Goal: Task Accomplishment & Management: Use online tool/utility

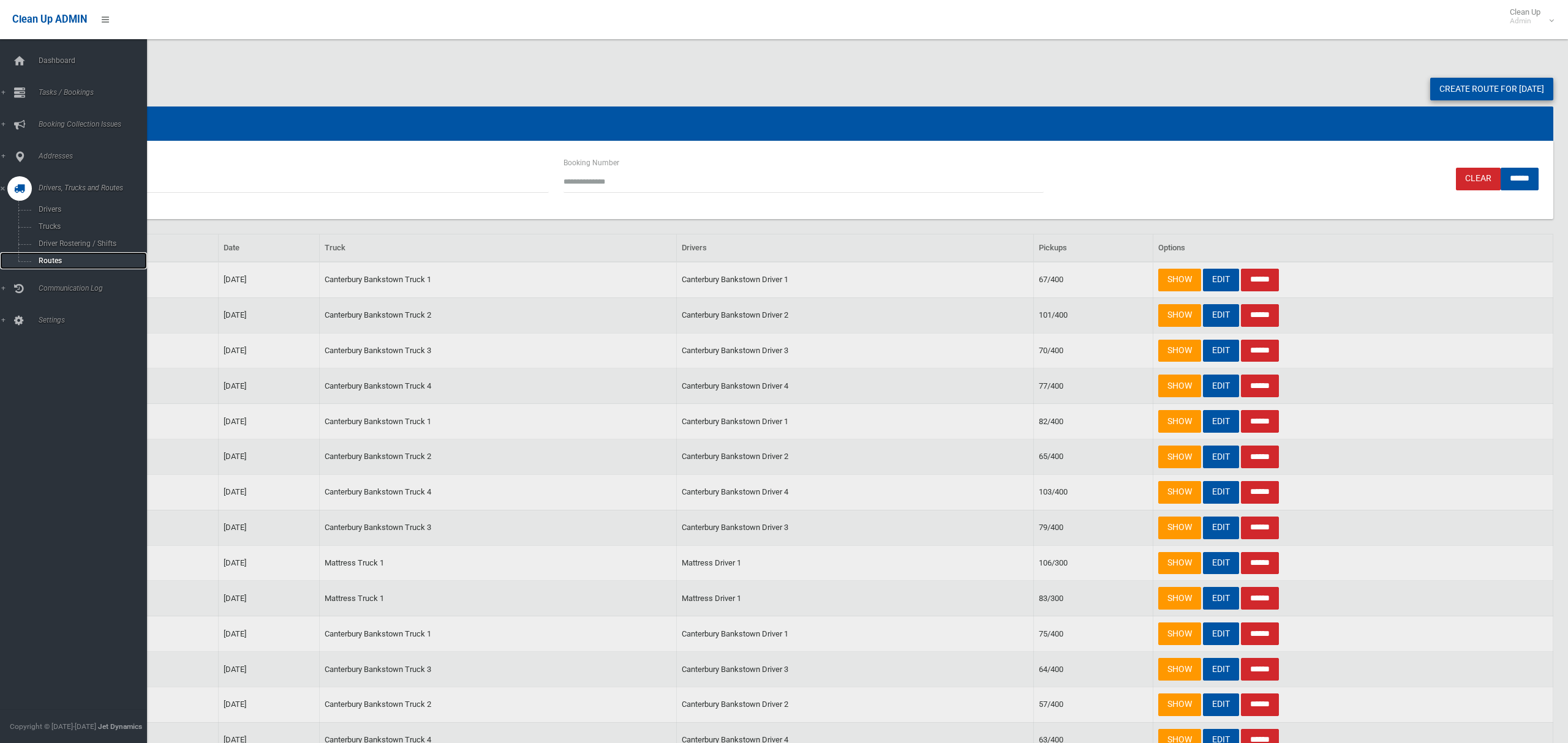
click at [45, 264] on link "Routes" at bounding box center [74, 260] width 147 height 17
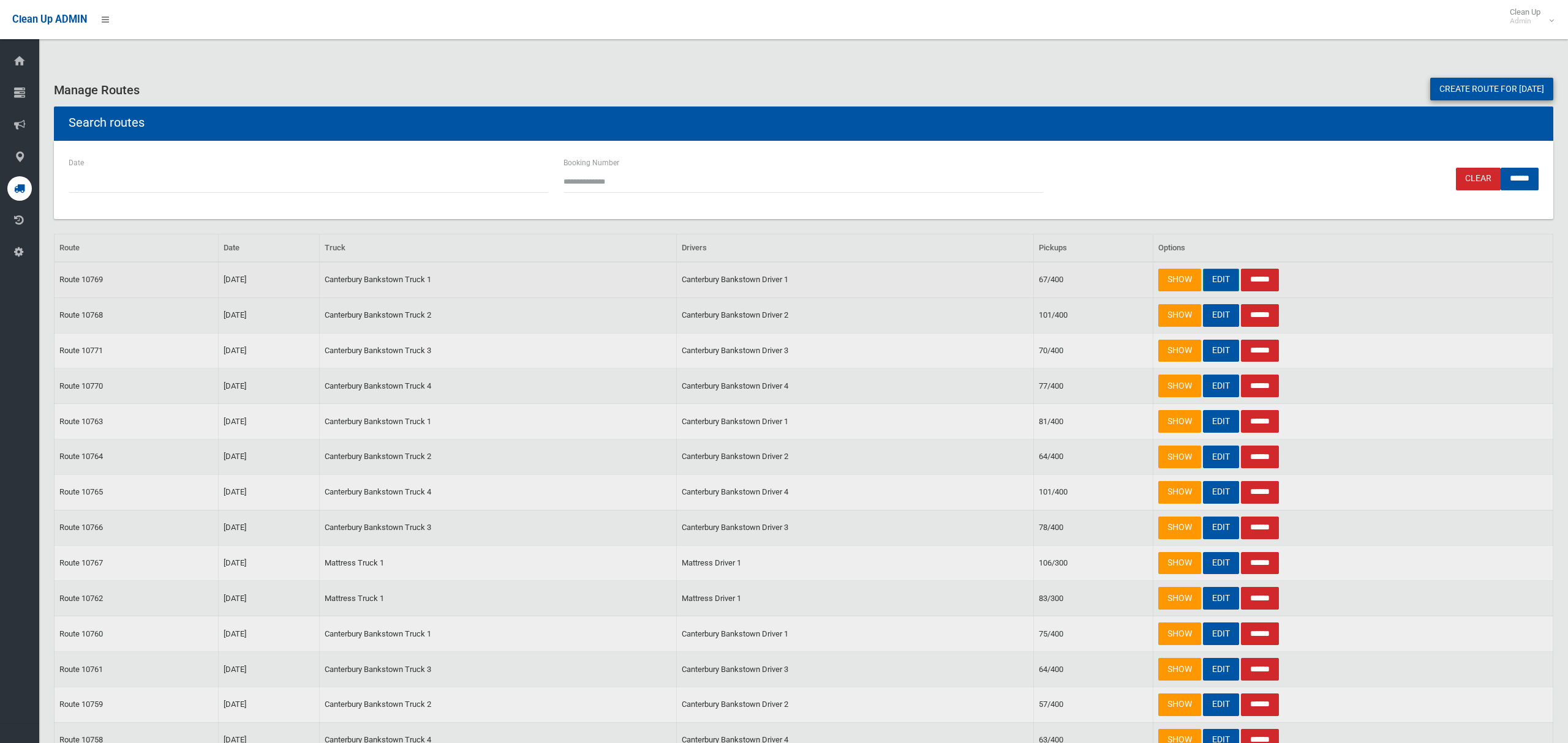
click at [1220, 282] on link "EDIT" at bounding box center [1221, 280] width 36 height 23
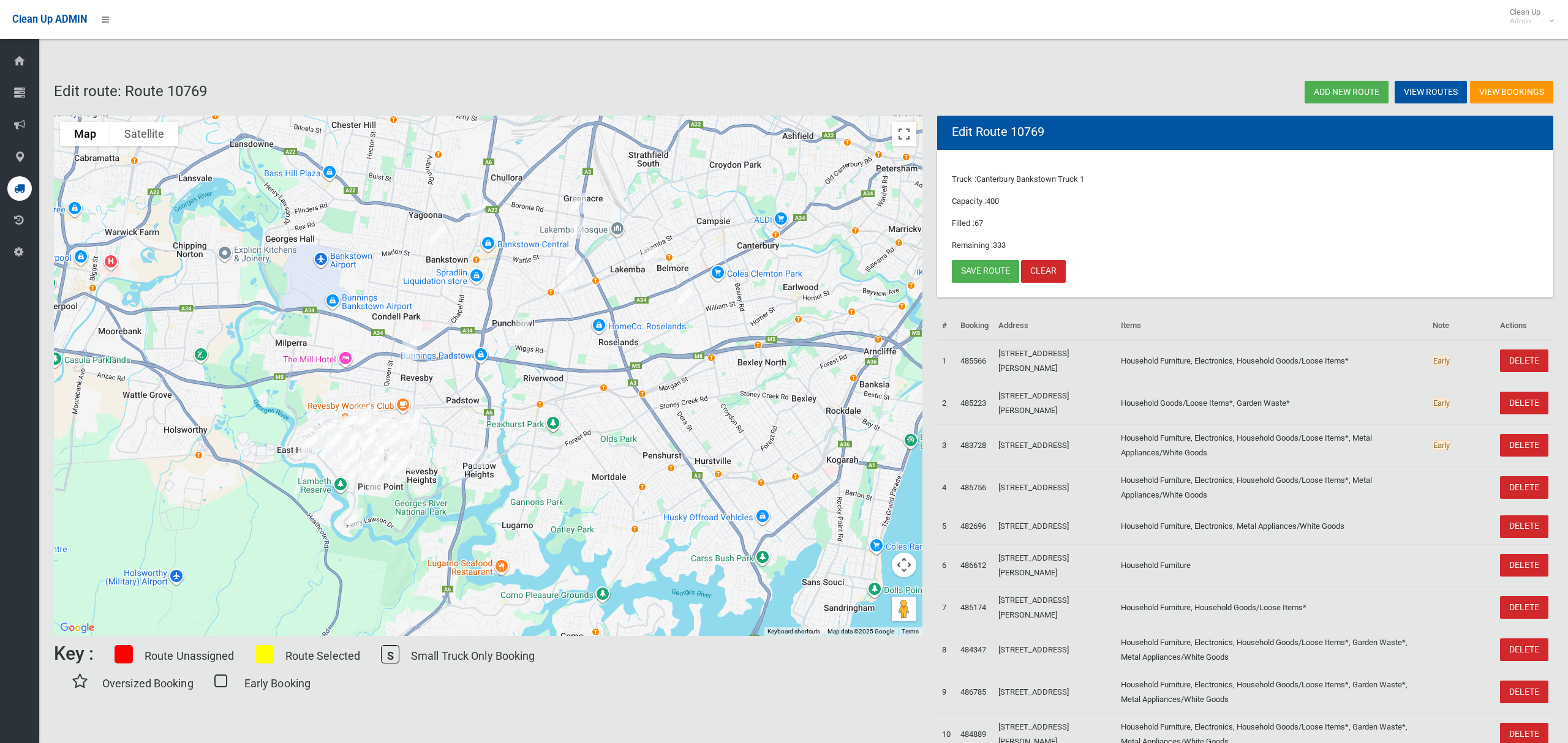
click at [478, 462] on img "957A Henry Lawson Drive, PADSTOW HEIGHTS NSW 2211" at bounding box center [479, 457] width 24 height 30
click at [992, 268] on link "Save route" at bounding box center [985, 272] width 67 height 23
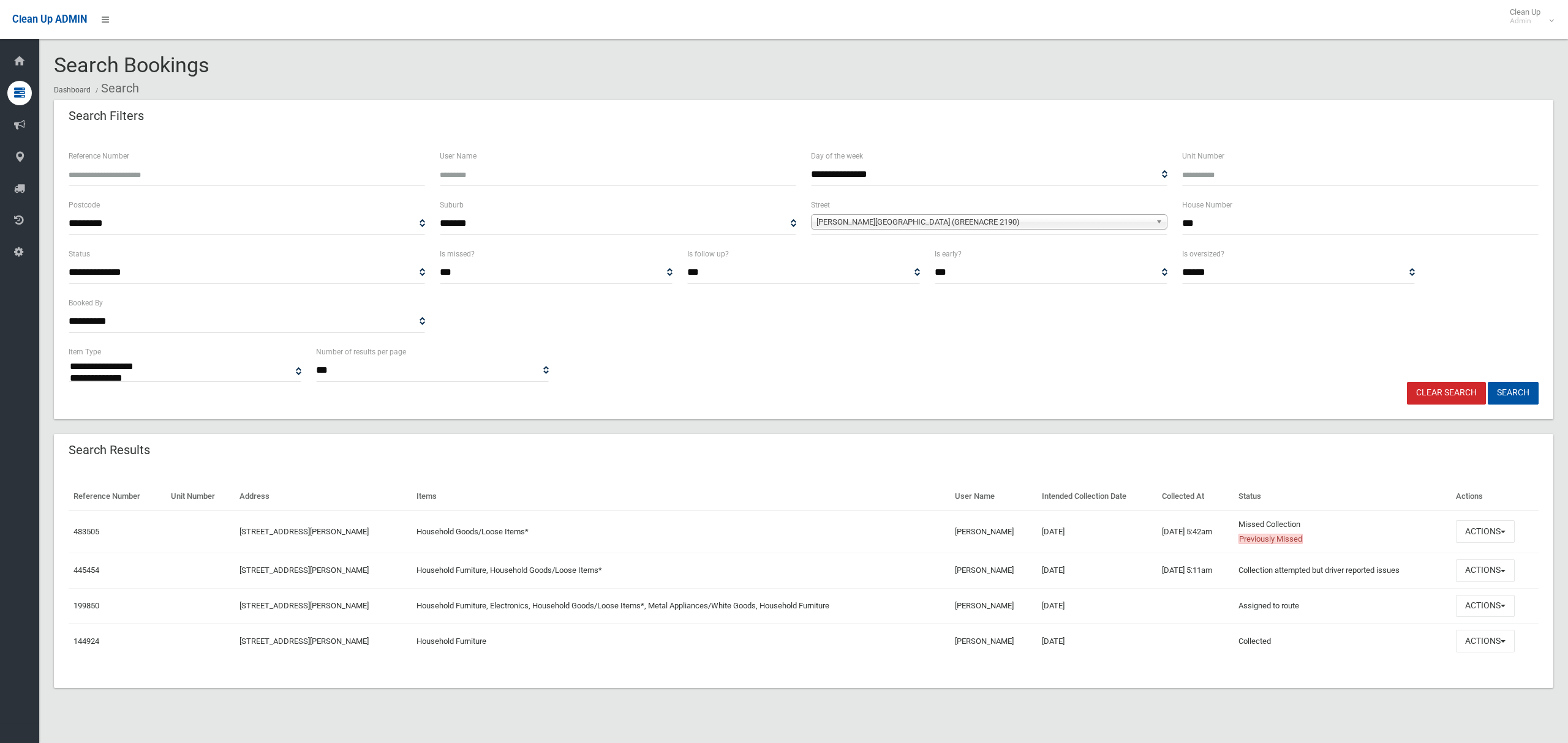
select select
click at [1173, 230] on div "**********" at bounding box center [804, 222] width 1485 height 49
type input "****"
click at [1060, 223] on span "[PERSON_NAME][GEOGRAPHIC_DATA] (GREENACRE 2190)" at bounding box center [983, 222] width 334 height 15
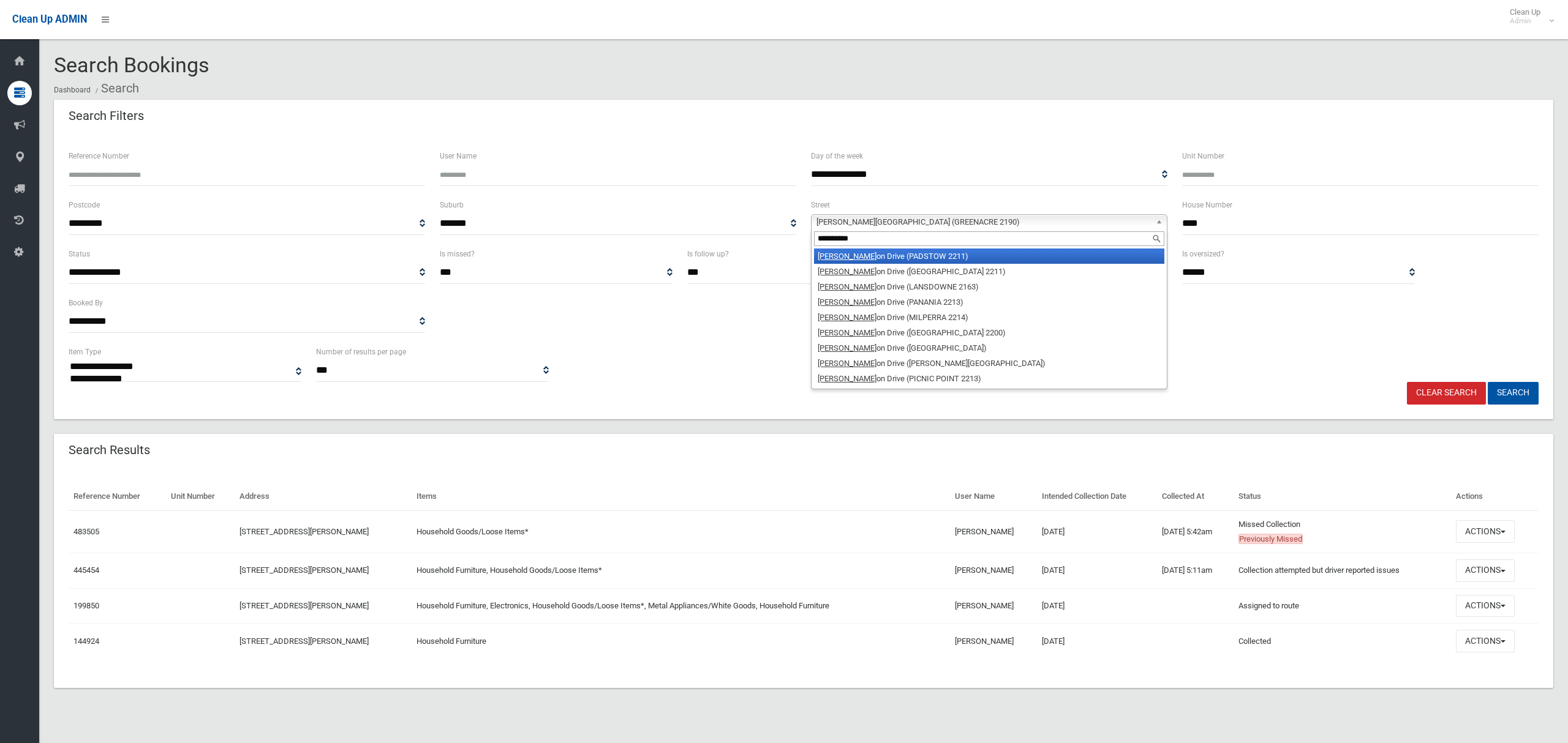
type input "**********"
click at [963, 260] on li "Henry Laws on Drive (PADSTOW 2211)" at bounding box center [989, 256] width 350 height 16
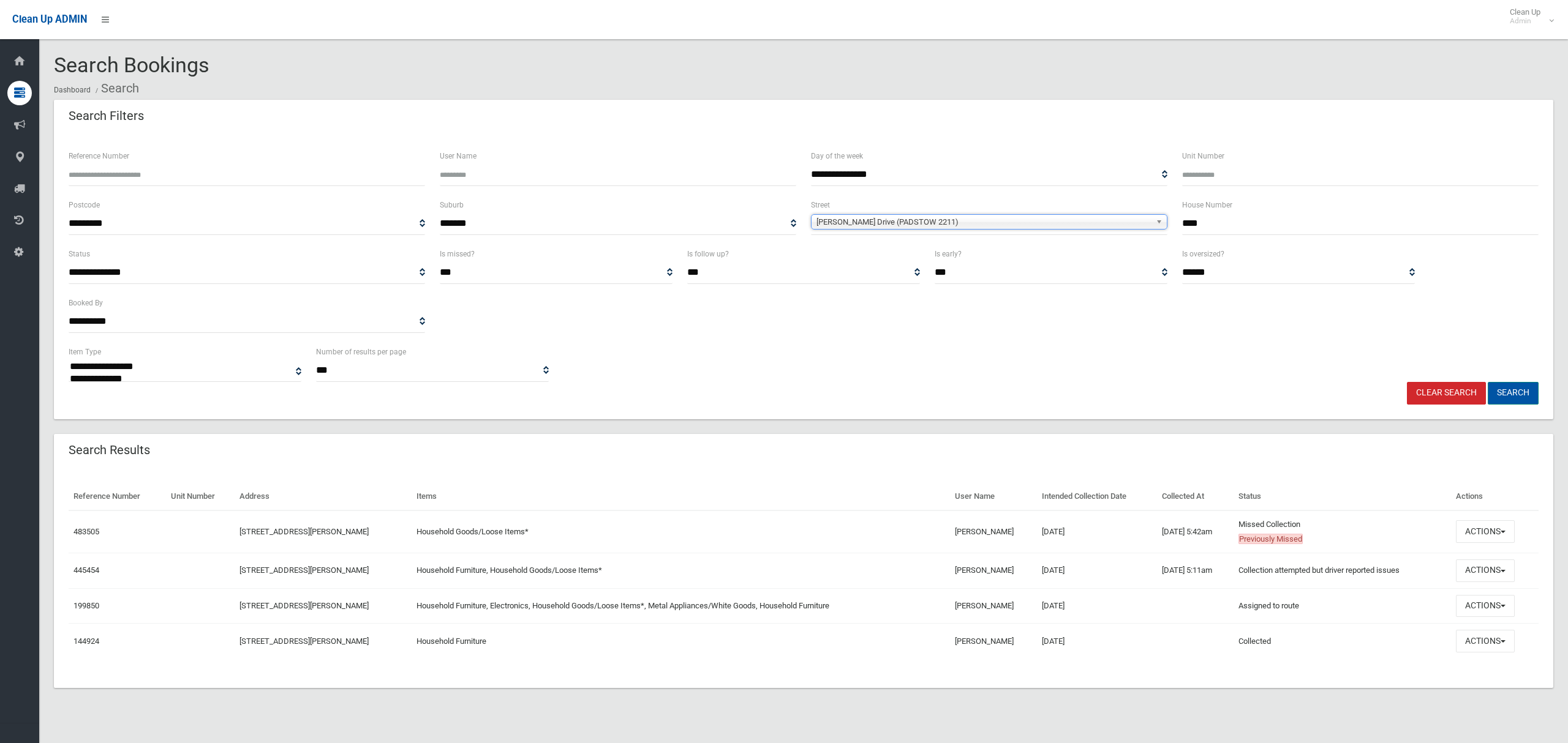
click at [1502, 394] on button "Search" at bounding box center [1512, 394] width 51 height 23
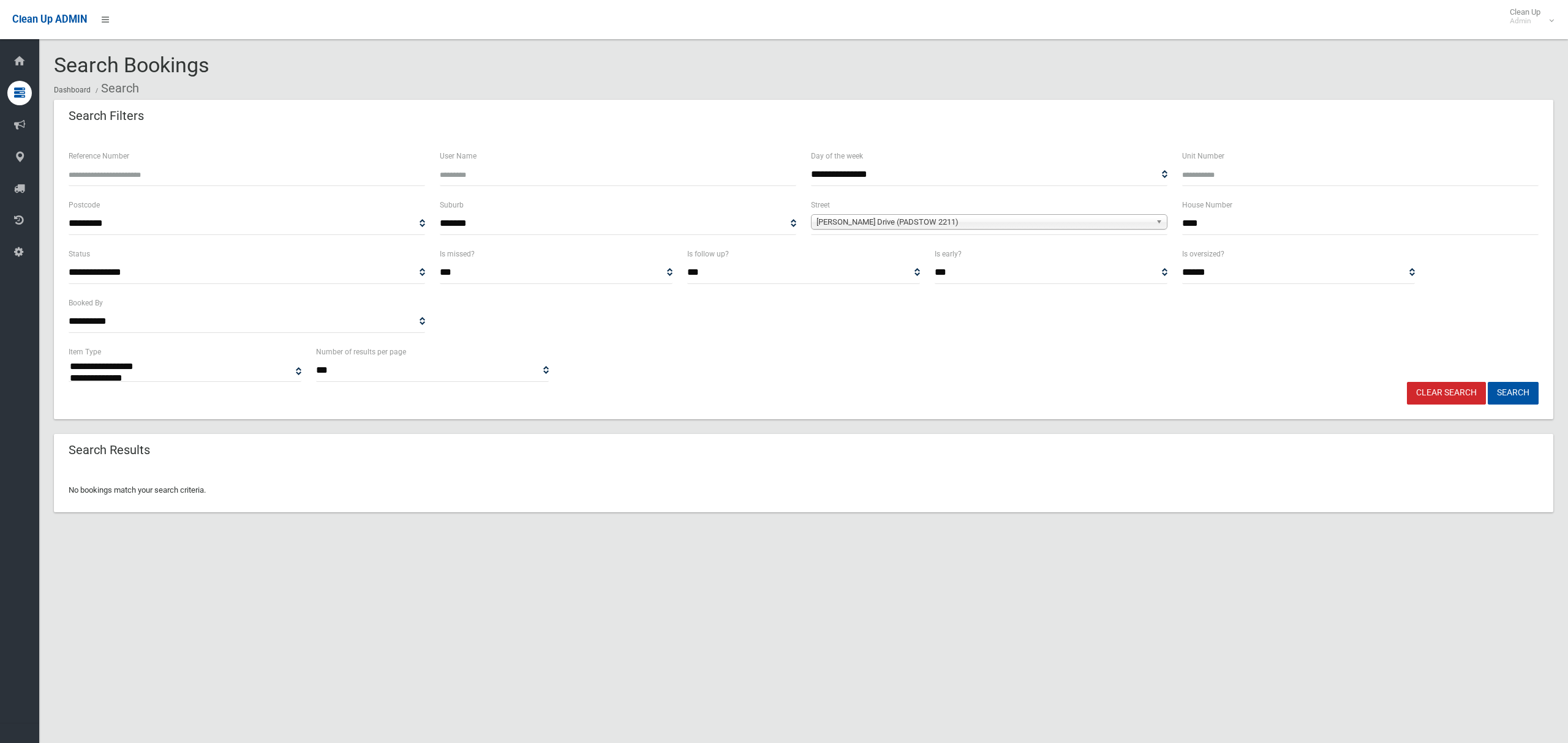
select select
click at [910, 220] on span "[PERSON_NAME] Drive (PADSTOW 2211)" at bounding box center [983, 222] width 334 height 15
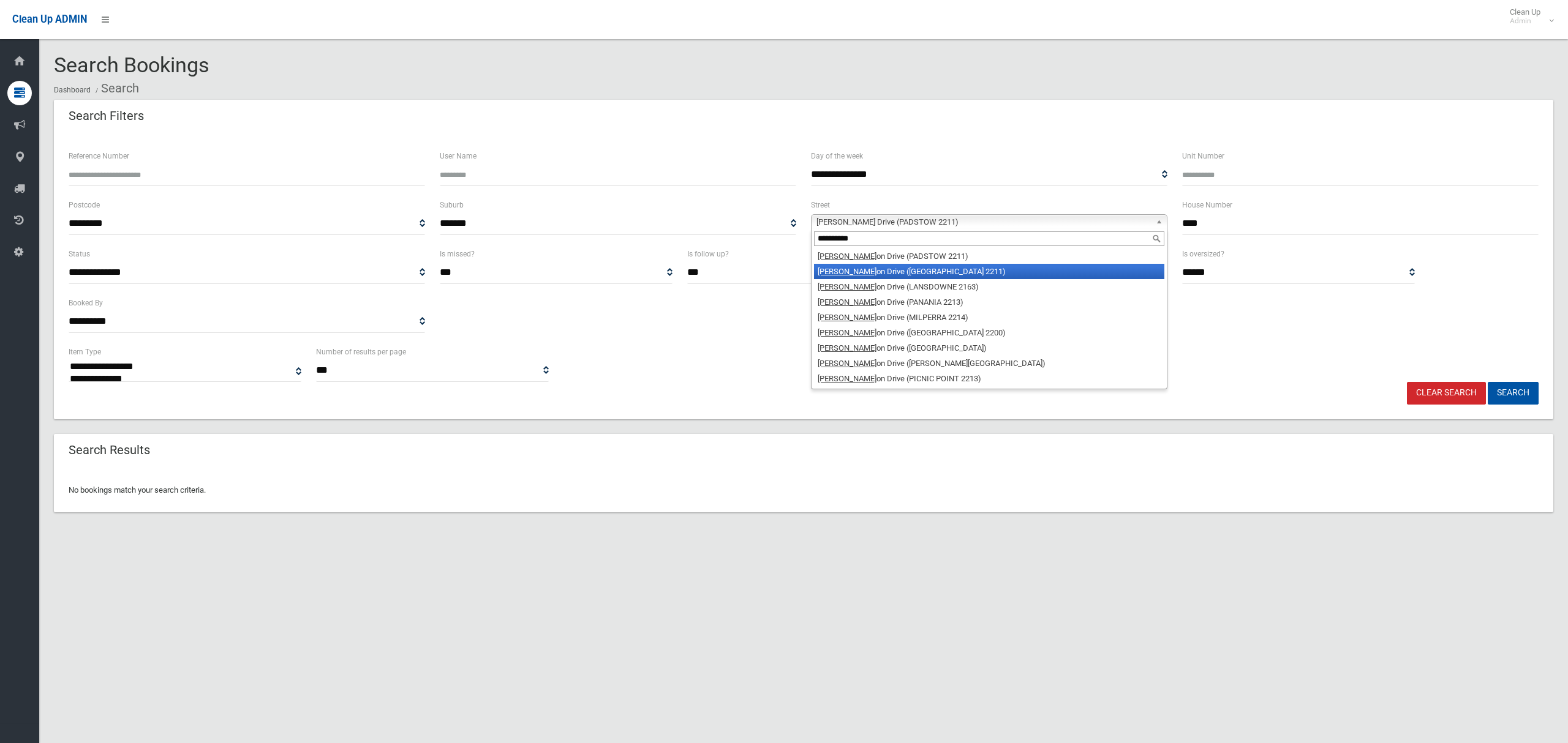
type input "**********"
click at [861, 275] on li "Henry Laws on Drive (PADSTOW HEIGHTS 2211)" at bounding box center [989, 271] width 350 height 16
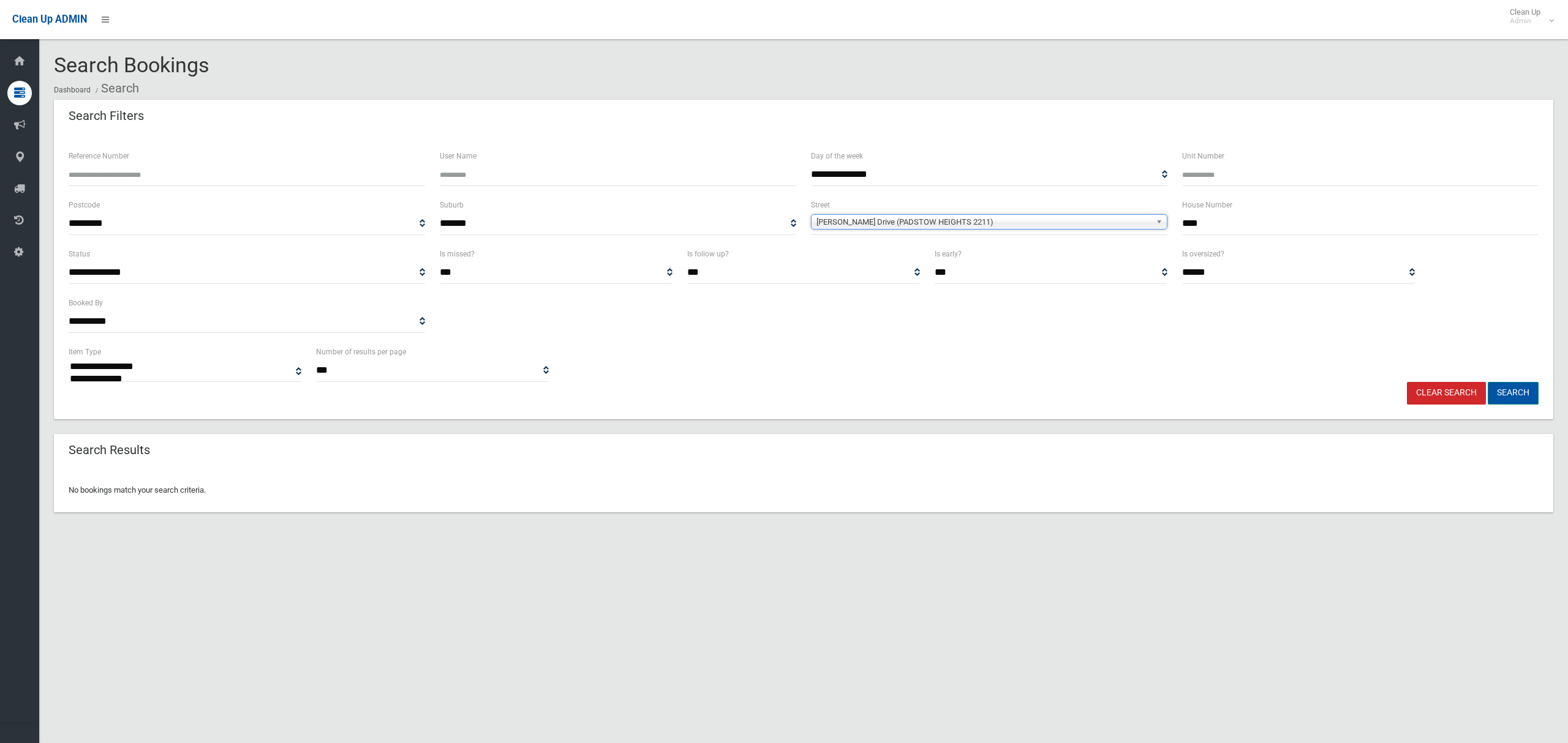
click at [1512, 393] on button "Search" at bounding box center [1512, 394] width 51 height 23
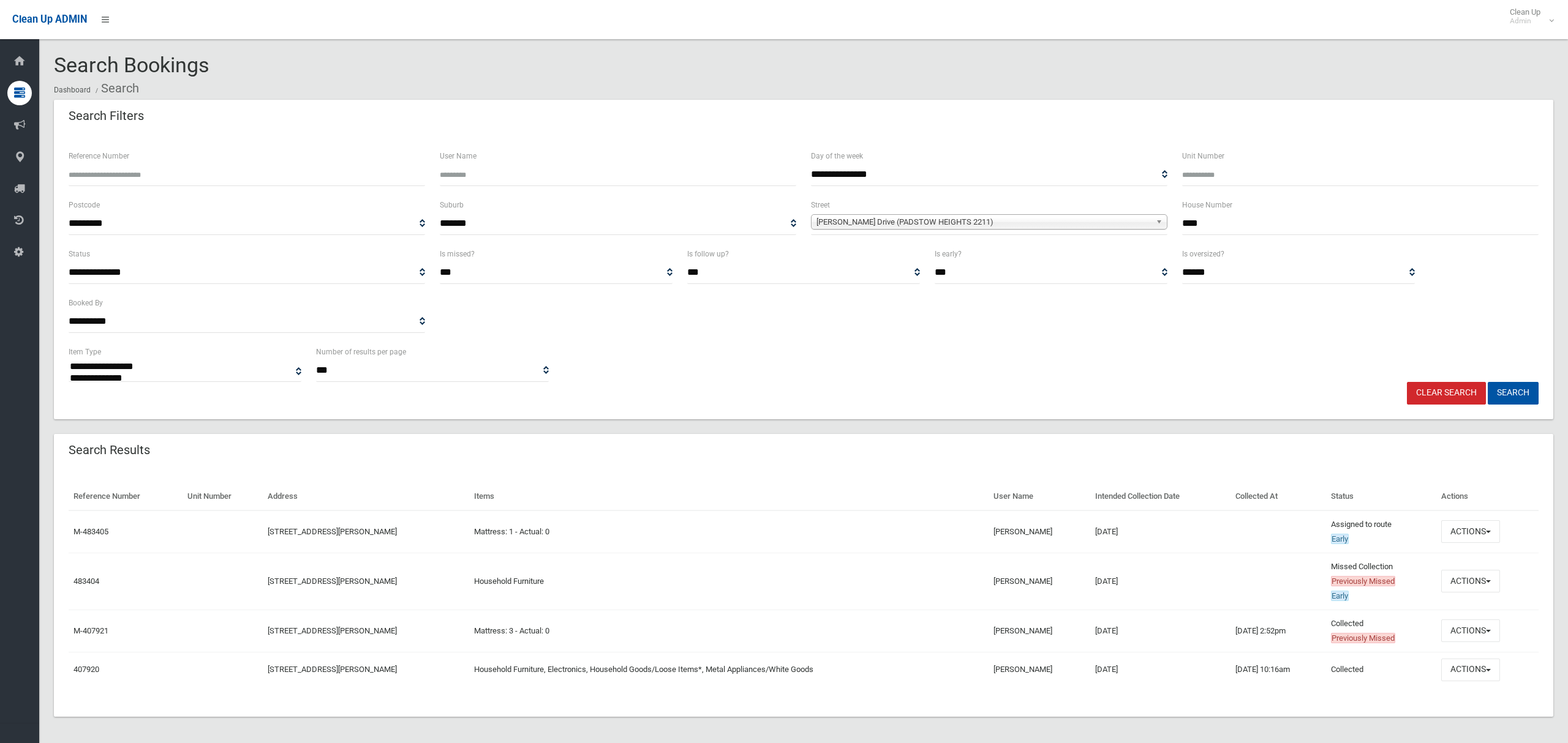
select select
click at [1465, 582] on button "Actions" at bounding box center [1470, 581] width 59 height 23
click at [1396, 407] on link "View Booking" at bounding box center [1429, 409] width 145 height 20
click at [1473, 631] on button "Actions" at bounding box center [1470, 631] width 59 height 23
click at [1398, 437] on link "View Booking" at bounding box center [1429, 438] width 145 height 20
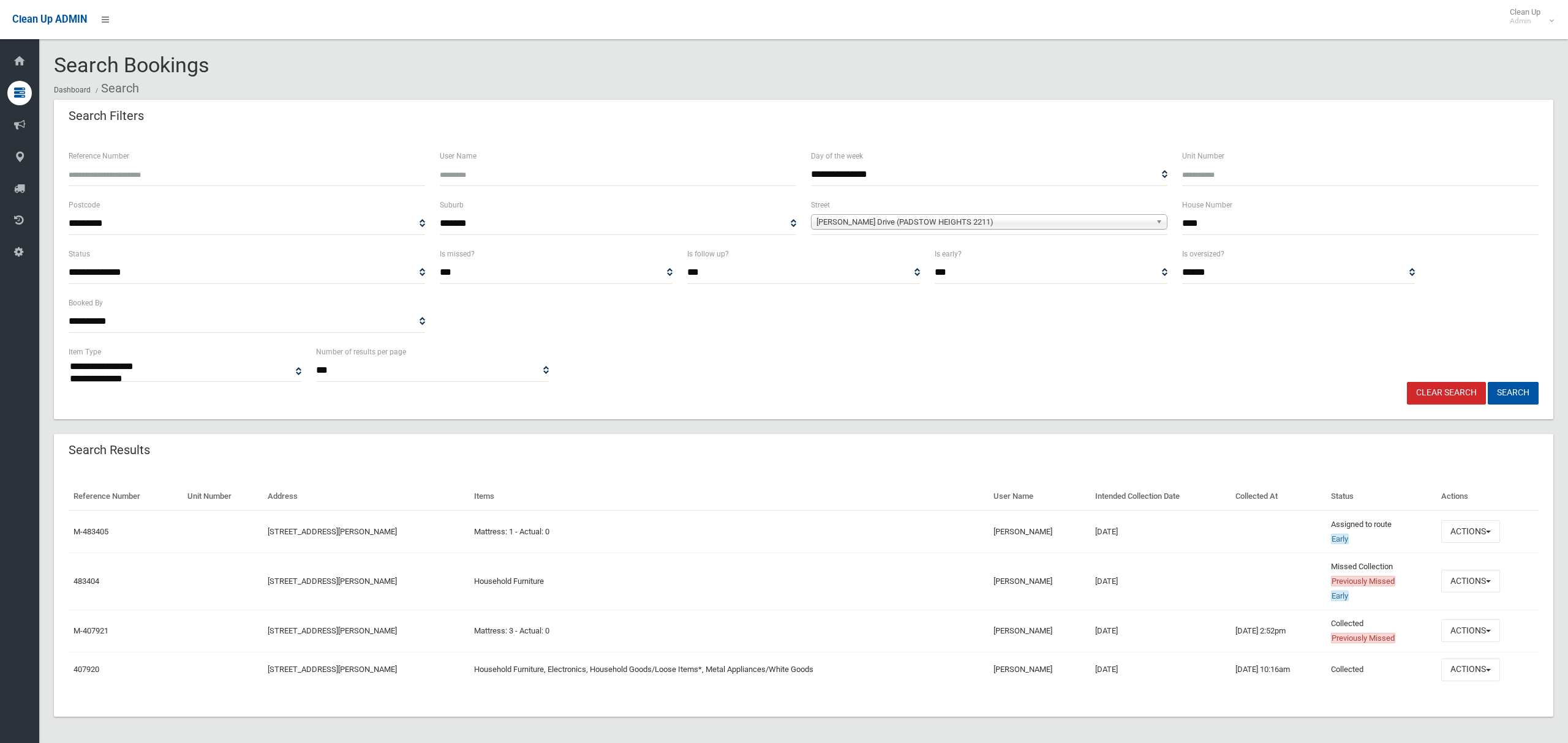
drag, startPoint x: 1193, startPoint y: 221, endPoint x: 1150, endPoint y: 224, distance: 43.1
click at [1154, 224] on div "**********" at bounding box center [804, 222] width 1485 height 49
type input "**"
click at [953, 220] on span "[PERSON_NAME] Drive (PADSTOW HEIGHTS 2211)" at bounding box center [983, 222] width 334 height 15
type input "********"
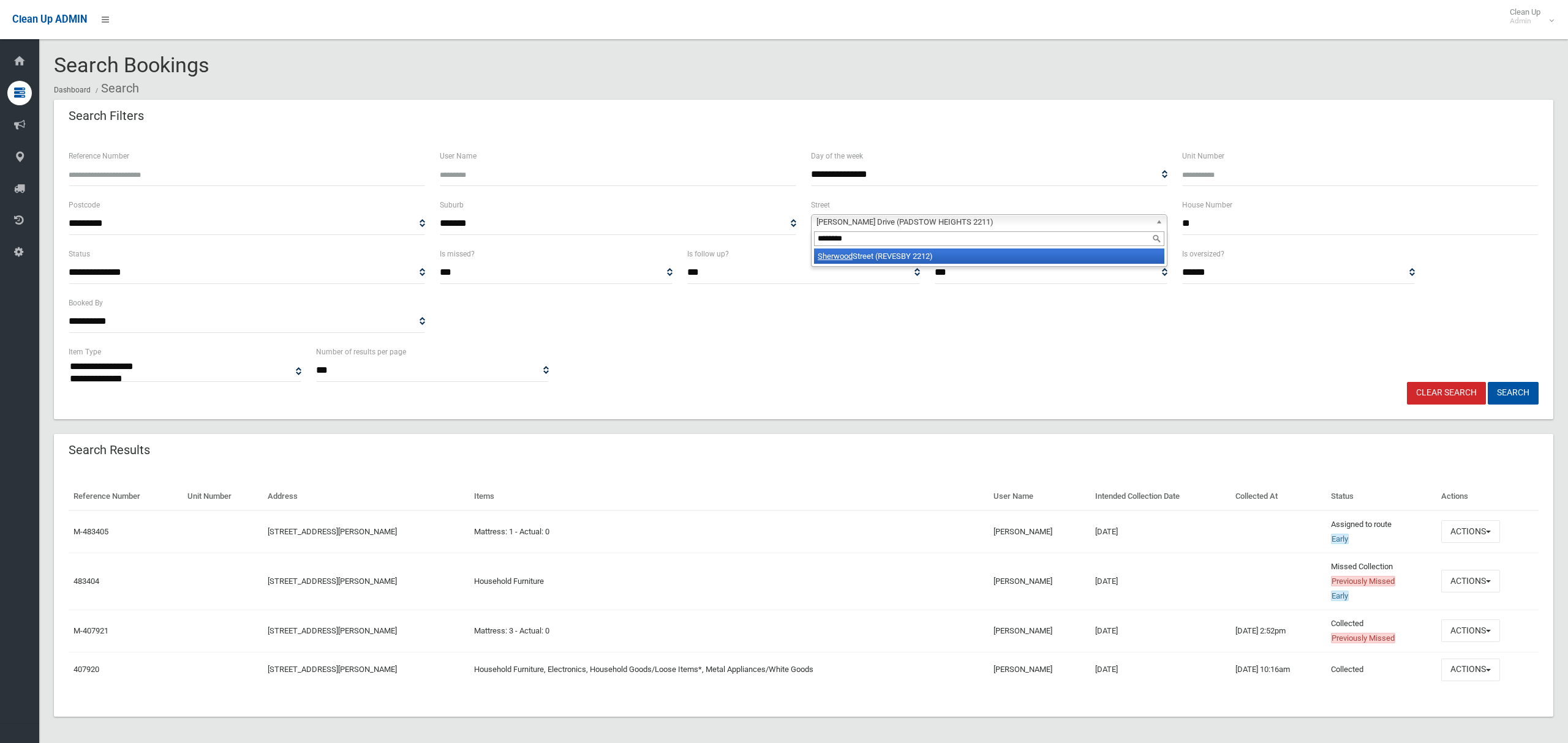
drag, startPoint x: 950, startPoint y: 257, endPoint x: 1053, endPoint y: 277, distance: 104.9
click at [949, 258] on li "Sherwood Street (REVESBY 2212)" at bounding box center [989, 256] width 350 height 16
click at [1503, 390] on button "Search" at bounding box center [1512, 394] width 51 height 23
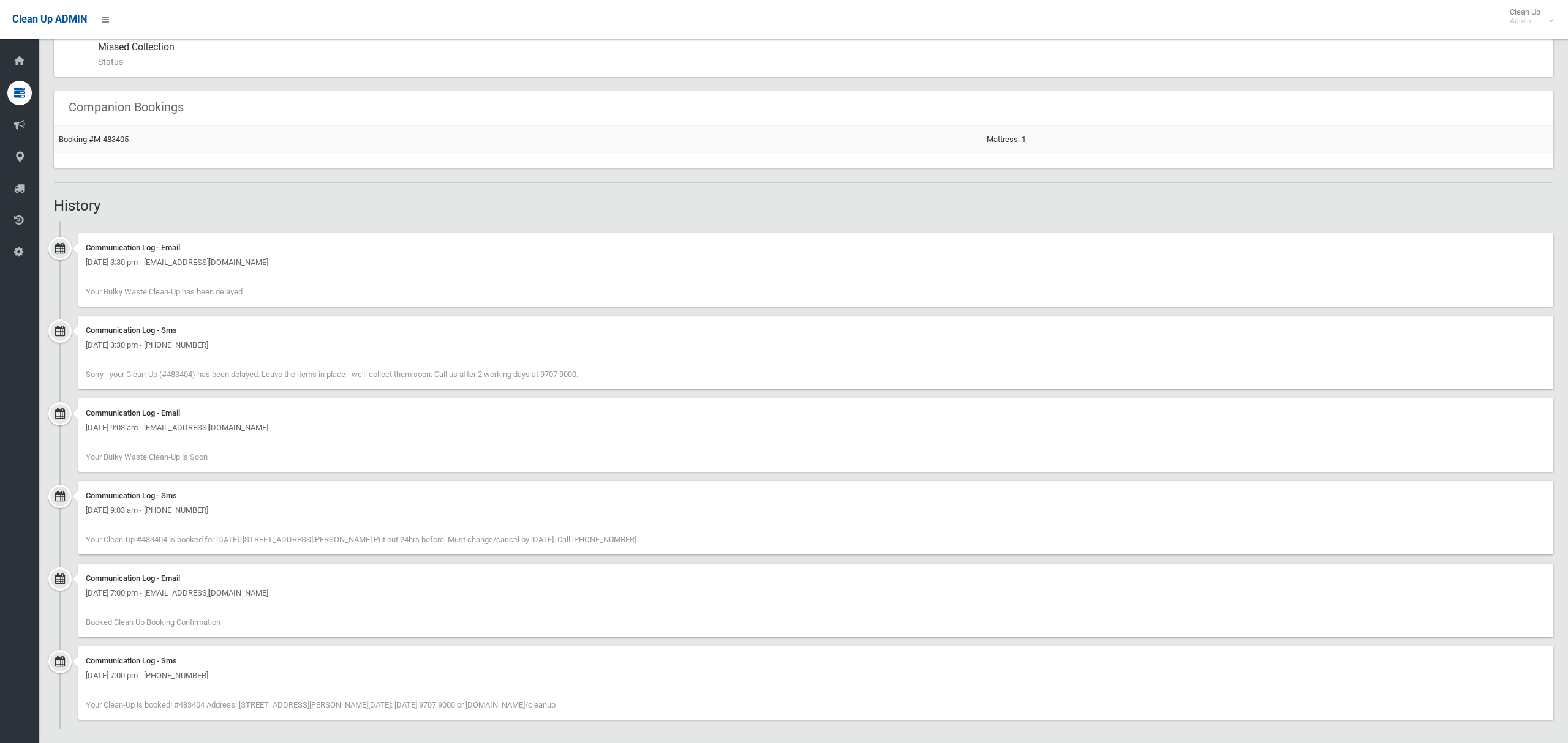
scroll to position [647, 0]
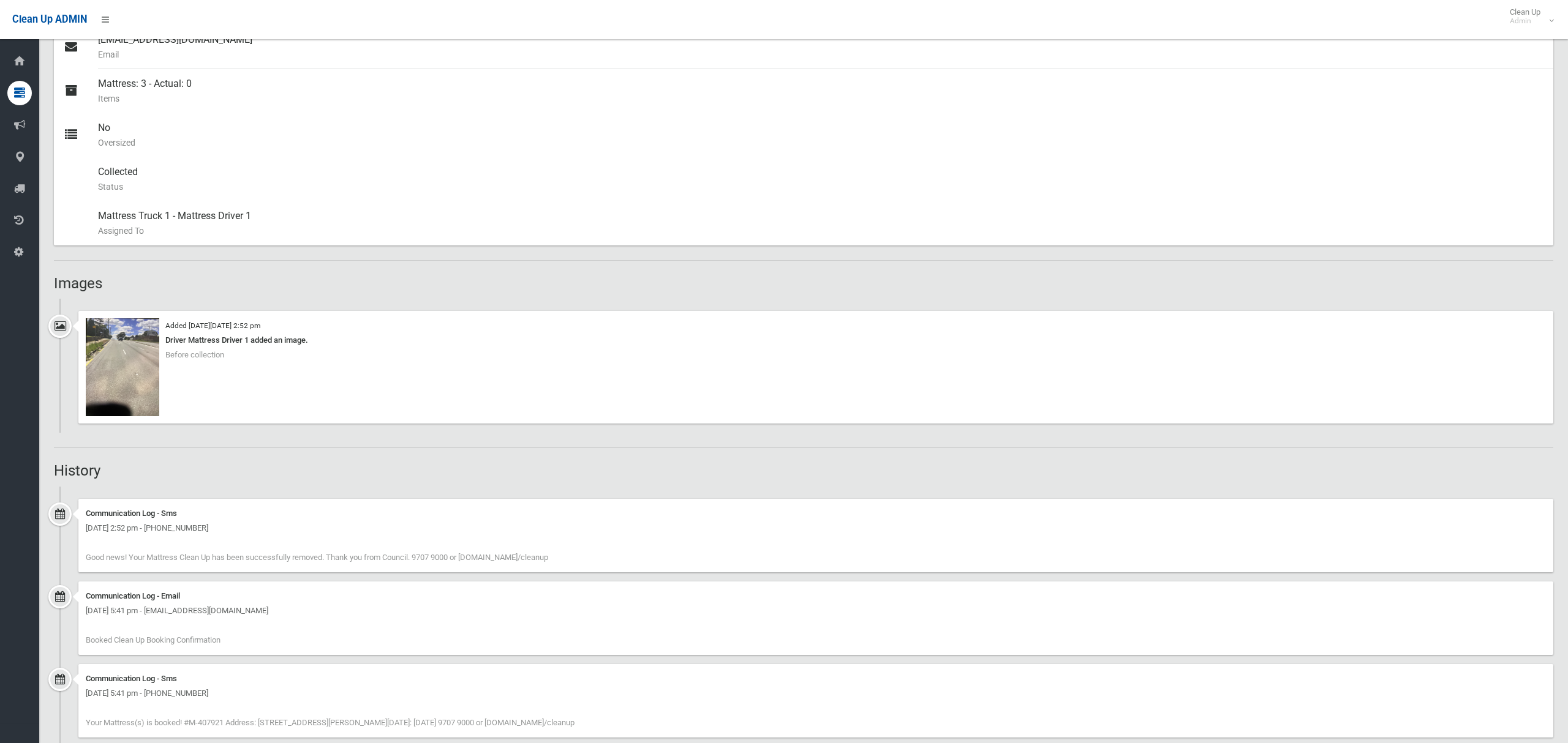
scroll to position [515, 0]
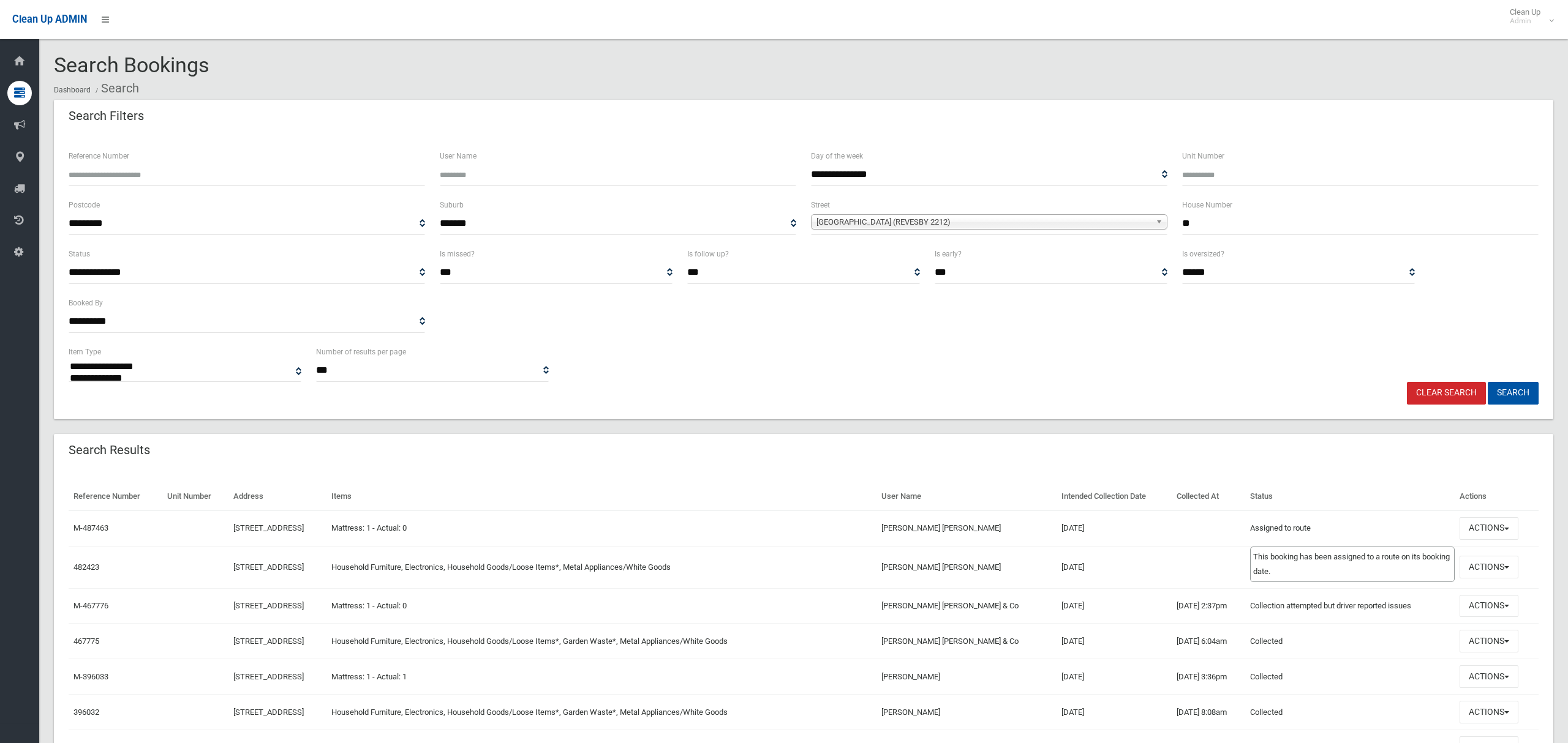
select select
click at [1472, 567] on button "Actions" at bounding box center [1489, 567] width 59 height 23
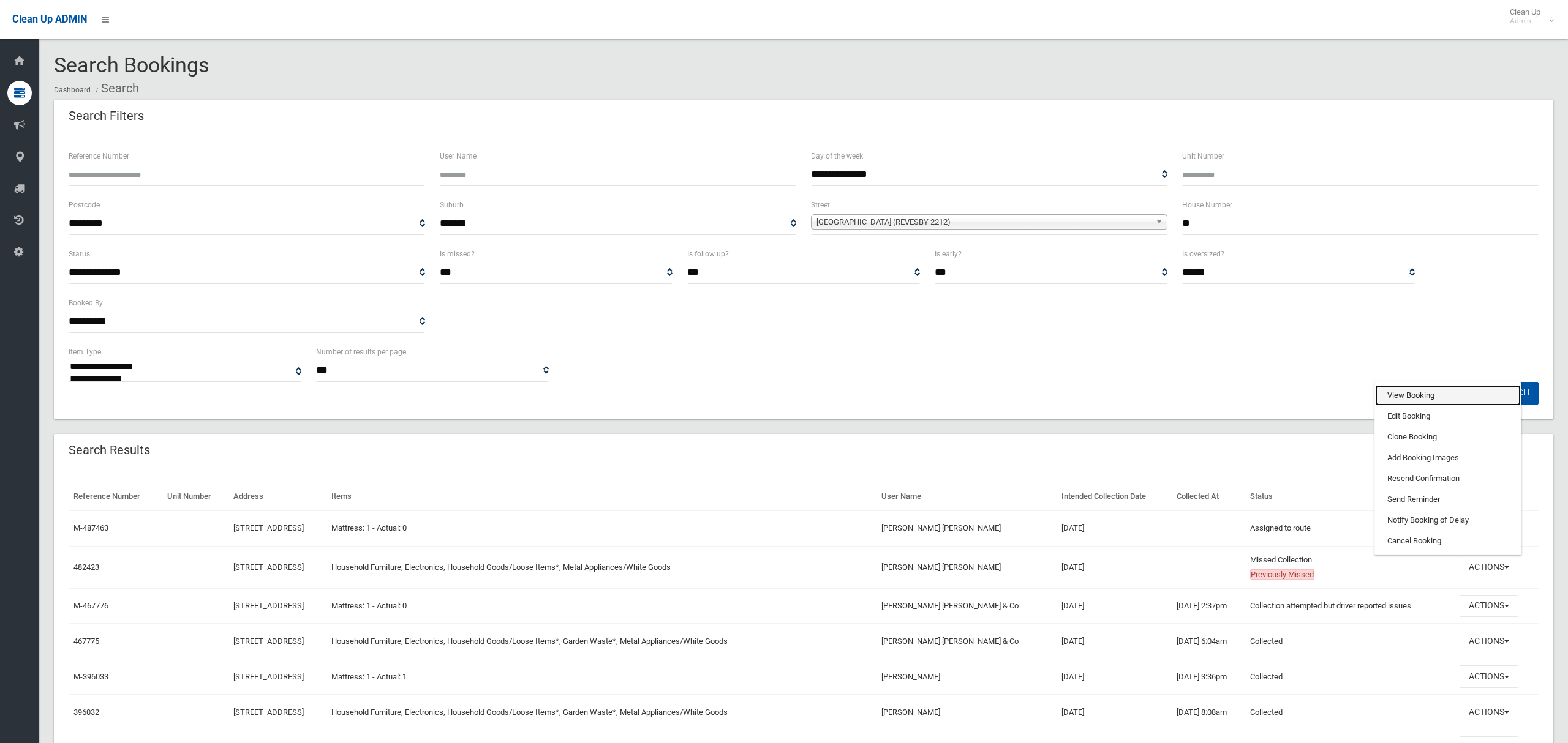
click at [1414, 390] on link "View Booking" at bounding box center [1447, 395] width 145 height 20
click at [1169, 220] on div "**********" at bounding box center [804, 222] width 1485 height 49
type input "**"
click at [973, 230] on span "**********" at bounding box center [989, 224] width 356 height 23
click at [978, 224] on span "Sherwood Street (REVESBY 2212)" at bounding box center [983, 222] width 334 height 15
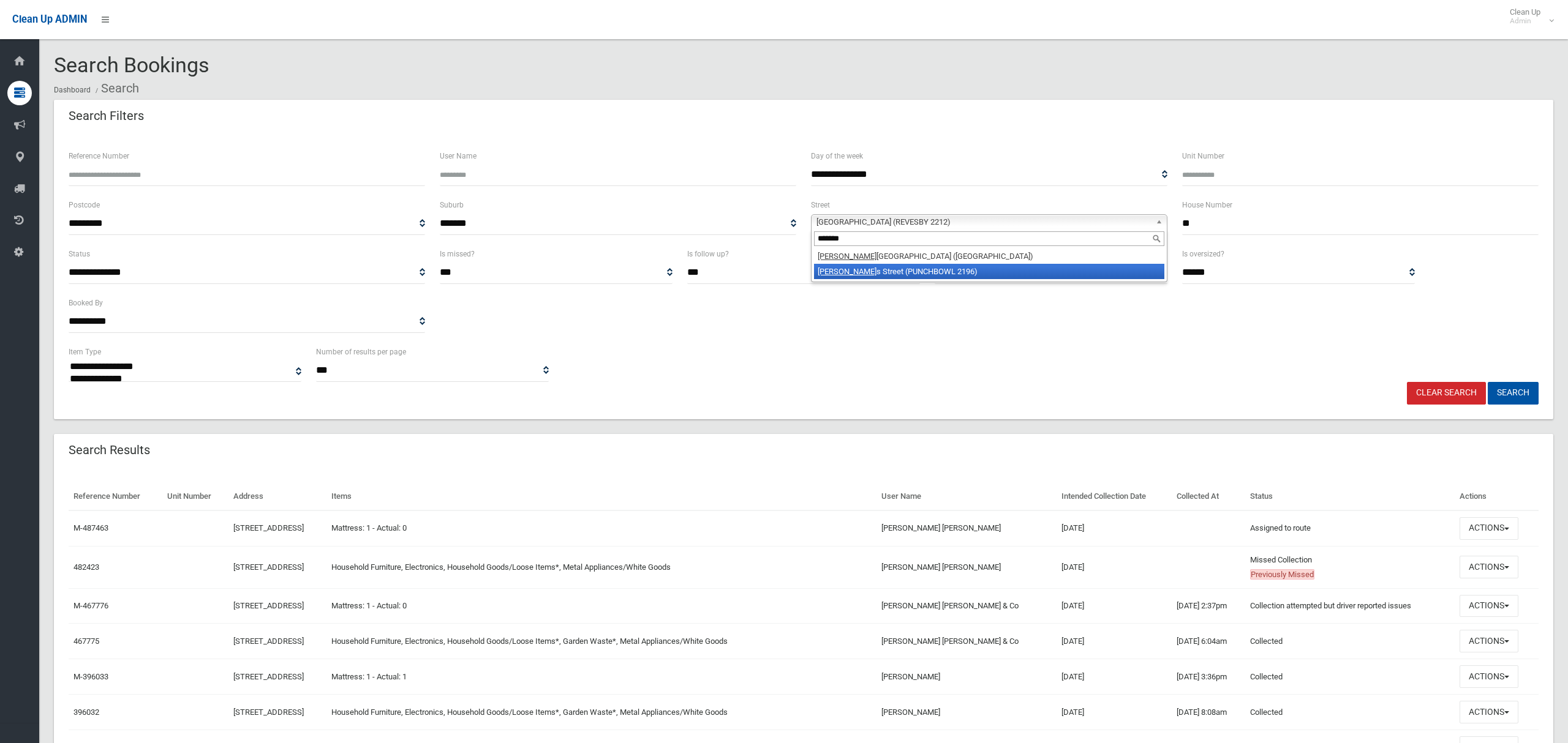
type input "*******"
click at [946, 269] on li "Matthew s Street (PUNCHBOWL 2196)" at bounding box center [989, 271] width 350 height 16
click at [1523, 398] on button "Search" at bounding box center [1512, 394] width 51 height 23
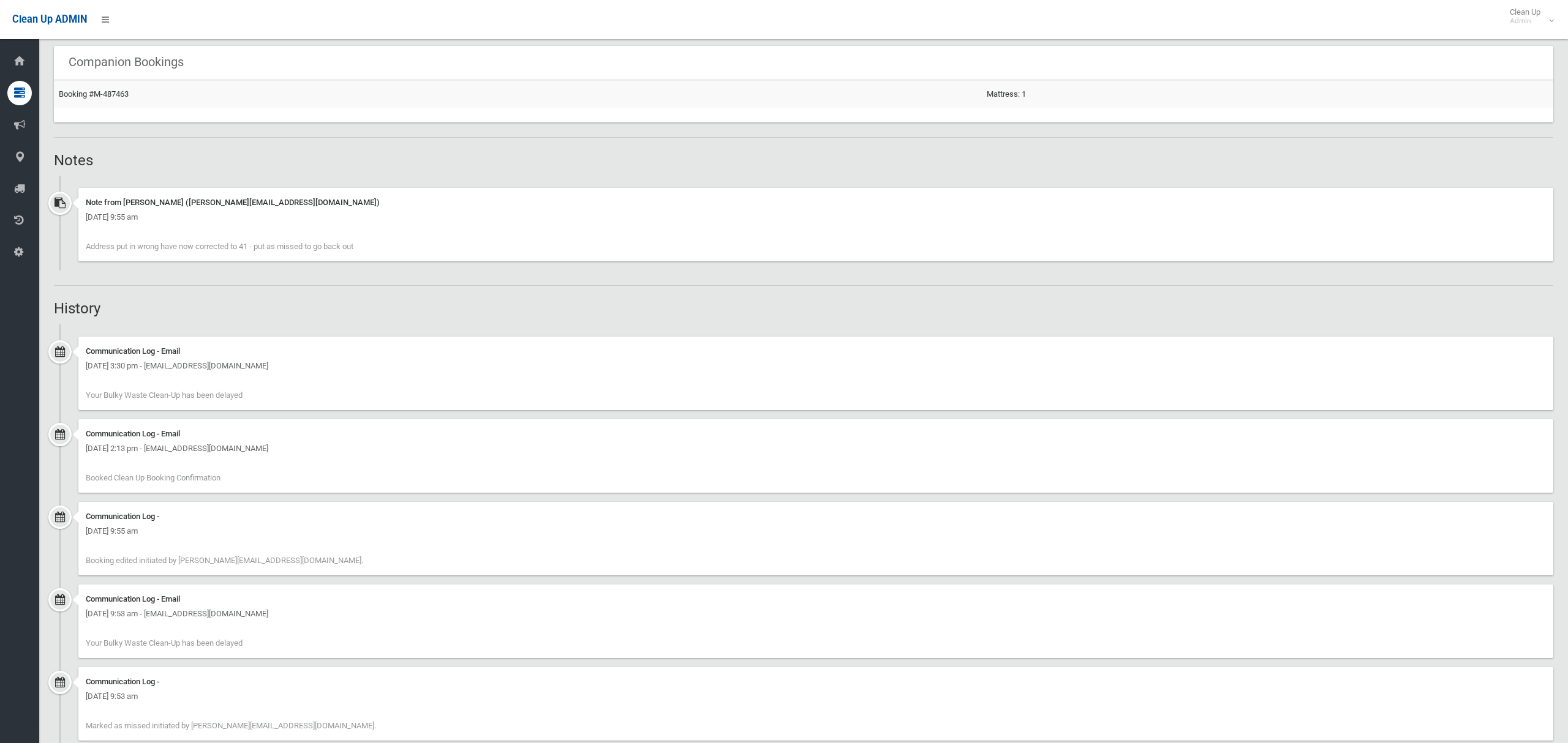
scroll to position [1250, 0]
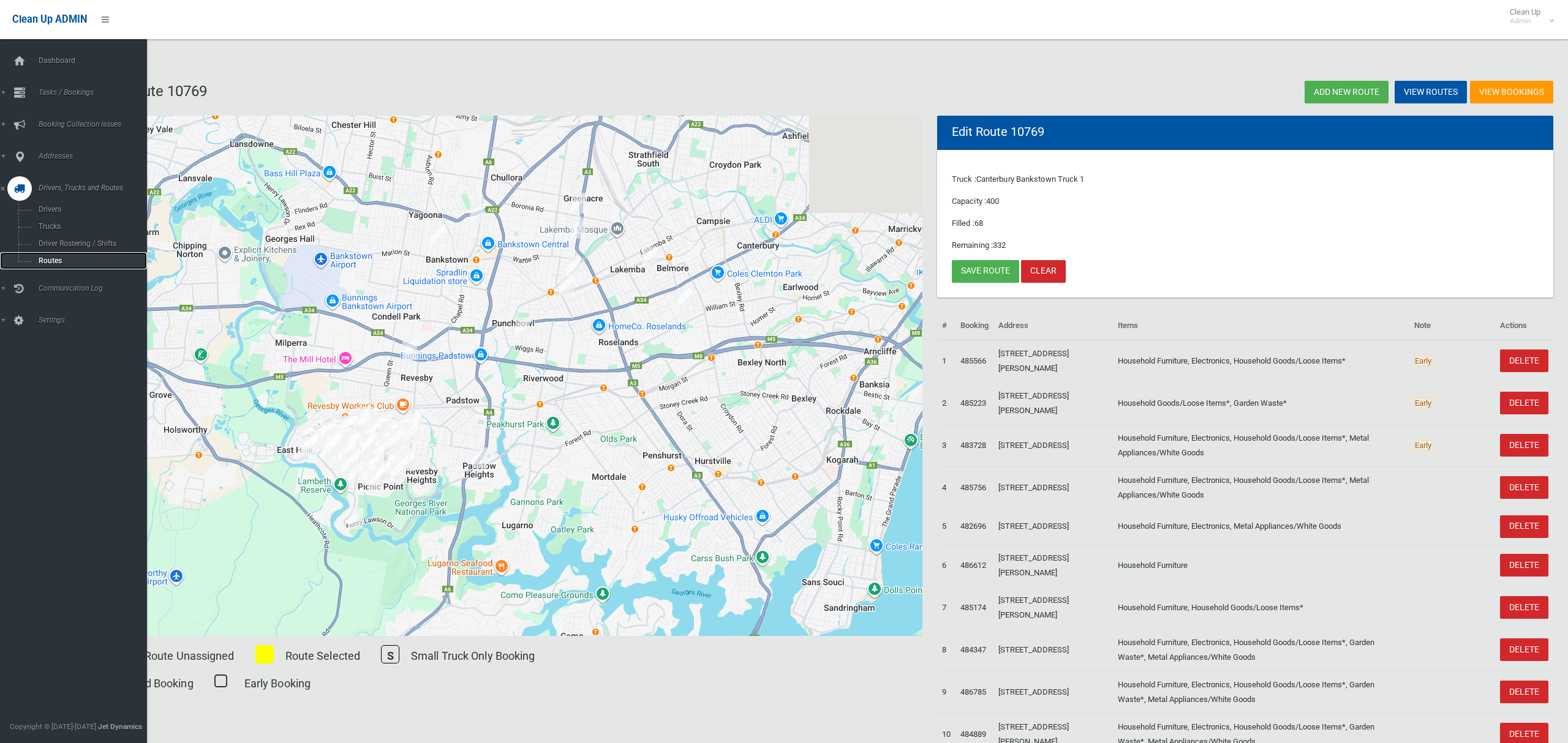
click at [56, 260] on span "Routes" at bounding box center [86, 260] width 101 height 8
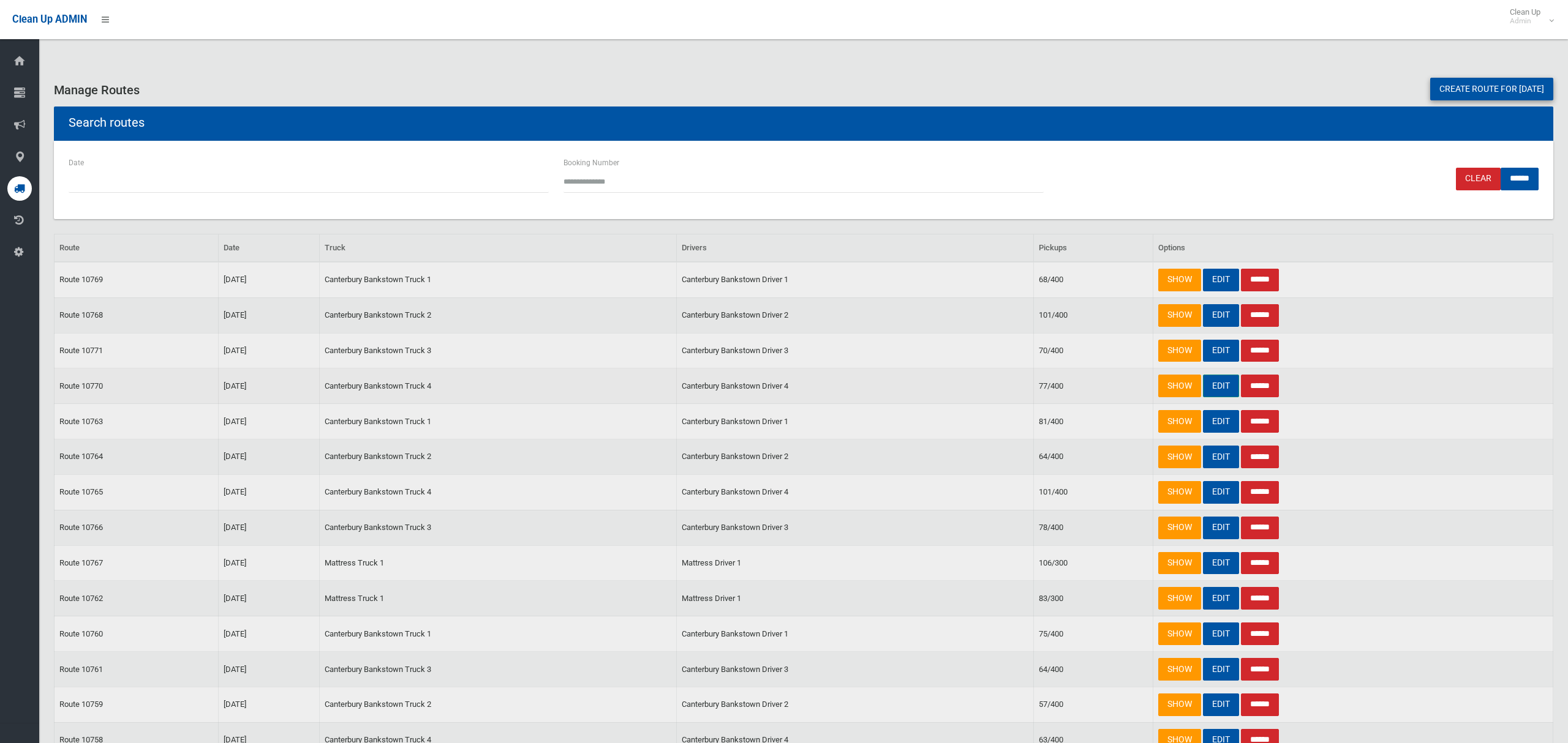
click at [1218, 393] on link "EDIT" at bounding box center [1221, 386] width 36 height 23
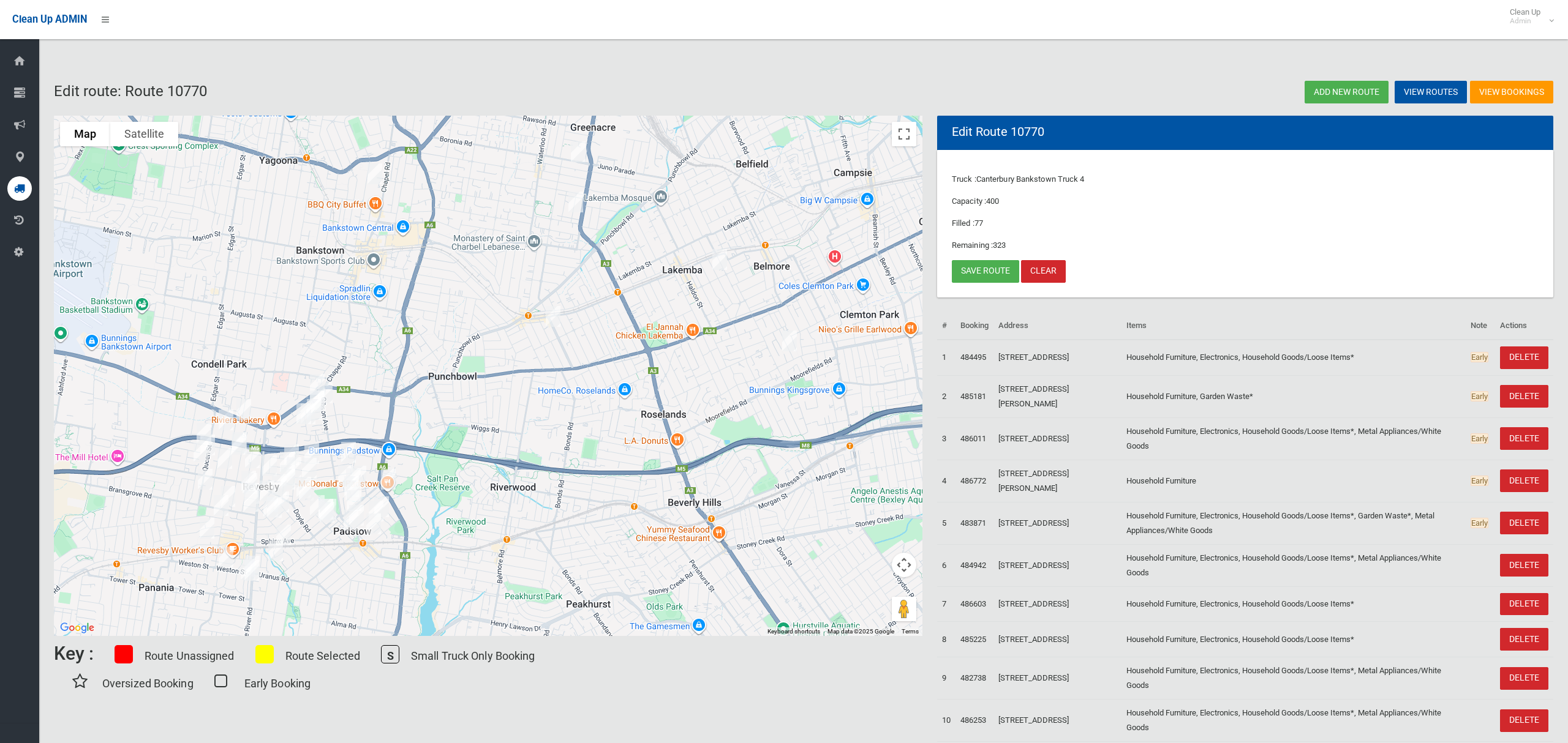
click at [488, 376] on div at bounding box center [922, 376] width 868 height 0
click at [236, 449] on img "83 Ely Street, REVESBY NSW 2212" at bounding box center [225, 458] width 24 height 30
click at [229, 460] on img "83 Ely Street, REVESBY NSW 2212" at bounding box center [225, 458] width 24 height 30
click at [240, 448] on img "58 Victoria Street, REVESBY NSW 2212" at bounding box center [252, 457] width 24 height 30
click at [248, 452] on img "58 Victoria Street, REVESBY NSW 2212" at bounding box center [252, 457] width 24 height 30
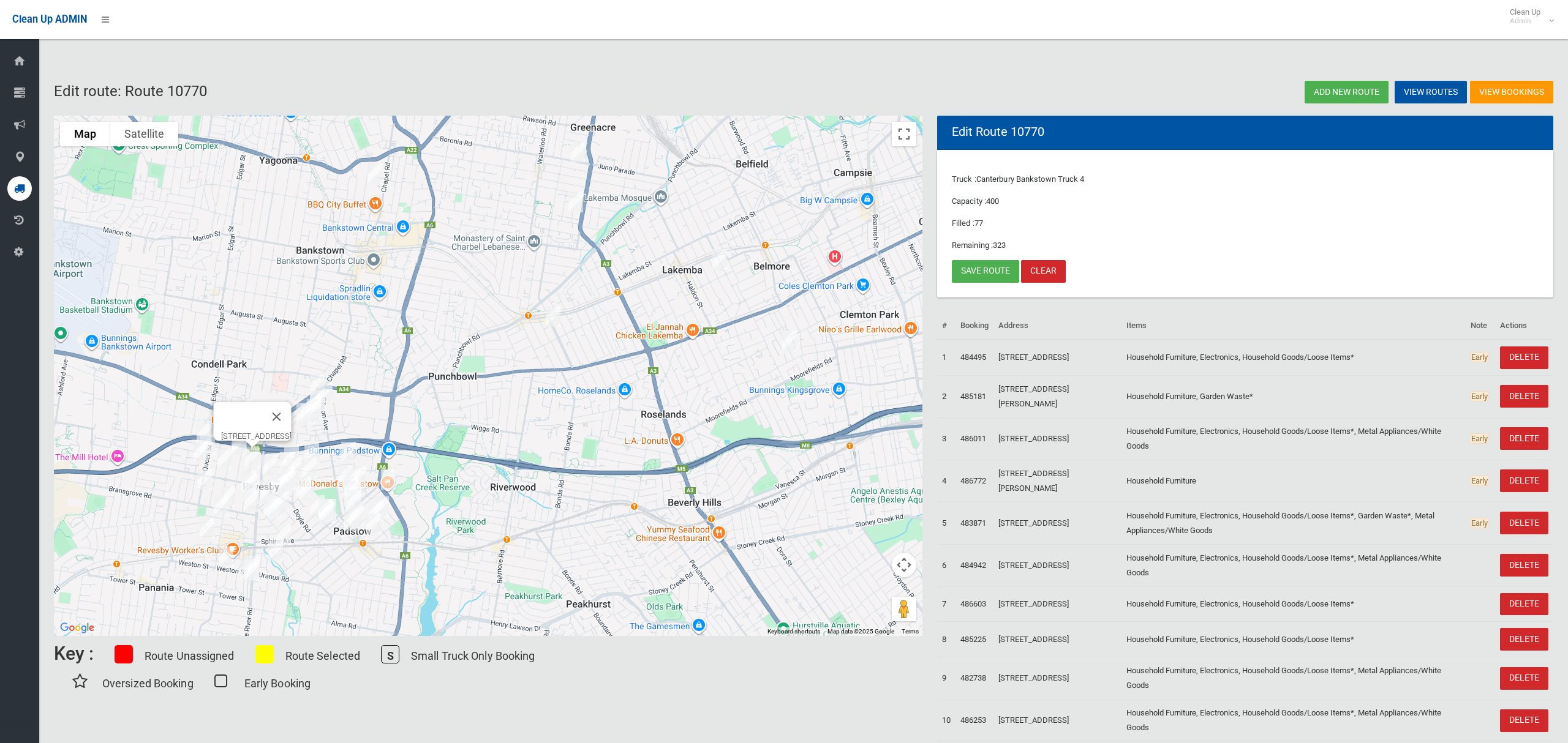
drag, startPoint x: 318, startPoint y: 411, endPoint x: 294, endPoint y: 419, distance: 25.3
click at [292, 411] on button "Close" at bounding box center [277, 417] width 29 height 29
click at [904, 138] on button "Toggle fullscreen view" at bounding box center [904, 134] width 24 height 24
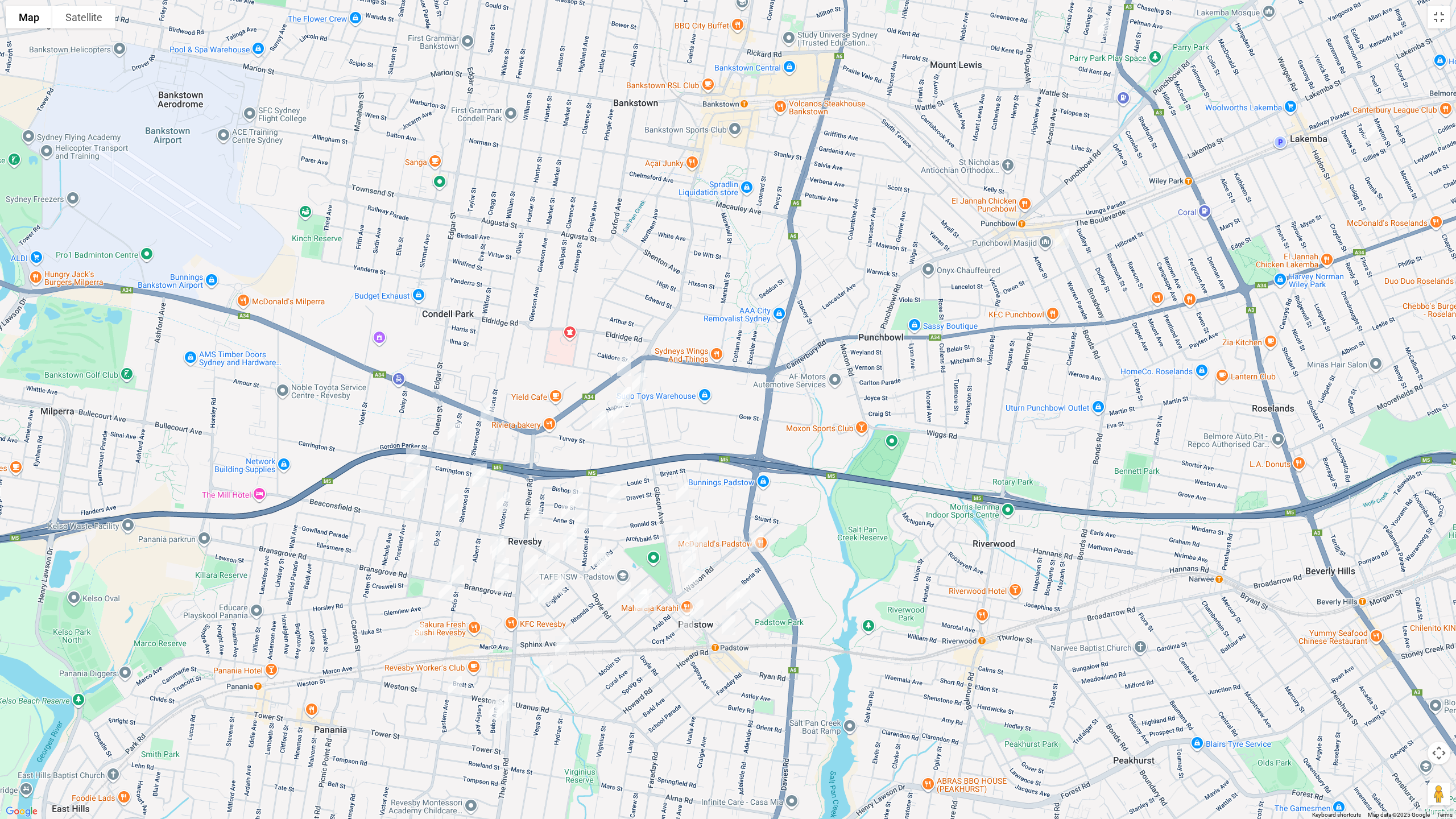
click at [480, 481] on img "41 Sherwood Street, REVESBY NSW 2212" at bounding box center [479, 476] width 23 height 28
click at [1442, 19] on button "Toggle fullscreen view" at bounding box center [1439, 17] width 23 height 23
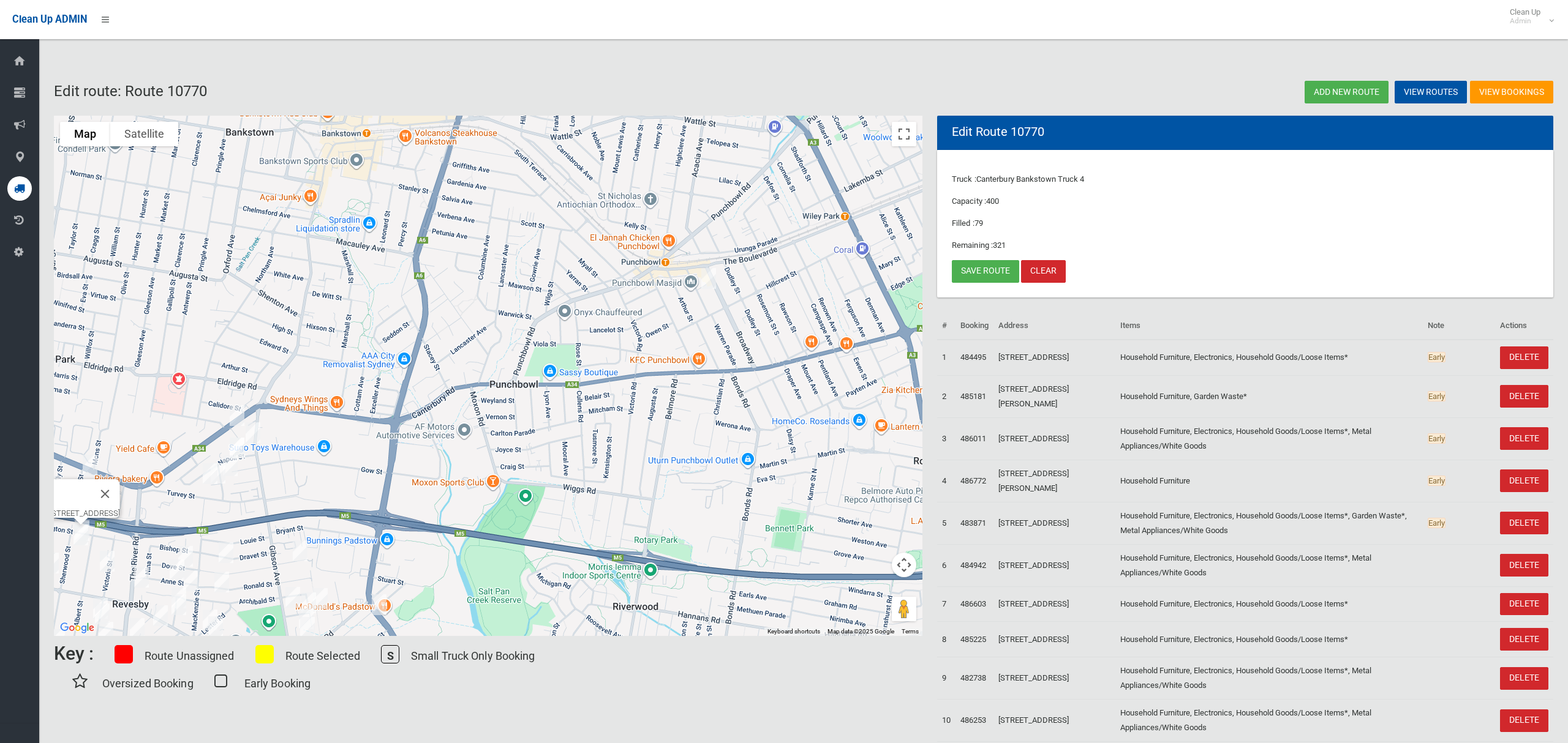
drag, startPoint x: 735, startPoint y: 365, endPoint x: 645, endPoint y: 343, distance: 92.6
click at [615, 427] on div "[STREET_ADDRESS]" at bounding box center [488, 376] width 868 height 520
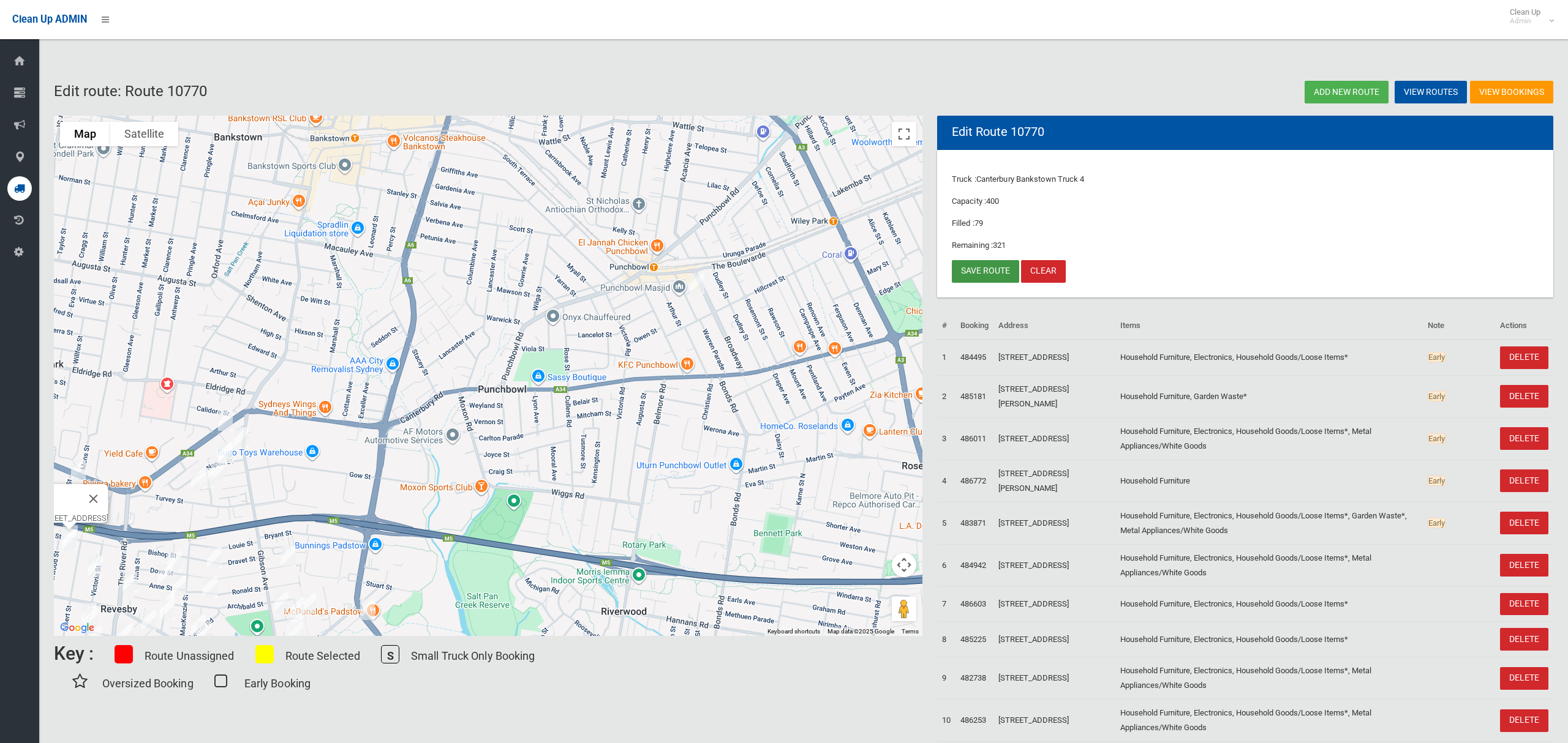
click at [983, 274] on link "Save route" at bounding box center [985, 272] width 67 height 23
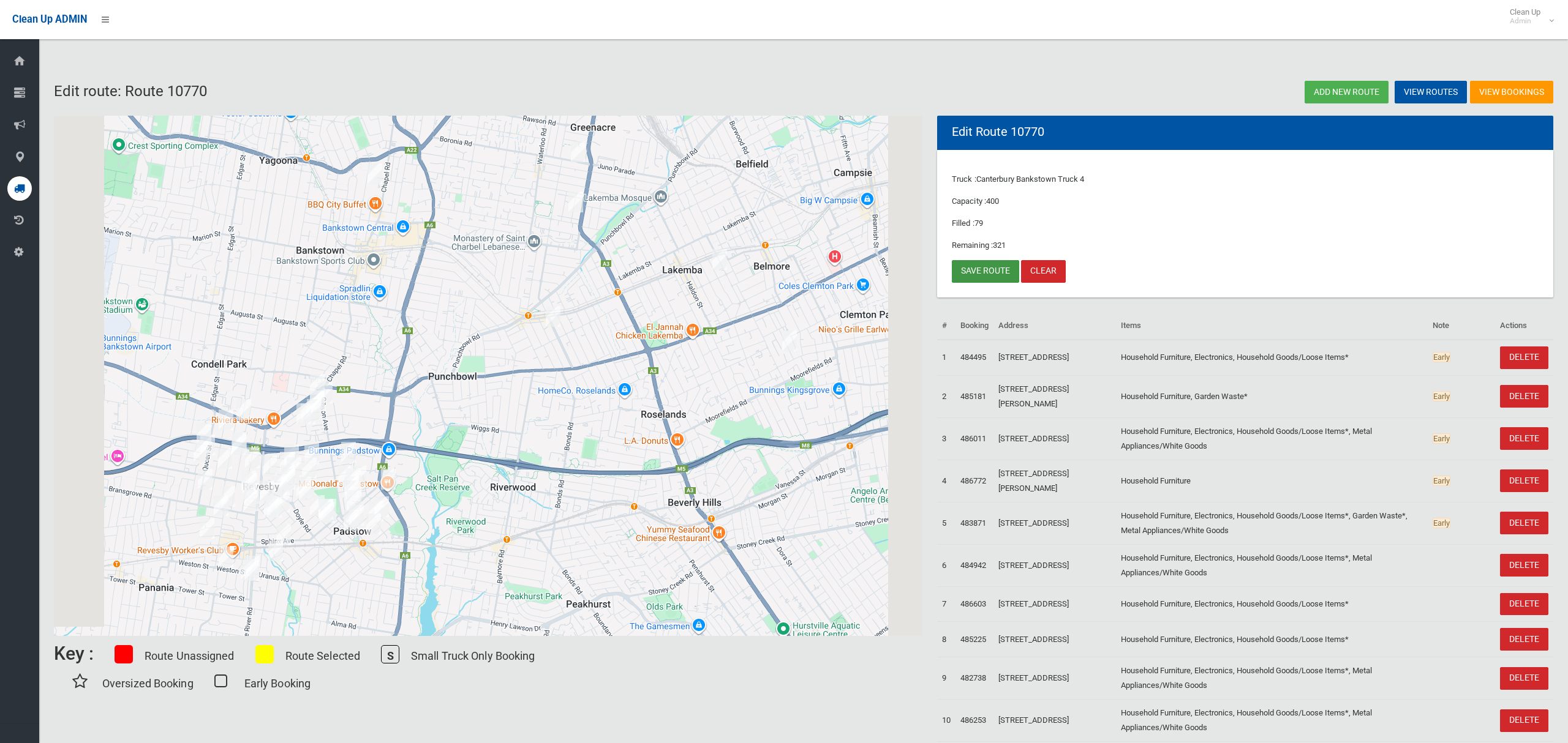
click at [978, 273] on link "Save route" at bounding box center [985, 272] width 67 height 23
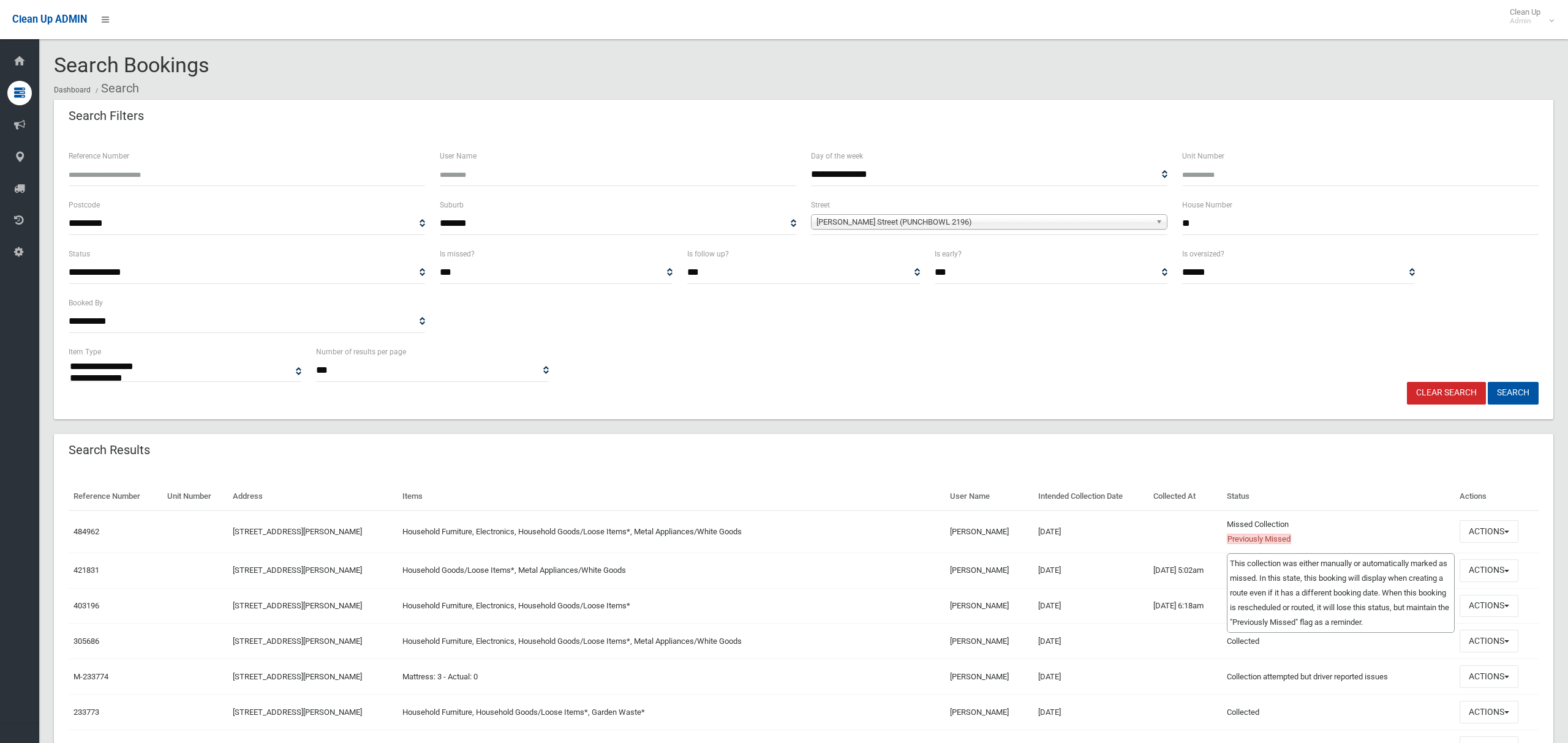
select select
click at [1481, 532] on button "Actions" at bounding box center [1489, 532] width 59 height 23
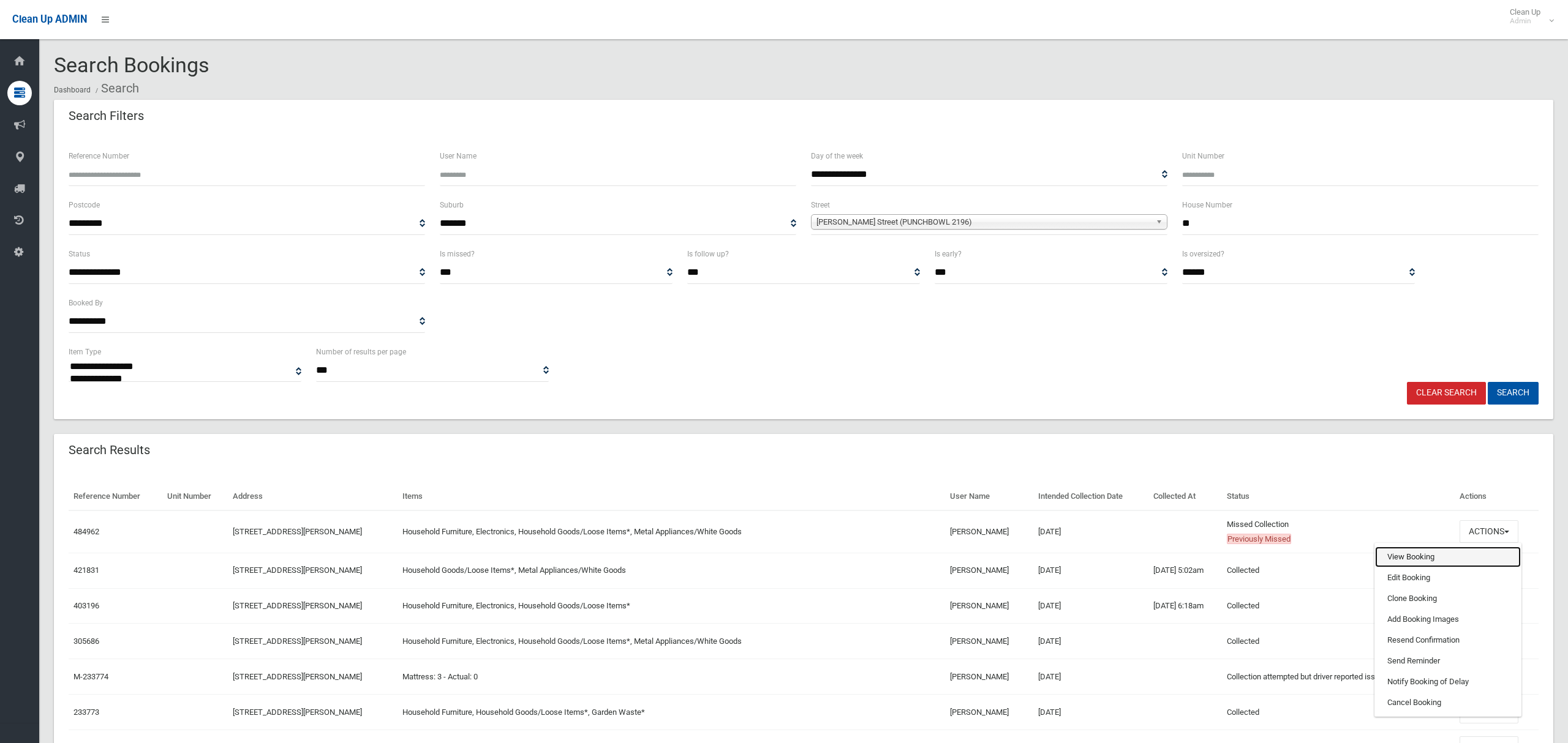
click at [1409, 557] on link "View Booking" at bounding box center [1447, 557] width 145 height 20
click at [1493, 572] on button "Actions" at bounding box center [1489, 571] width 59 height 23
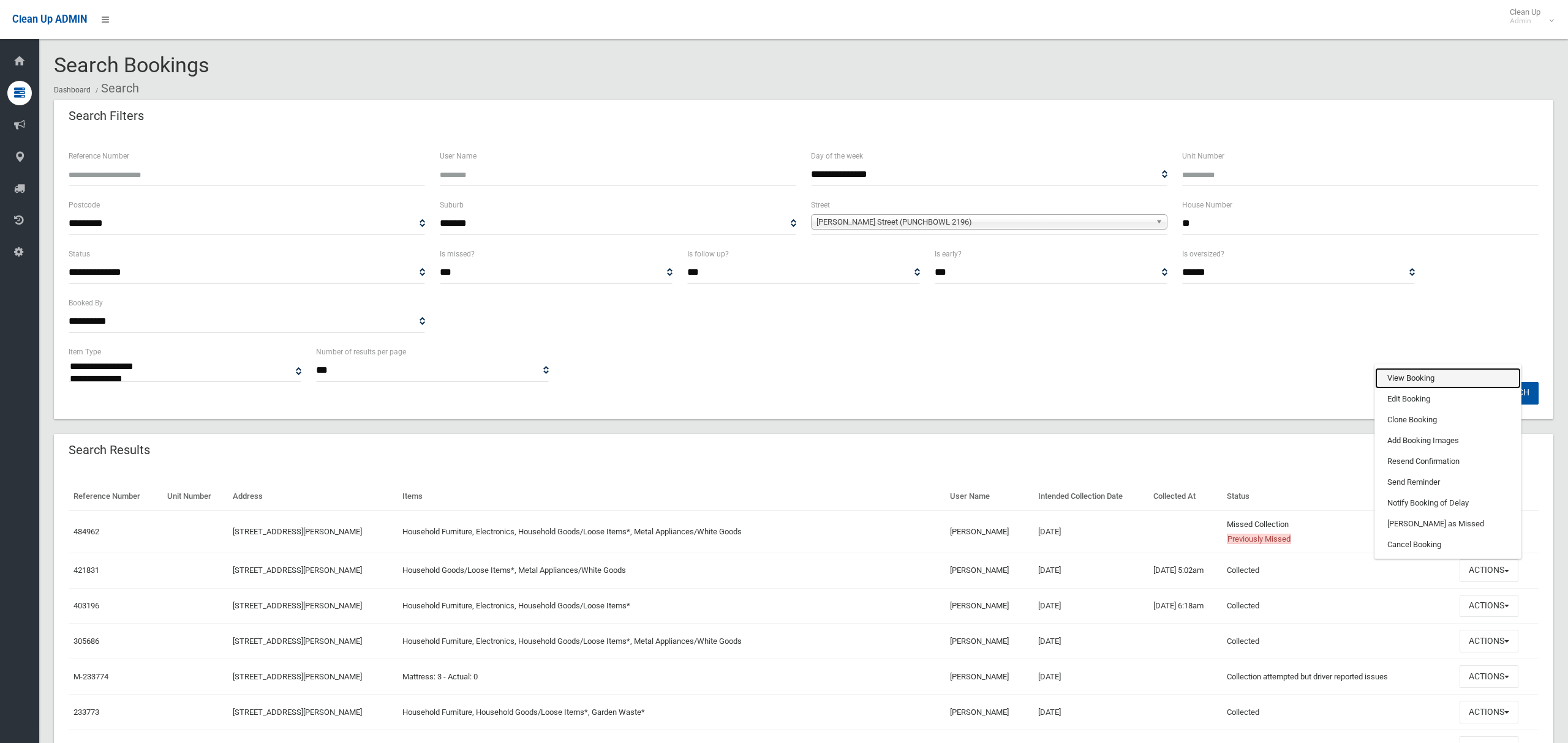
click at [1414, 376] on link "View Booking" at bounding box center [1447, 378] width 145 height 20
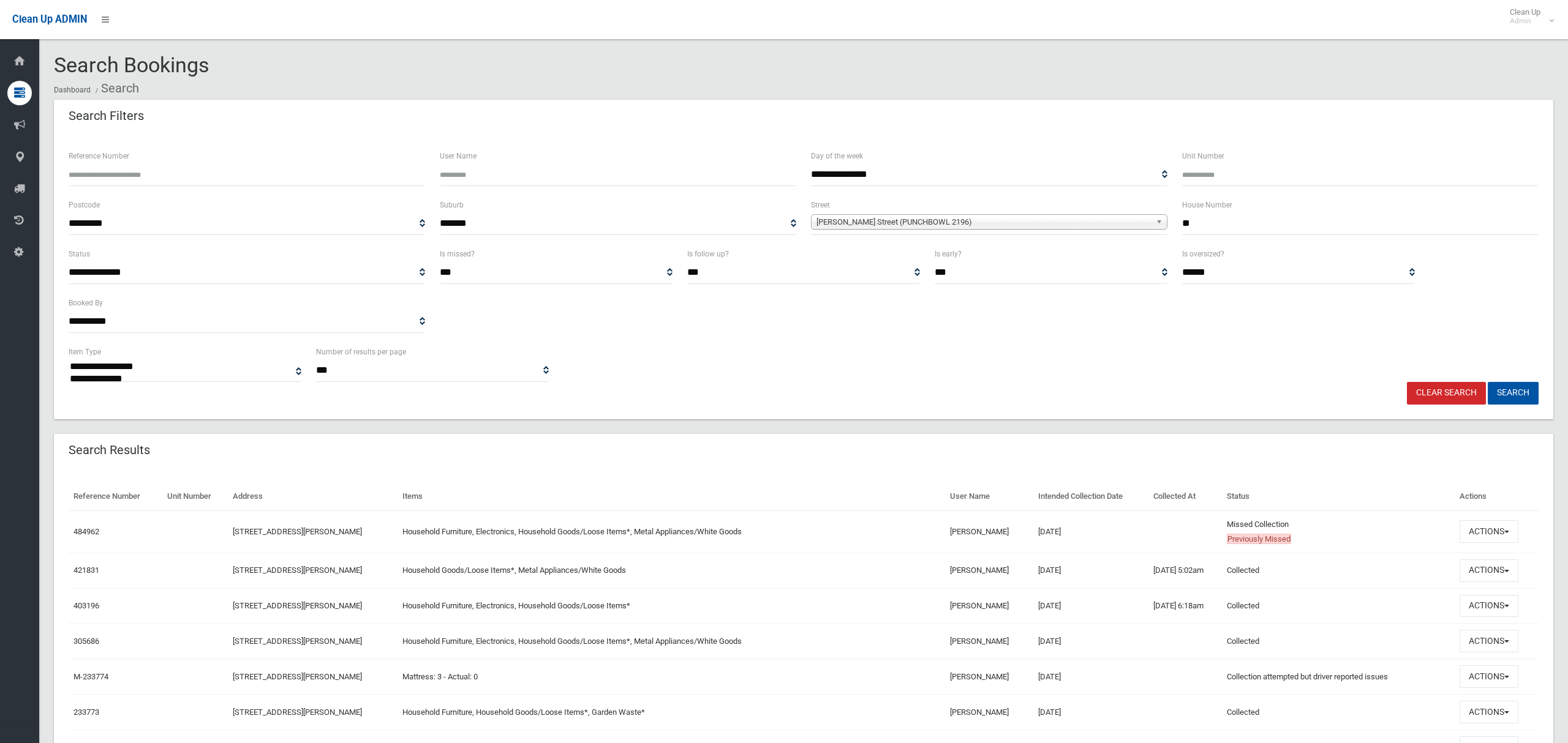
drag, startPoint x: 1193, startPoint y: 225, endPoint x: 1146, endPoint y: 228, distance: 47.1
click at [1146, 228] on div "**********" at bounding box center [804, 222] width 1485 height 49
type input "*"
click at [904, 224] on span "Matthews Street (PUNCHBOWL 2196)" at bounding box center [983, 222] width 334 height 15
type input "*****"
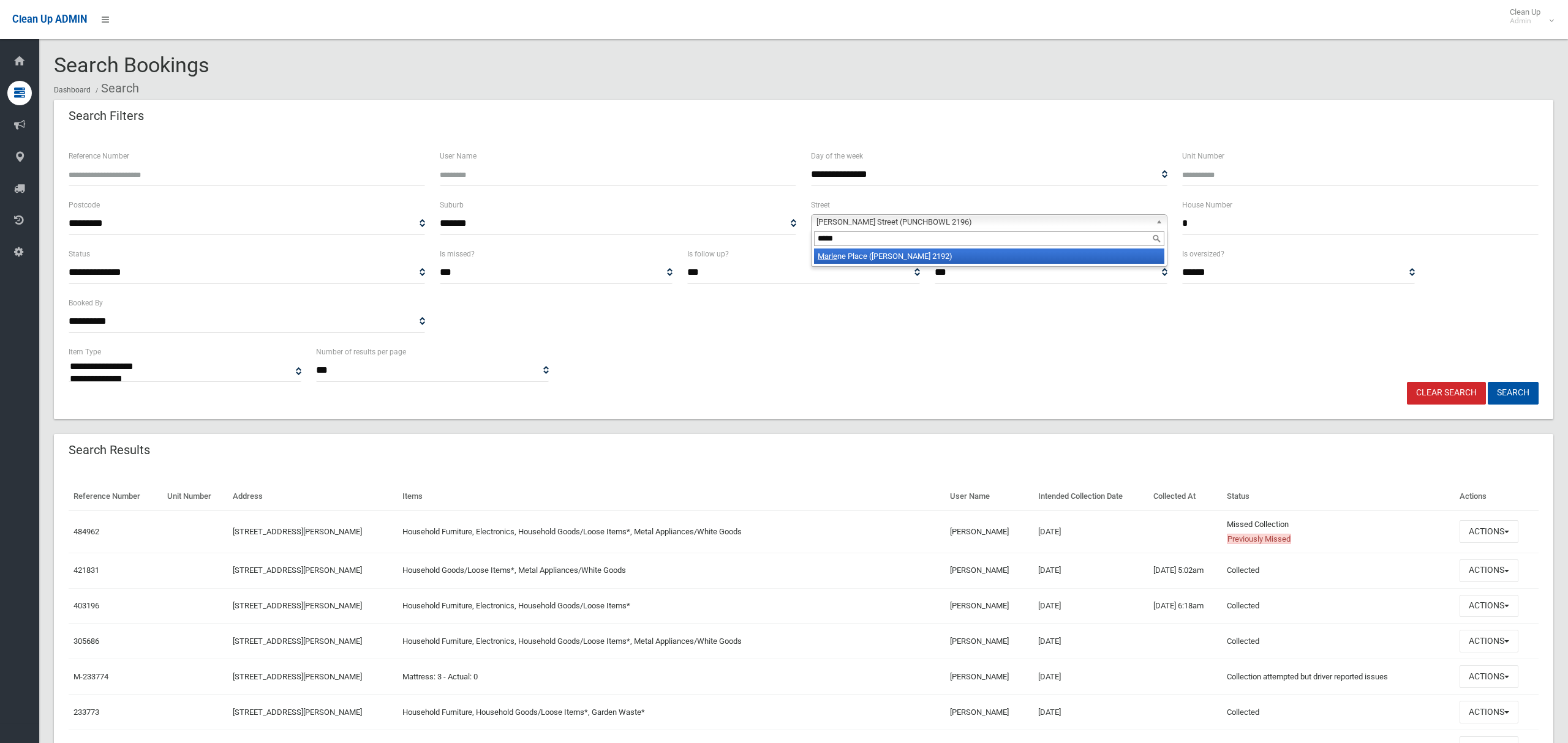
click at [877, 260] on li "Marle ne Place (BELMORE 2192)" at bounding box center [989, 256] width 350 height 16
click at [1504, 390] on button "Search" at bounding box center [1512, 394] width 51 height 23
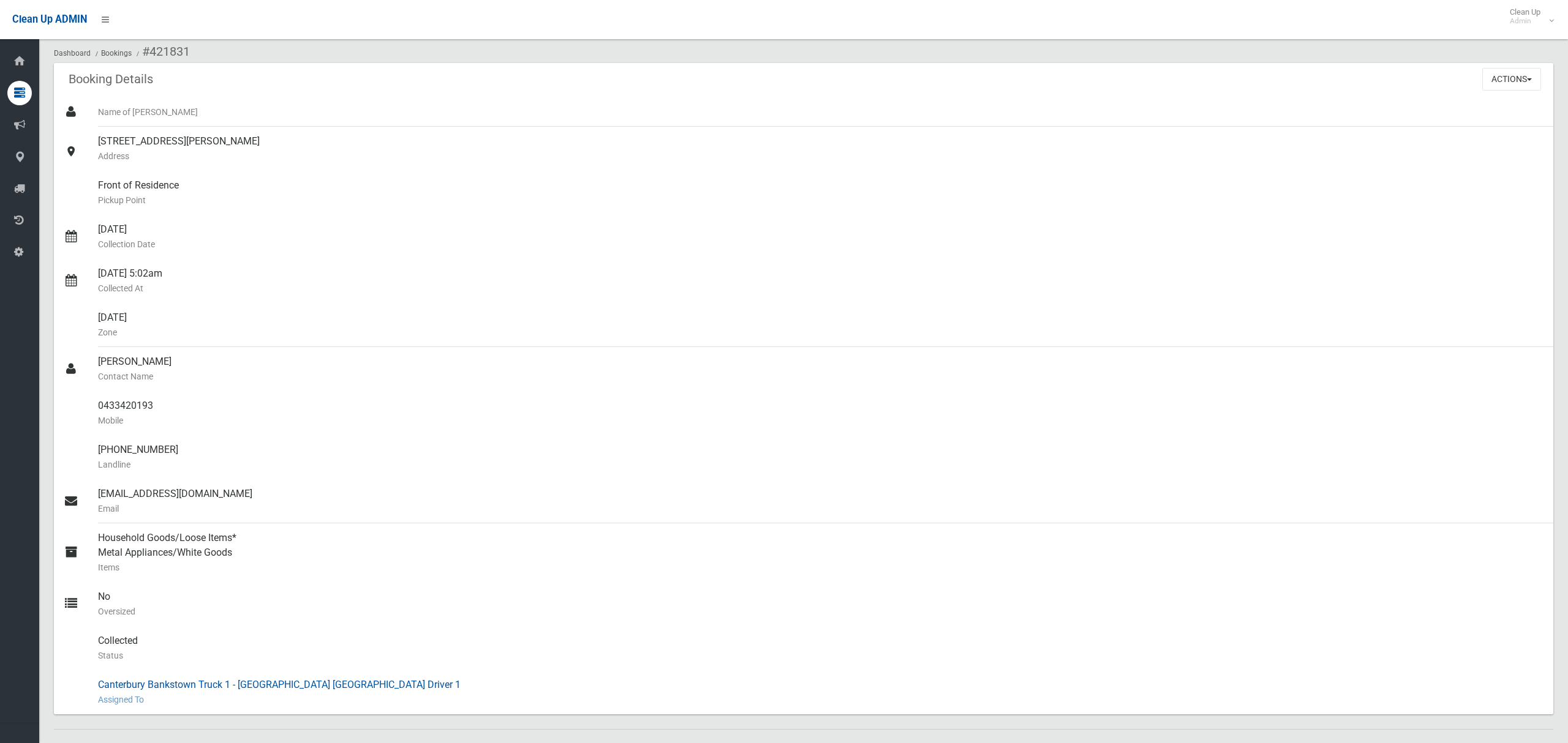
scroll to position [437, 0]
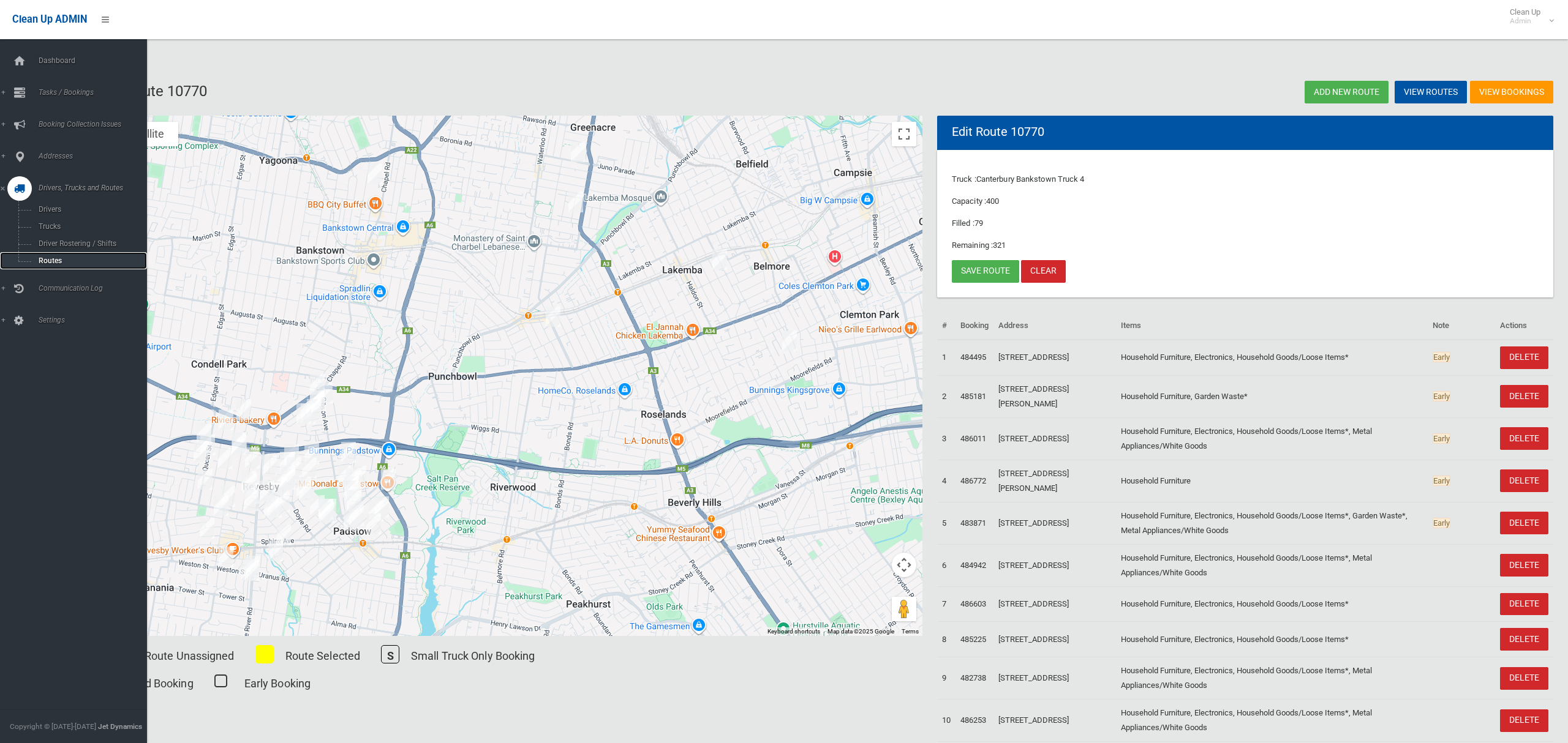
click at [47, 259] on span "Routes" at bounding box center [86, 260] width 101 height 8
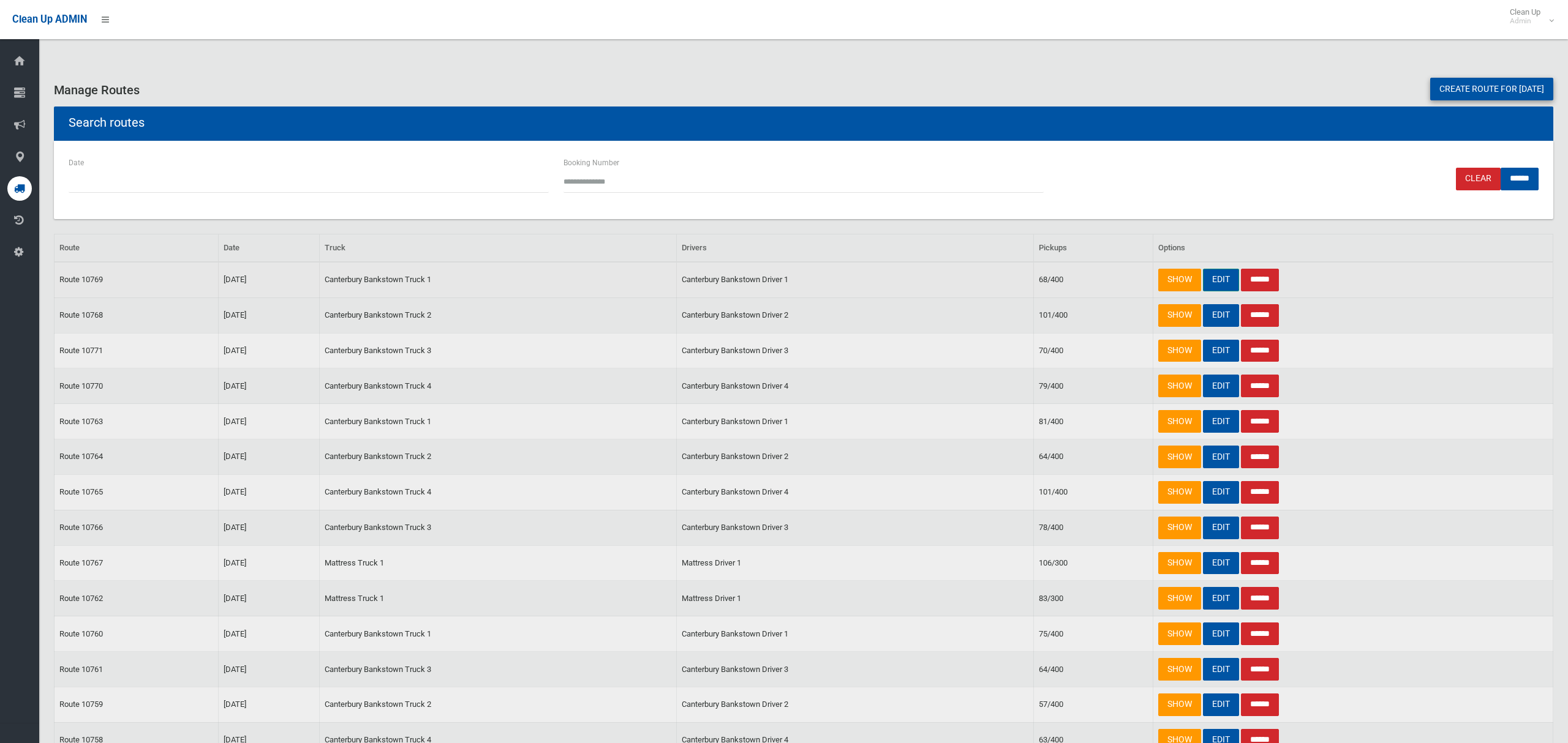
click at [1218, 278] on link "EDIT" at bounding box center [1221, 280] width 36 height 23
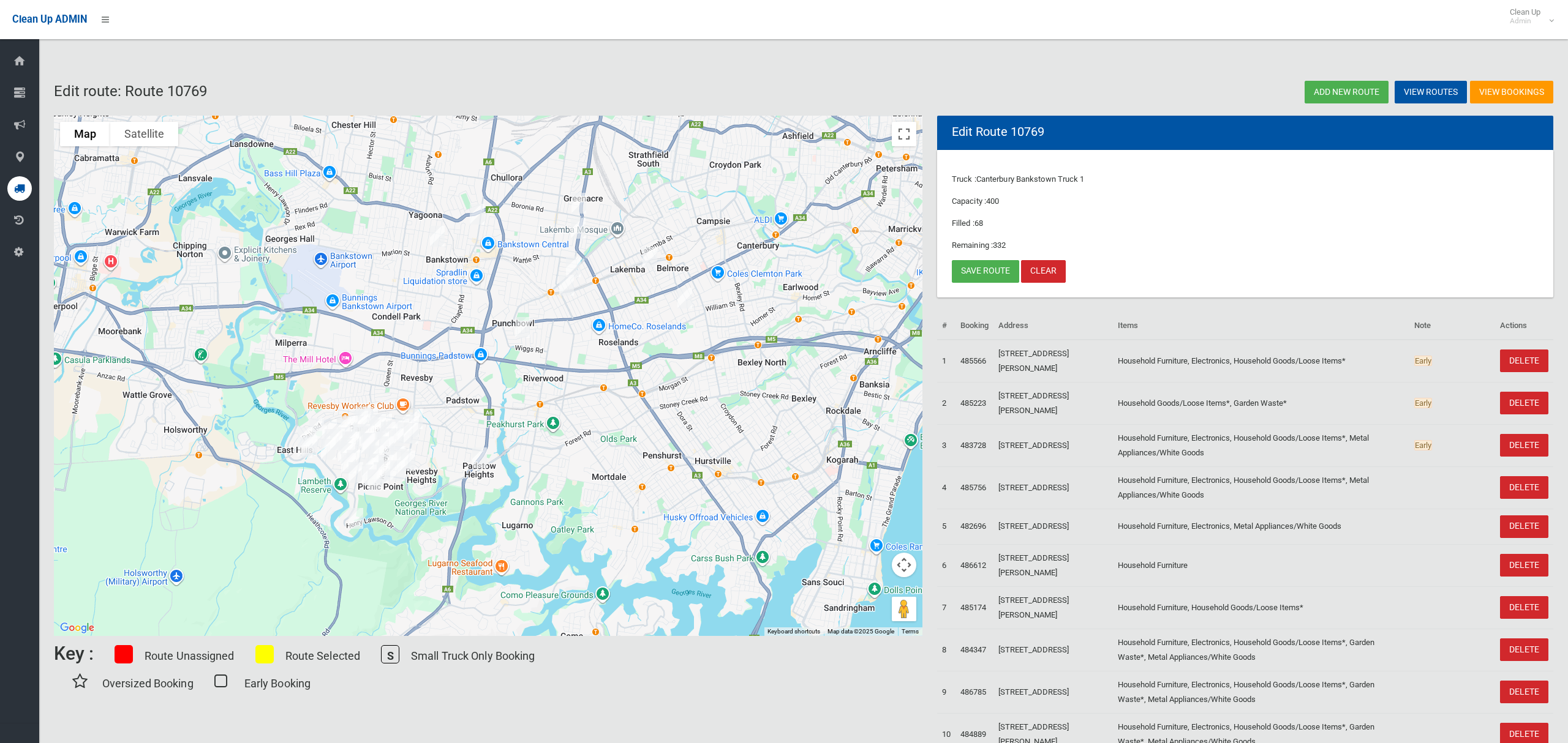
click at [563, 285] on img "30 Matthews Street, PUNCHBOWL NSW 2196" at bounding box center [567, 285] width 24 height 30
click at [635, 234] on button "Close" at bounding box center [621, 244] width 29 height 29
click at [983, 270] on link "Save route" at bounding box center [985, 272] width 67 height 23
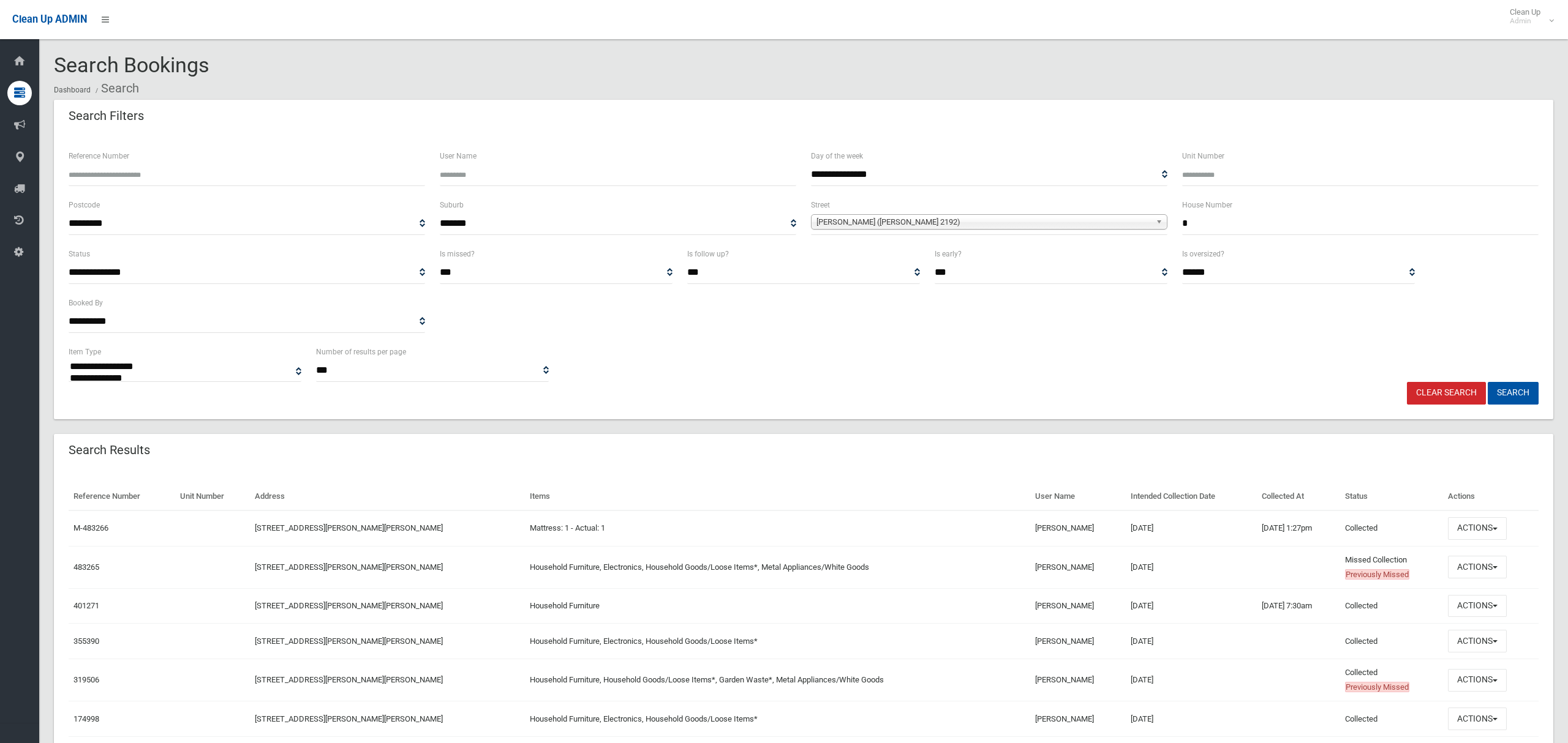
select select
click at [1474, 574] on button "Actions" at bounding box center [1477, 567] width 59 height 23
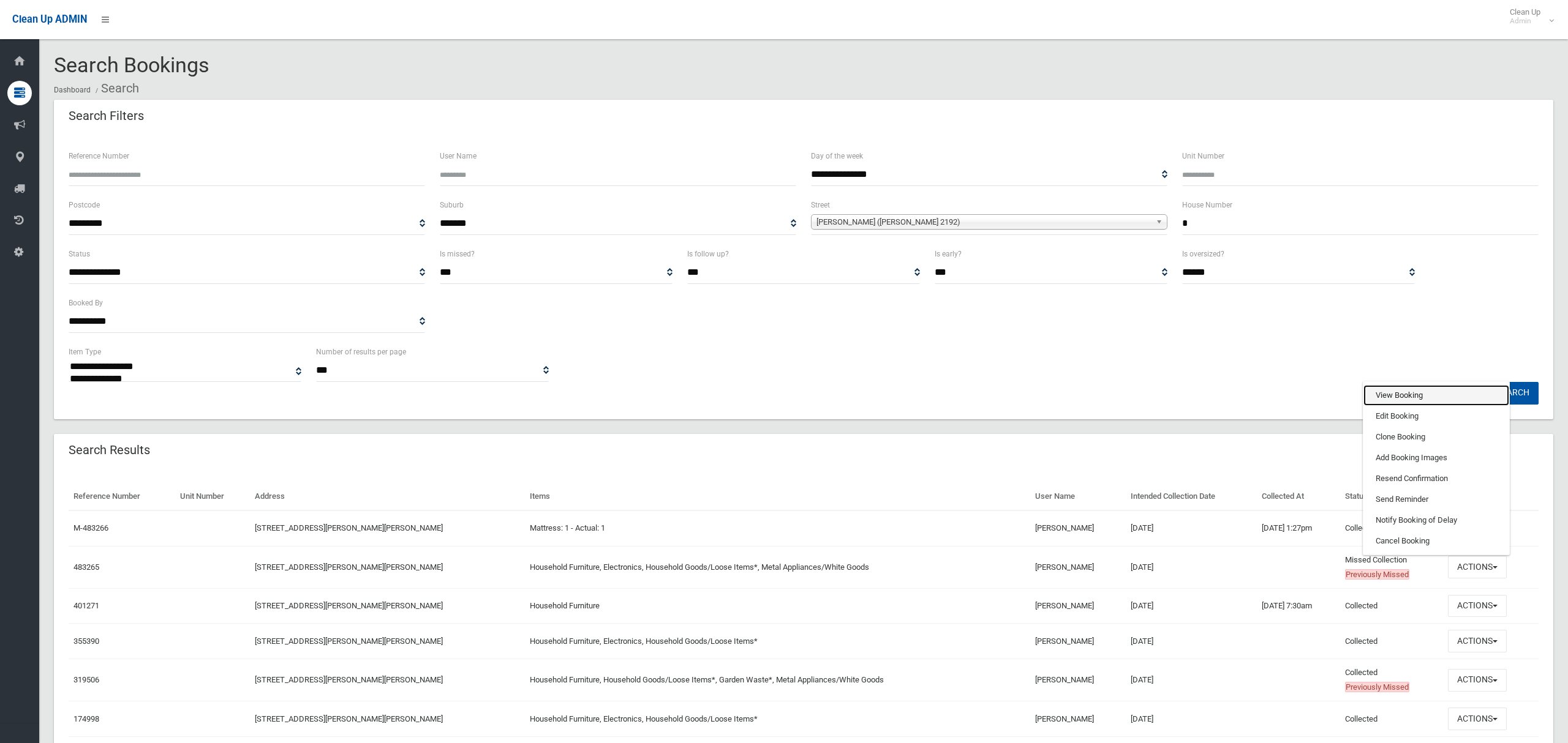
click at [1389, 398] on link "View Booking" at bounding box center [1436, 395] width 145 height 20
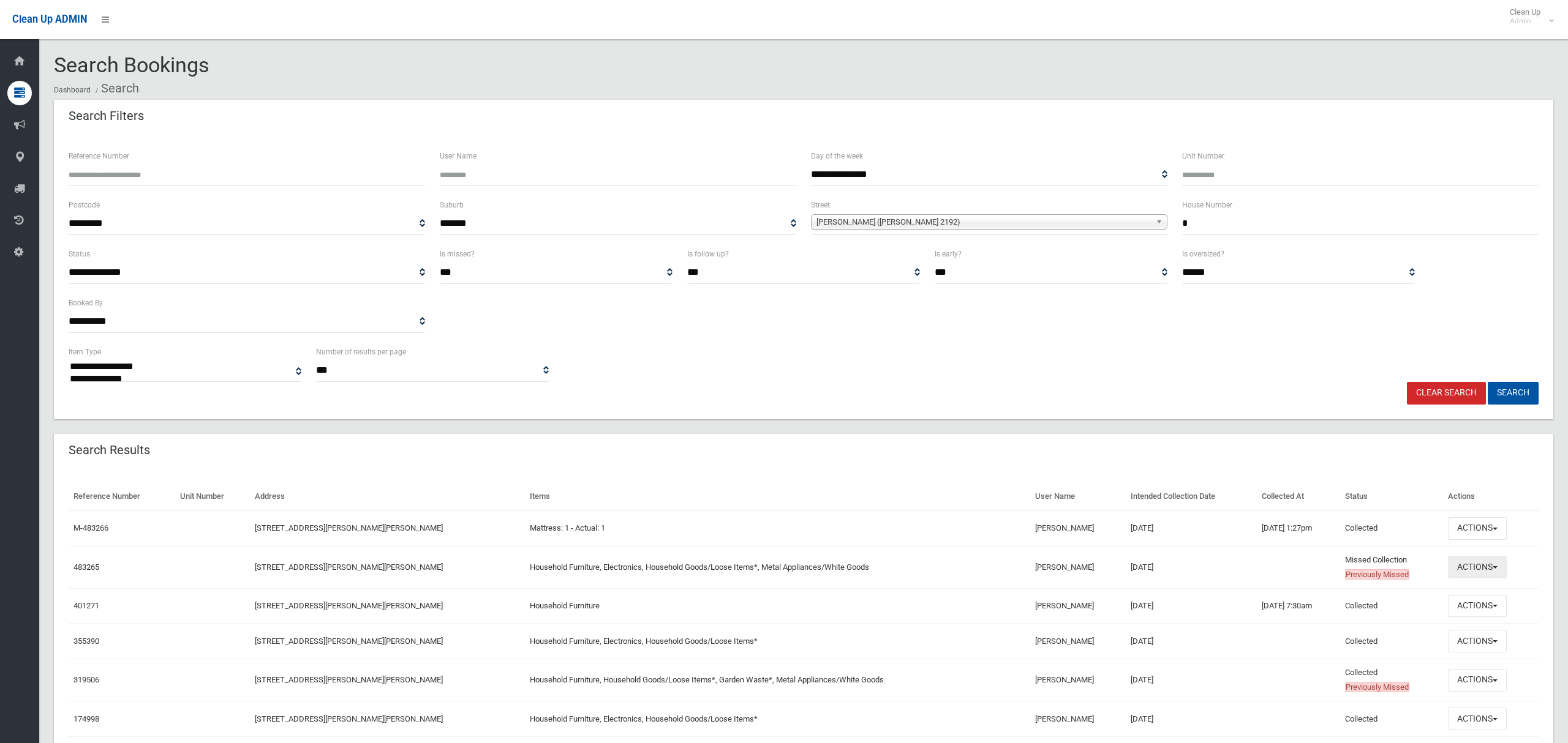
click at [1470, 571] on button "Actions" at bounding box center [1477, 567] width 59 height 23
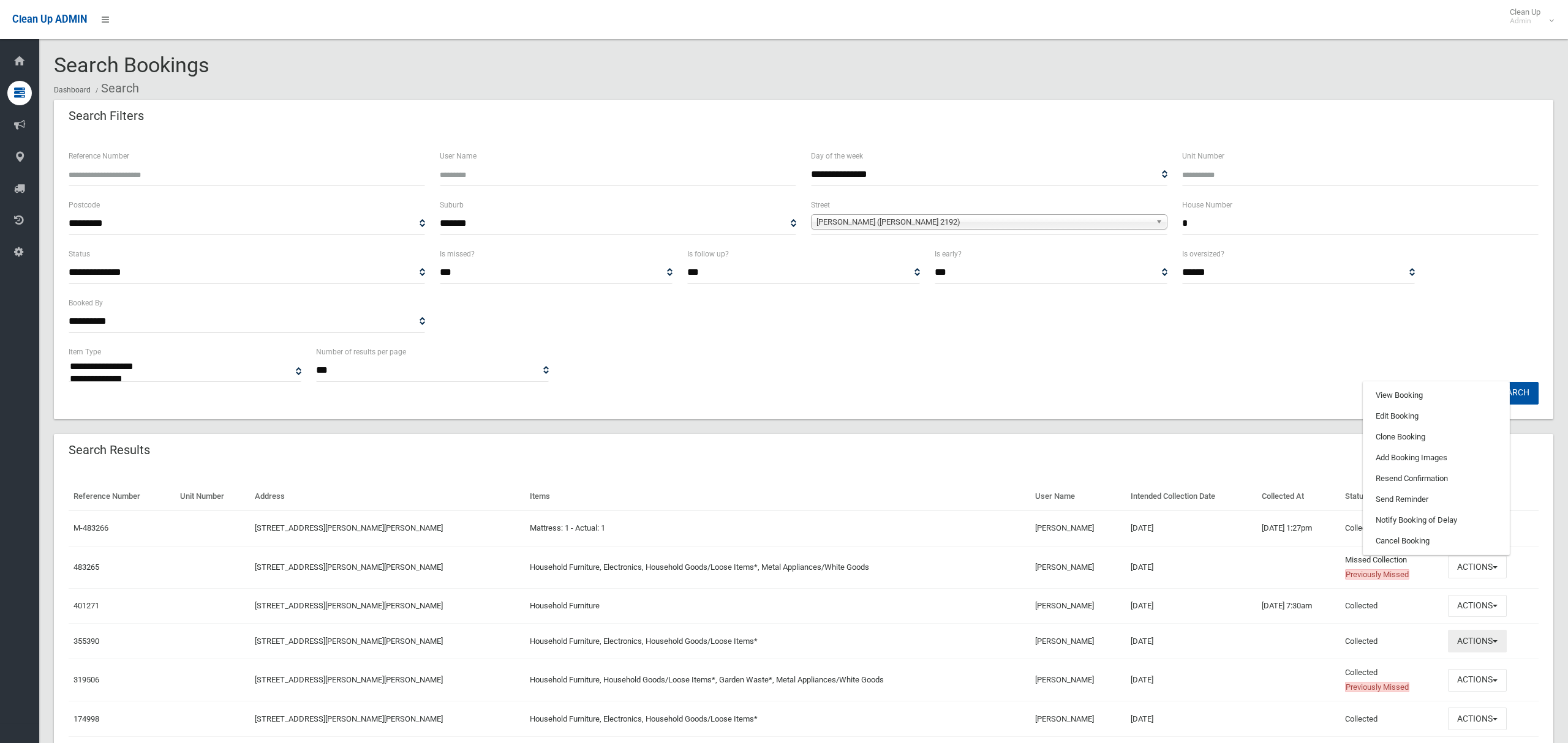
click at [1463, 647] on button "Actions" at bounding box center [1477, 642] width 59 height 23
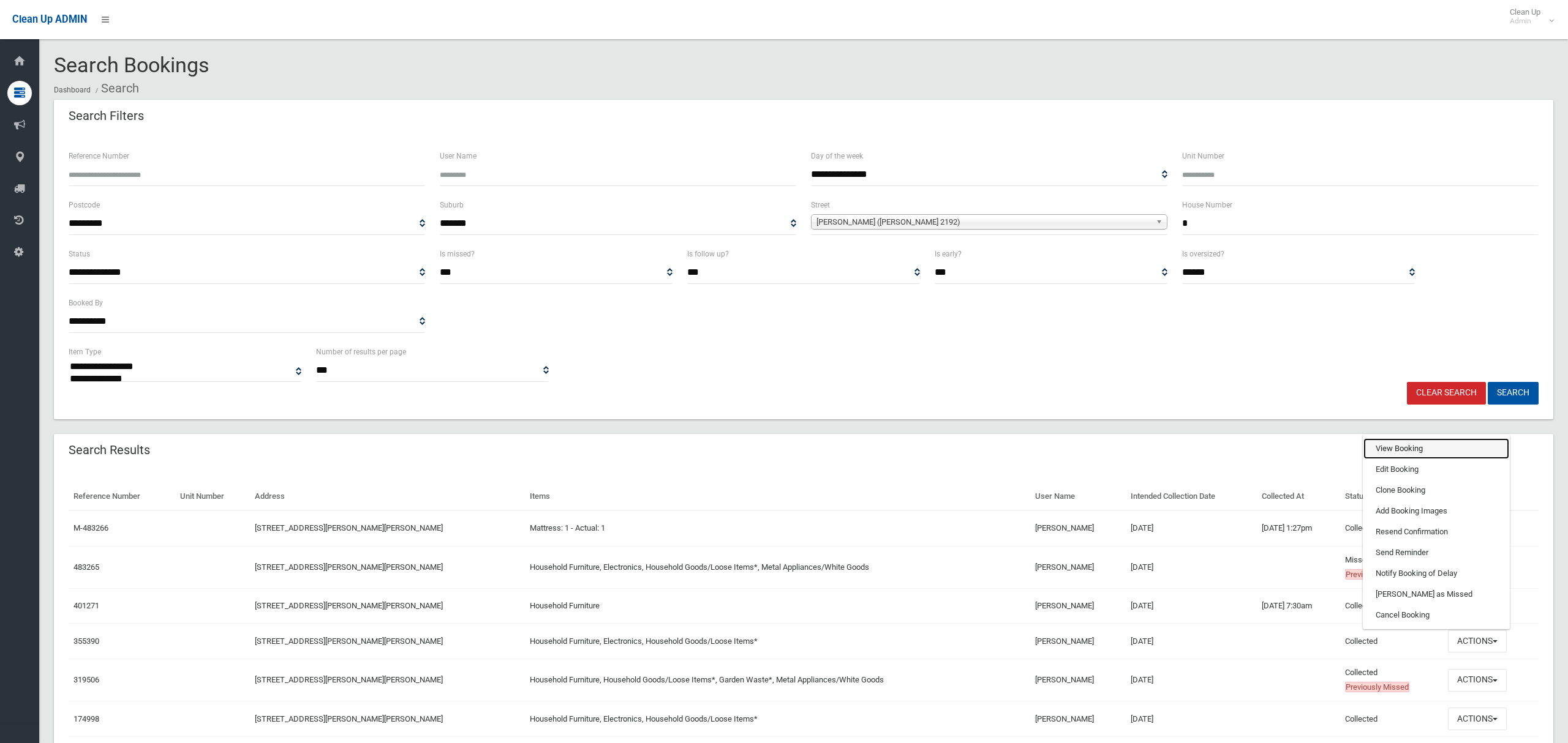
click at [1394, 453] on link "View Booking" at bounding box center [1436, 448] width 145 height 20
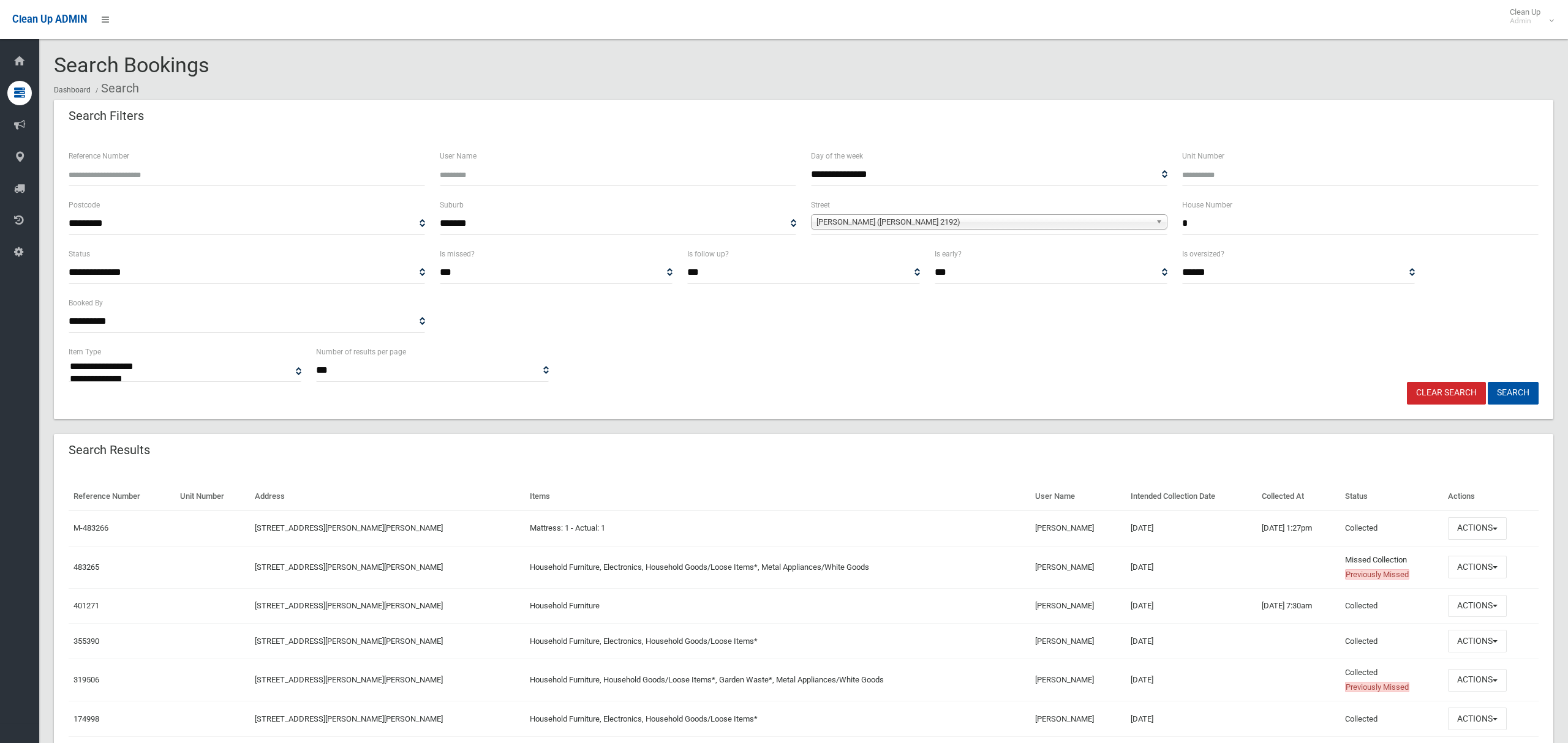
drag, startPoint x: 1205, startPoint y: 222, endPoint x: 1152, endPoint y: 225, distance: 53.1
click at [1152, 225] on div "**********" at bounding box center [804, 222] width 1485 height 49
type input "**"
click at [877, 216] on link "Marlene Place (BELMORE 2192)" at bounding box center [989, 221] width 356 height 16
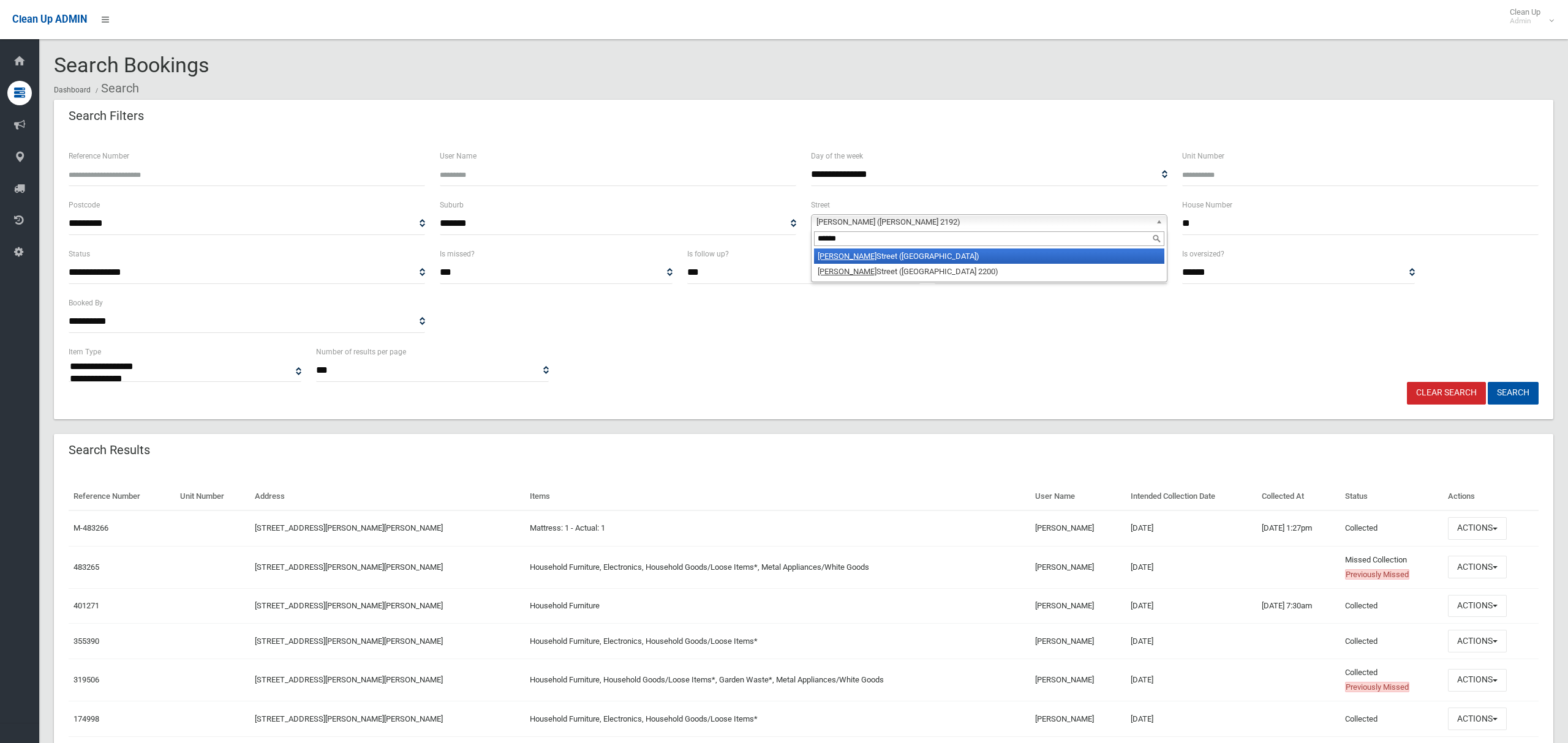
type input "******"
click at [877, 253] on li "Taylor Street (LAKEMBA 2195)" at bounding box center [989, 256] width 350 height 16
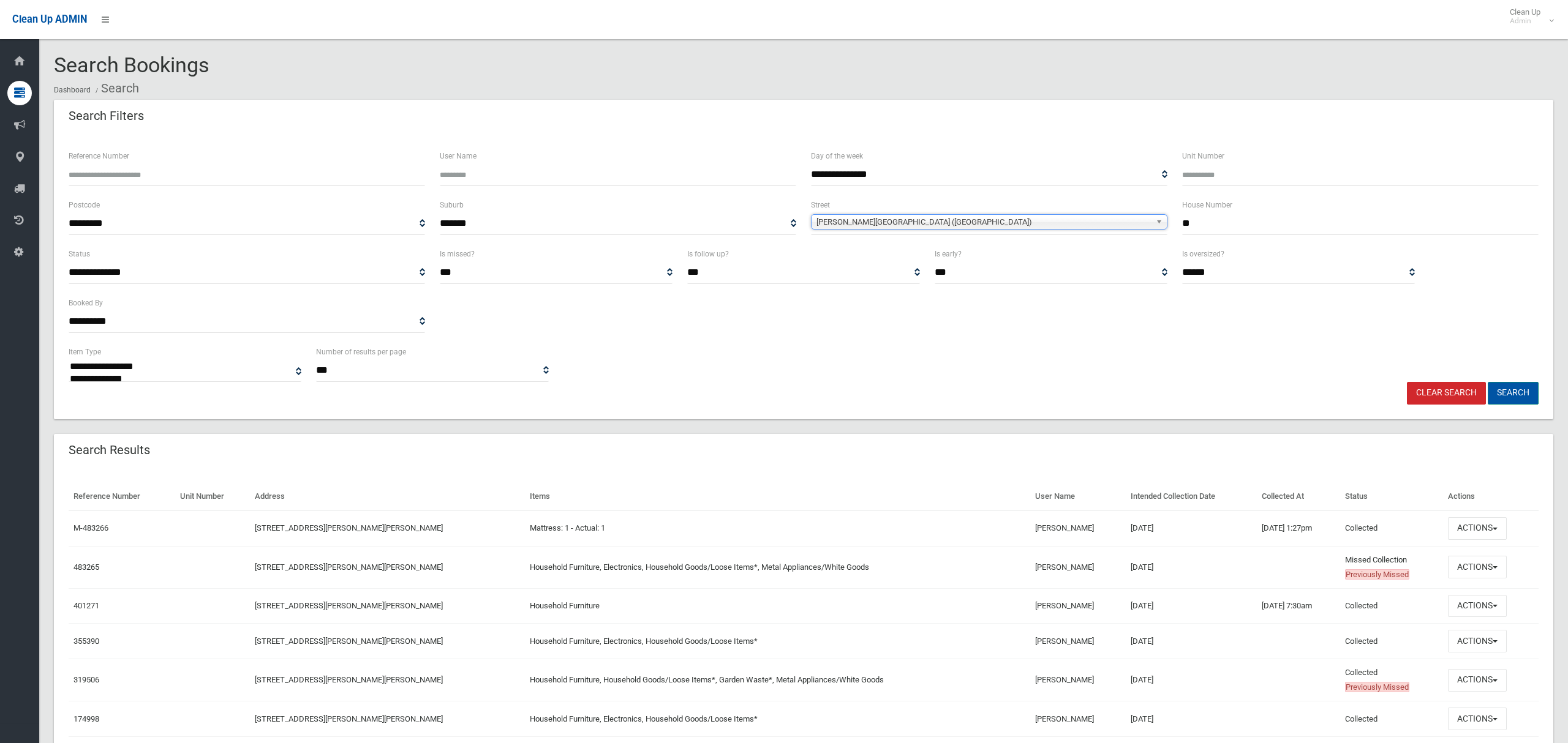
click at [1517, 392] on button "Search" at bounding box center [1512, 394] width 51 height 23
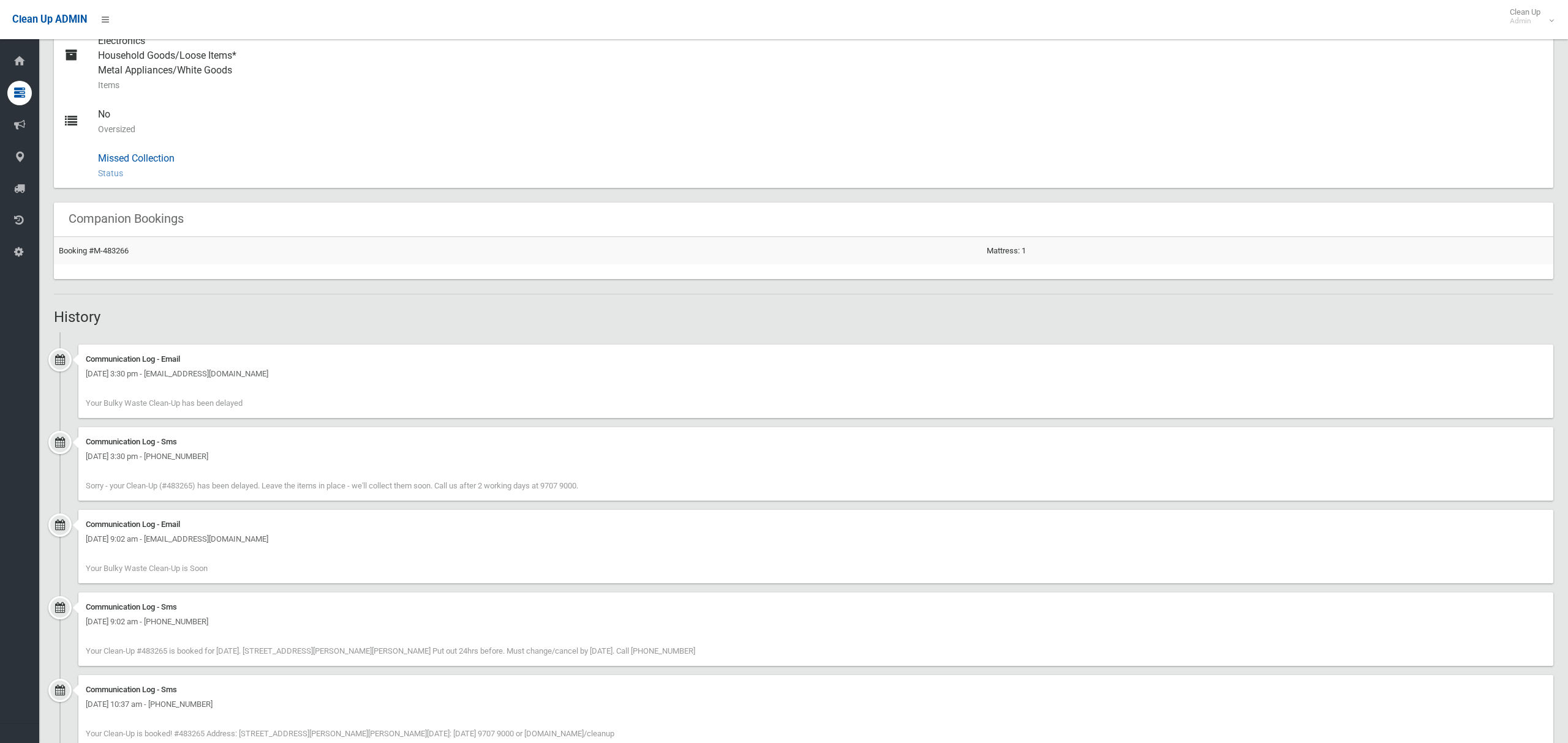
scroll to position [262, 0]
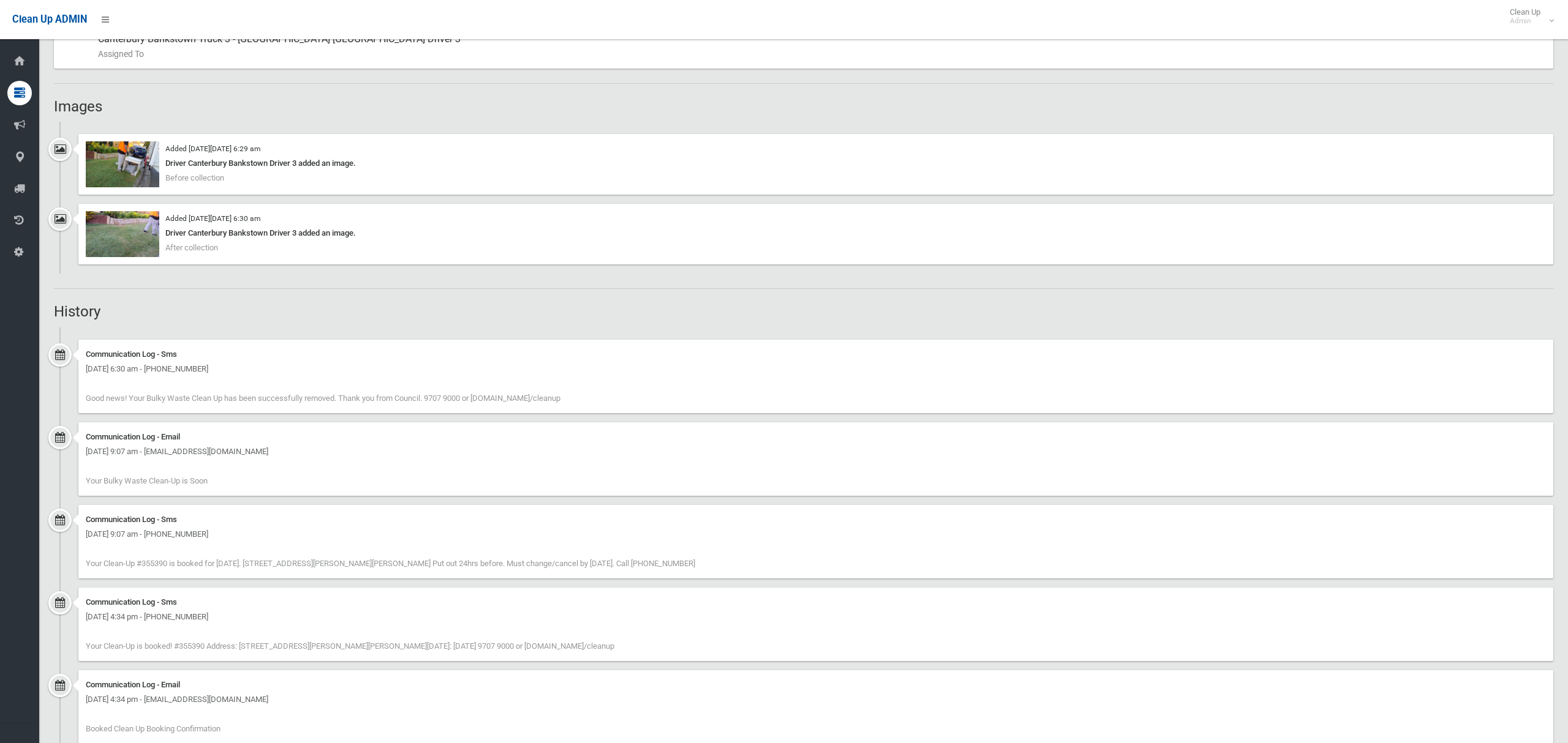
scroll to position [753, 0]
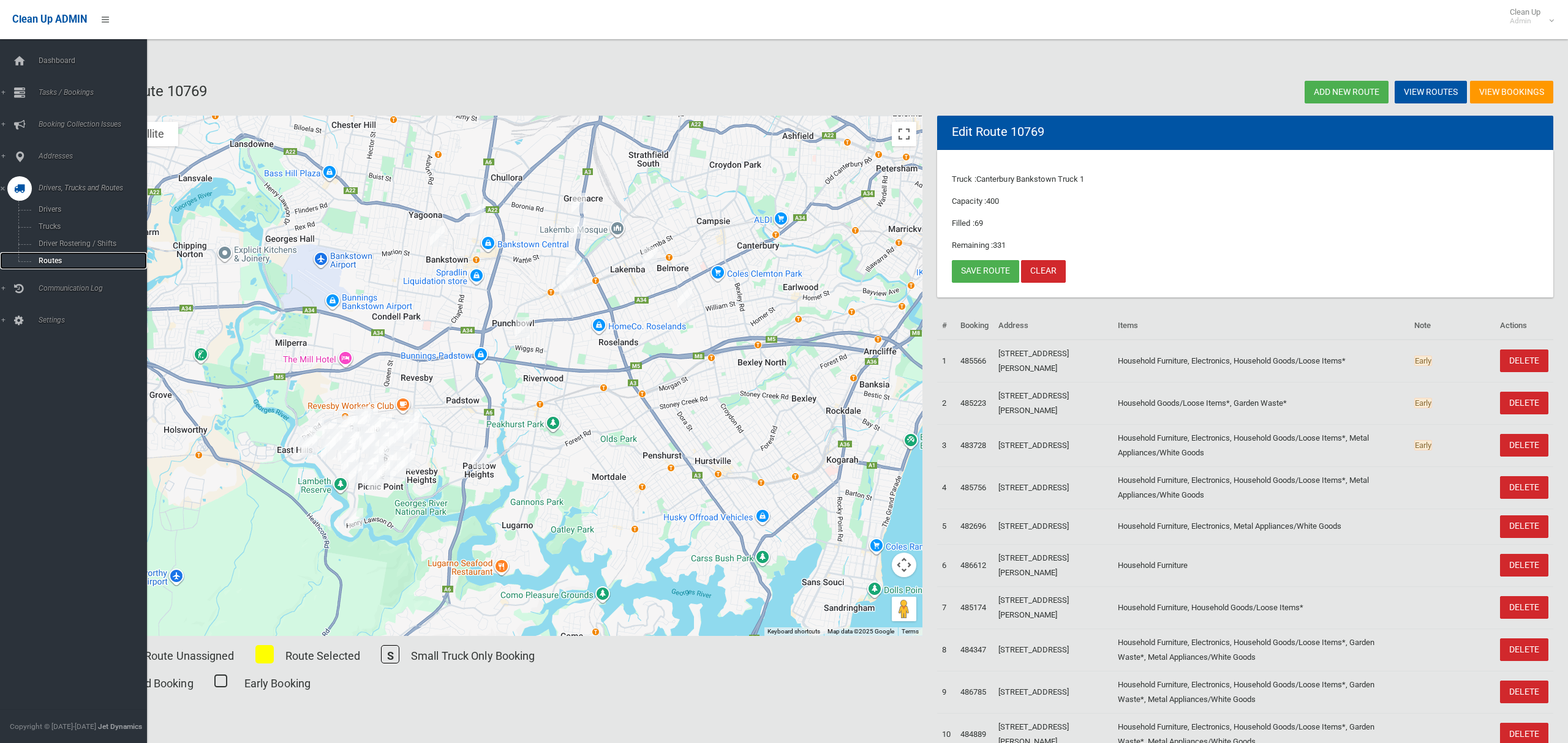
click at [49, 256] on span "Routes" at bounding box center [86, 260] width 101 height 8
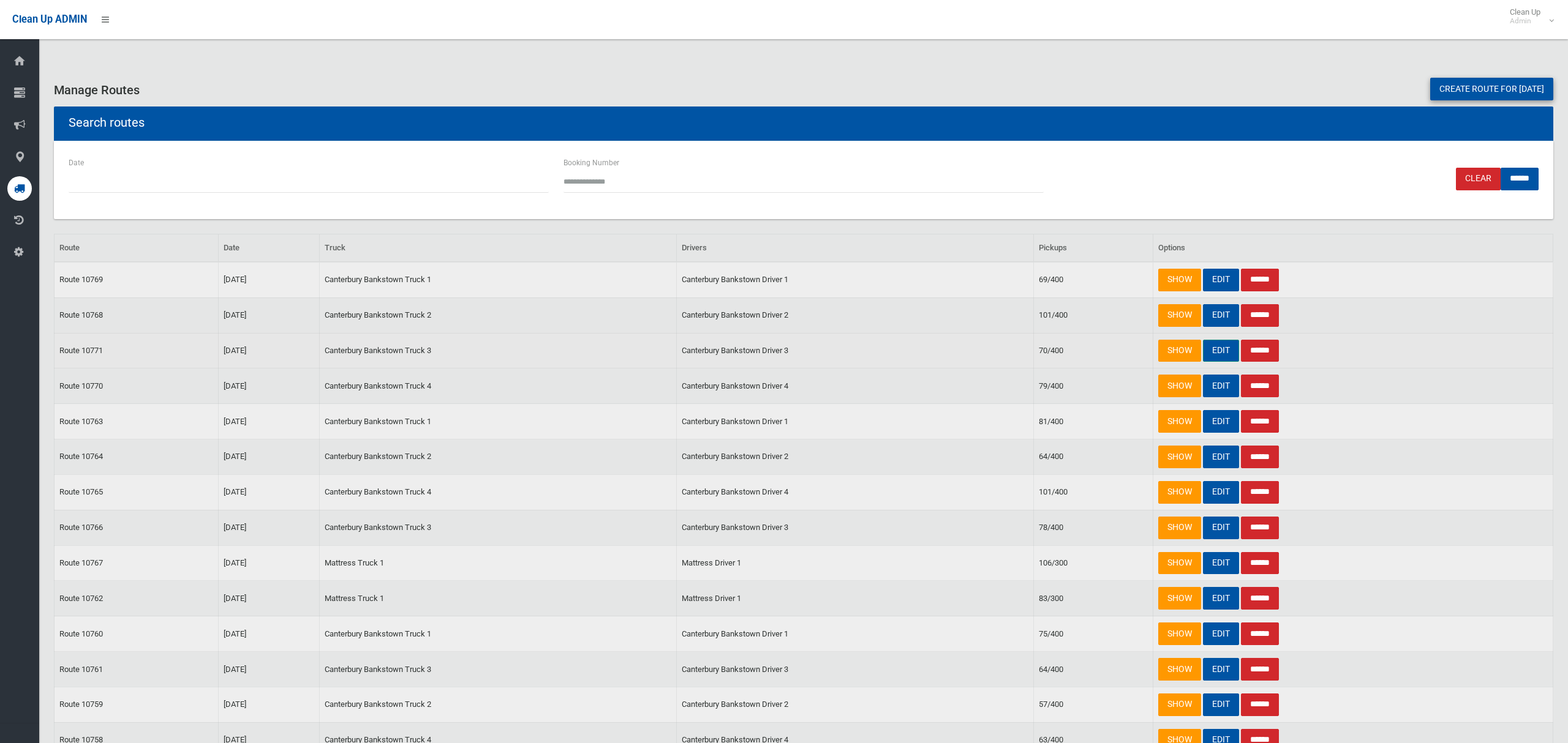
click at [1211, 351] on link "EDIT" at bounding box center [1221, 351] width 36 height 23
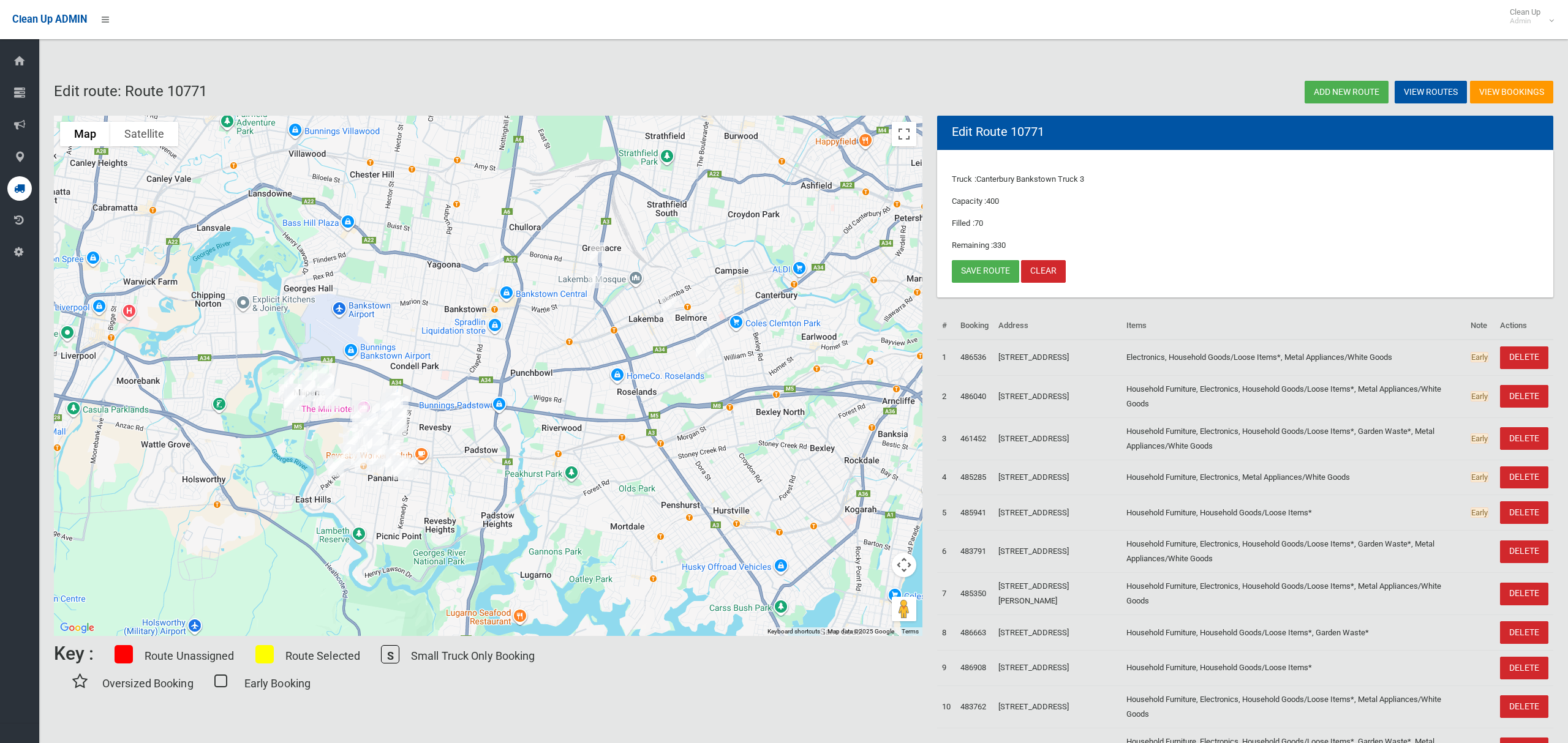
click at [702, 341] on img "6 Marlene Place, BELMORE NSW 2192" at bounding box center [703, 347] width 24 height 30
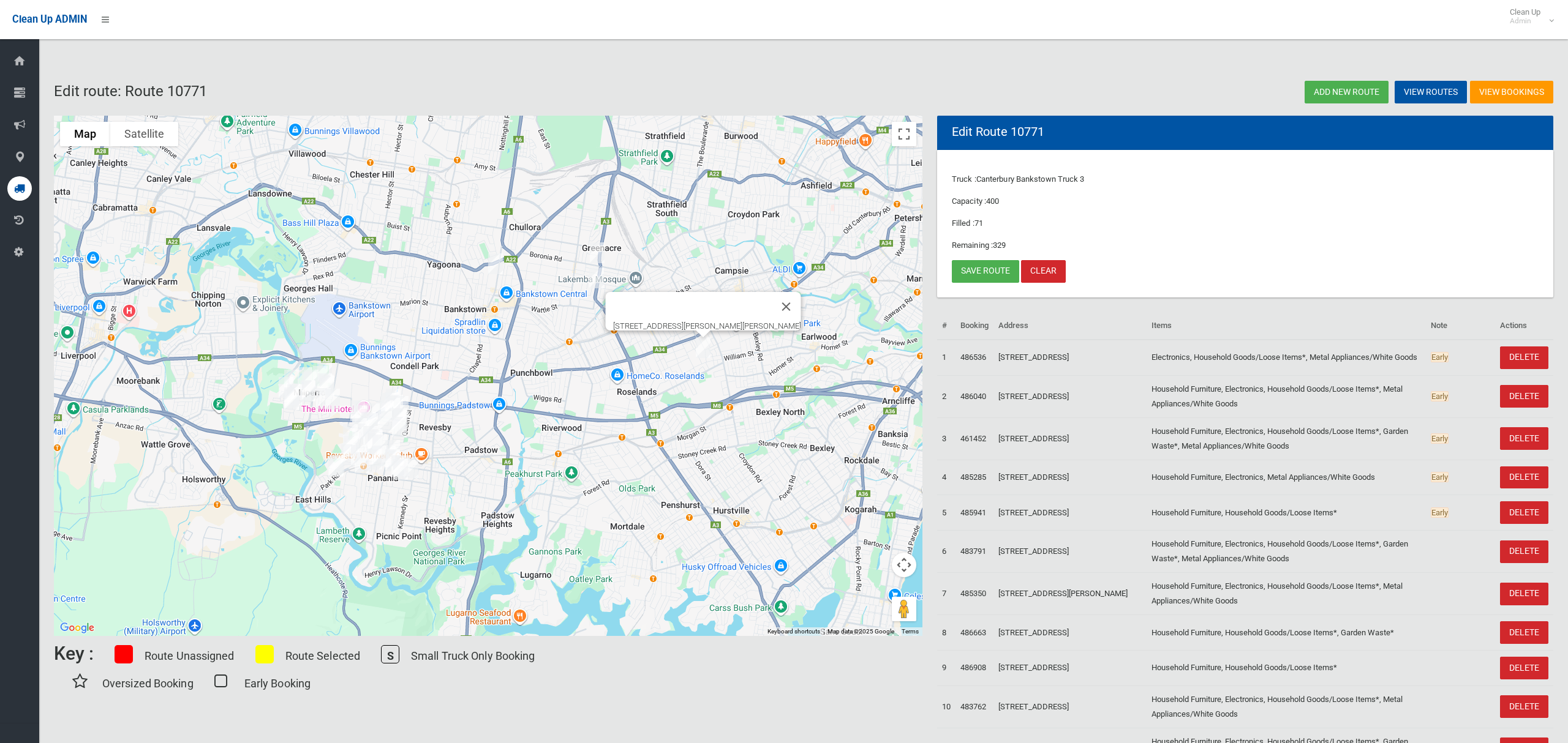
click at [772, 298] on button "Close" at bounding box center [786, 307] width 29 height 29
click at [980, 269] on link "Save route" at bounding box center [985, 272] width 67 height 23
click at [978, 272] on link "Save route" at bounding box center [985, 272] width 67 height 23
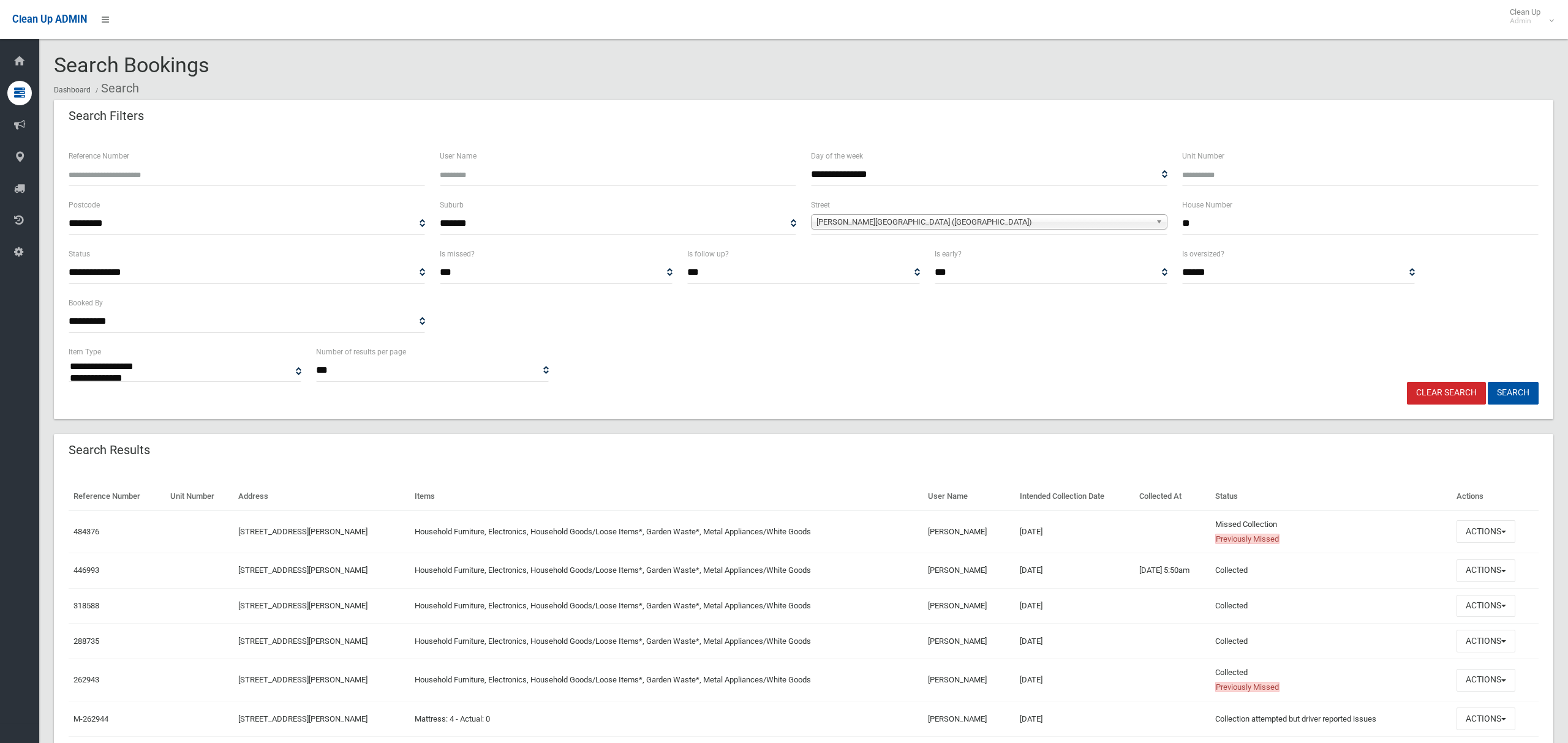
select select
click at [1485, 536] on button "Actions" at bounding box center [1486, 532] width 59 height 23
click at [1423, 564] on link "View Booking" at bounding box center [1445, 557] width 145 height 20
drag, startPoint x: 1200, startPoint y: 229, endPoint x: 1161, endPoint y: 222, distance: 39.6
click at [1159, 222] on div "**********" at bounding box center [804, 222] width 1485 height 49
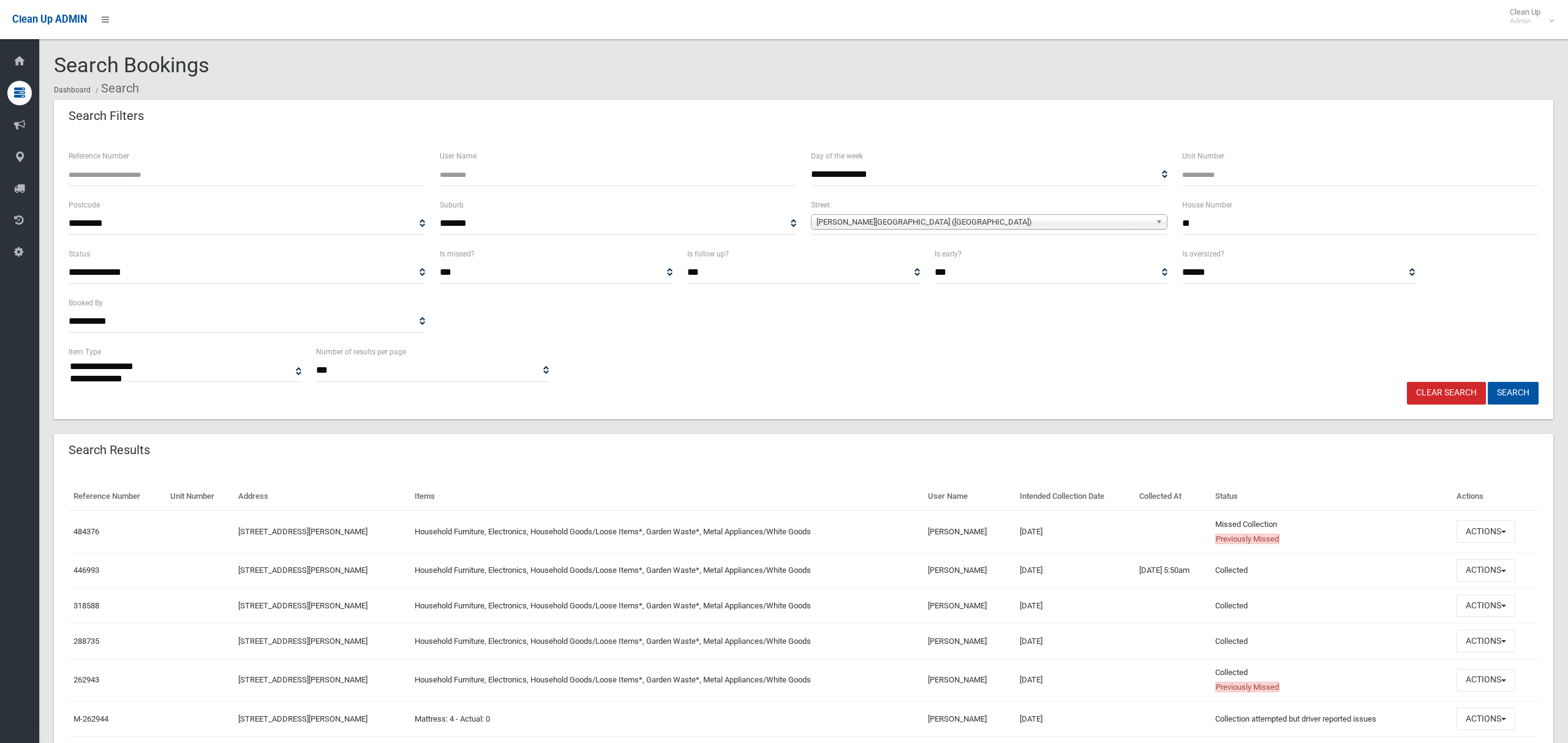
click at [1210, 223] on input "**" at bounding box center [1360, 224] width 356 height 23
drag, startPoint x: 1215, startPoint y: 226, endPoint x: 1172, endPoint y: 224, distance: 43.0
click at [1172, 224] on div "**********" at bounding box center [804, 222] width 1485 height 49
type input "***"
click at [994, 222] on span "Taylor Street (LAKEMBA 2195)" at bounding box center [983, 222] width 334 height 15
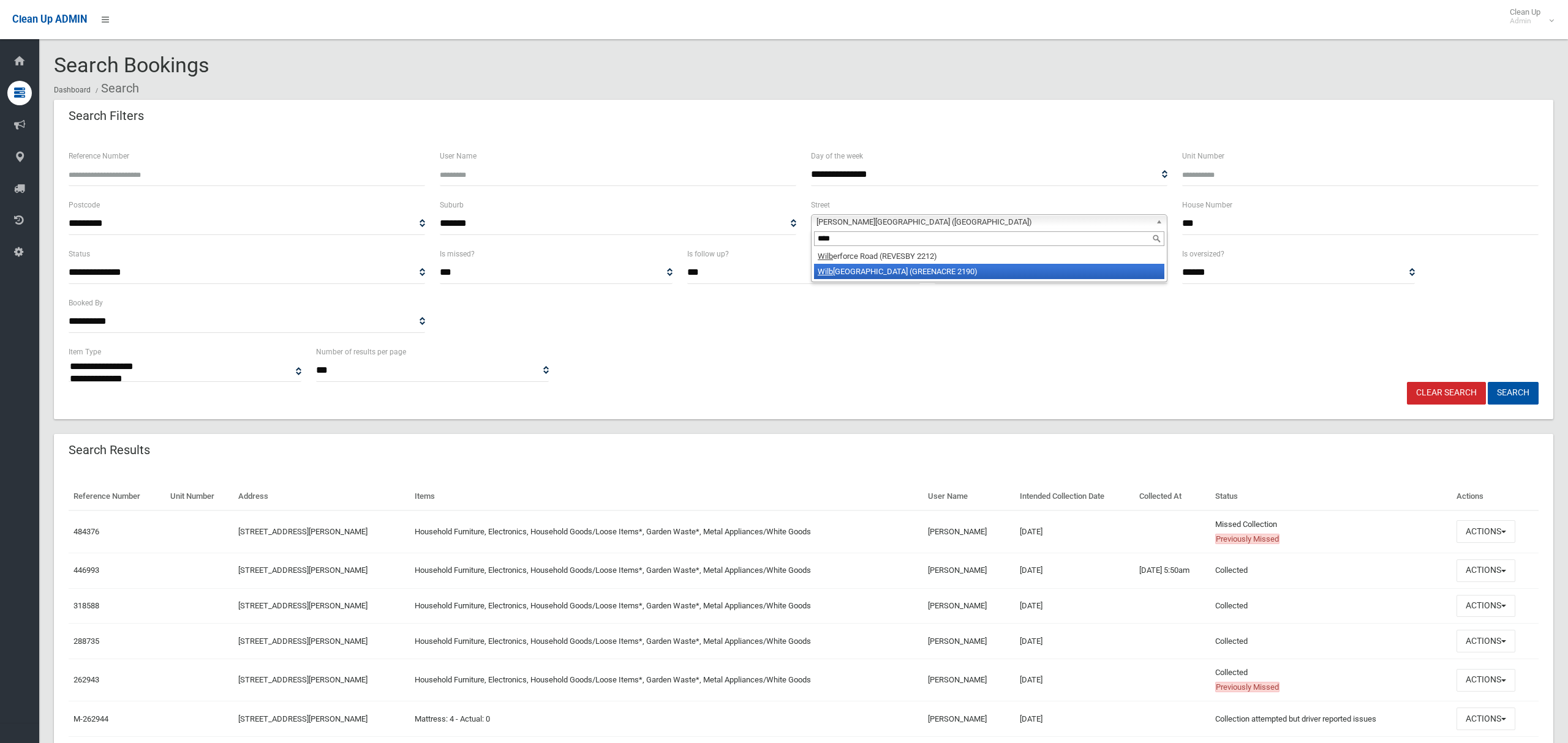
type input "****"
click at [889, 275] on li "Wilb ur Street (GREENACRE 2190)" at bounding box center [989, 271] width 350 height 16
click at [1515, 401] on button "Search" at bounding box center [1512, 394] width 51 height 23
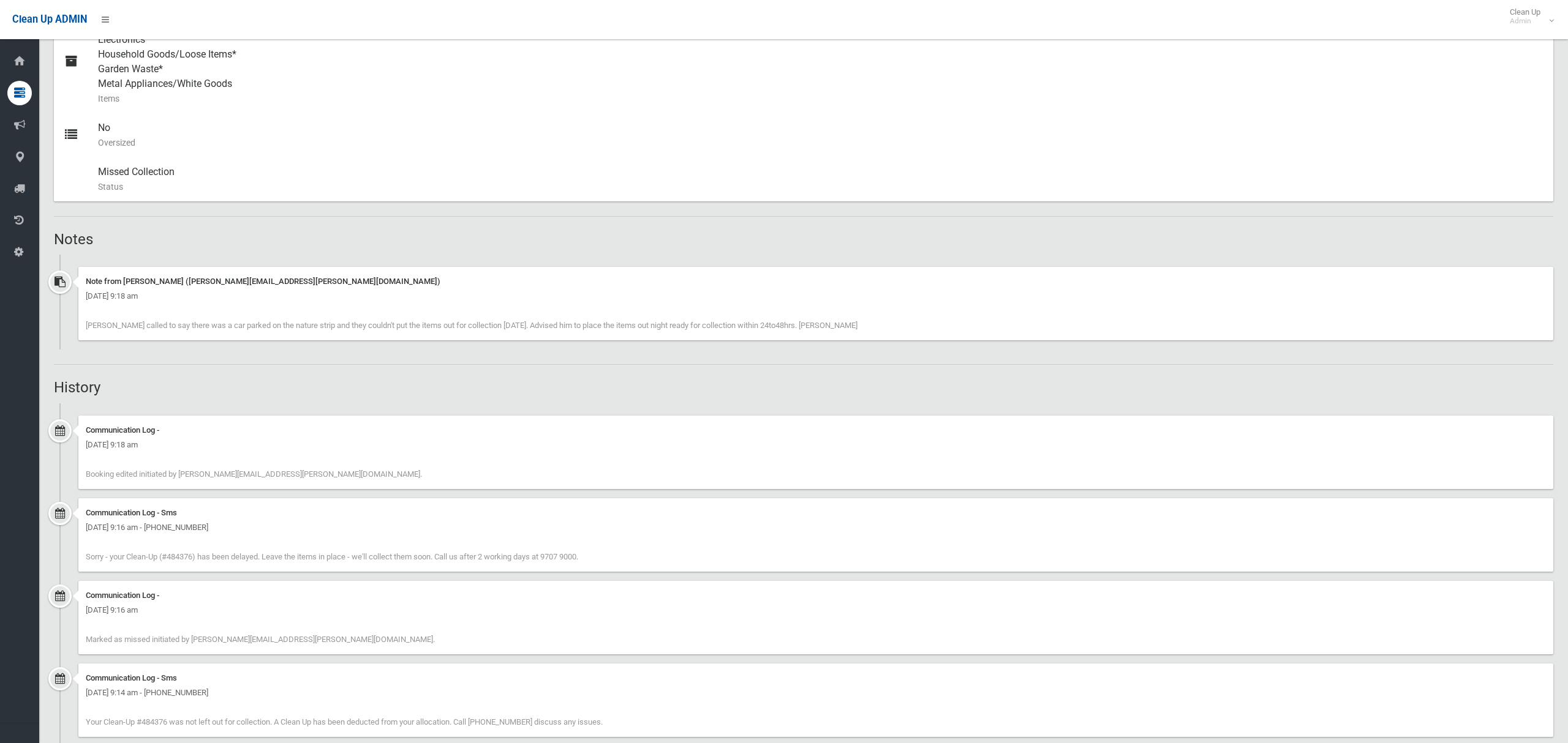
scroll to position [858, 0]
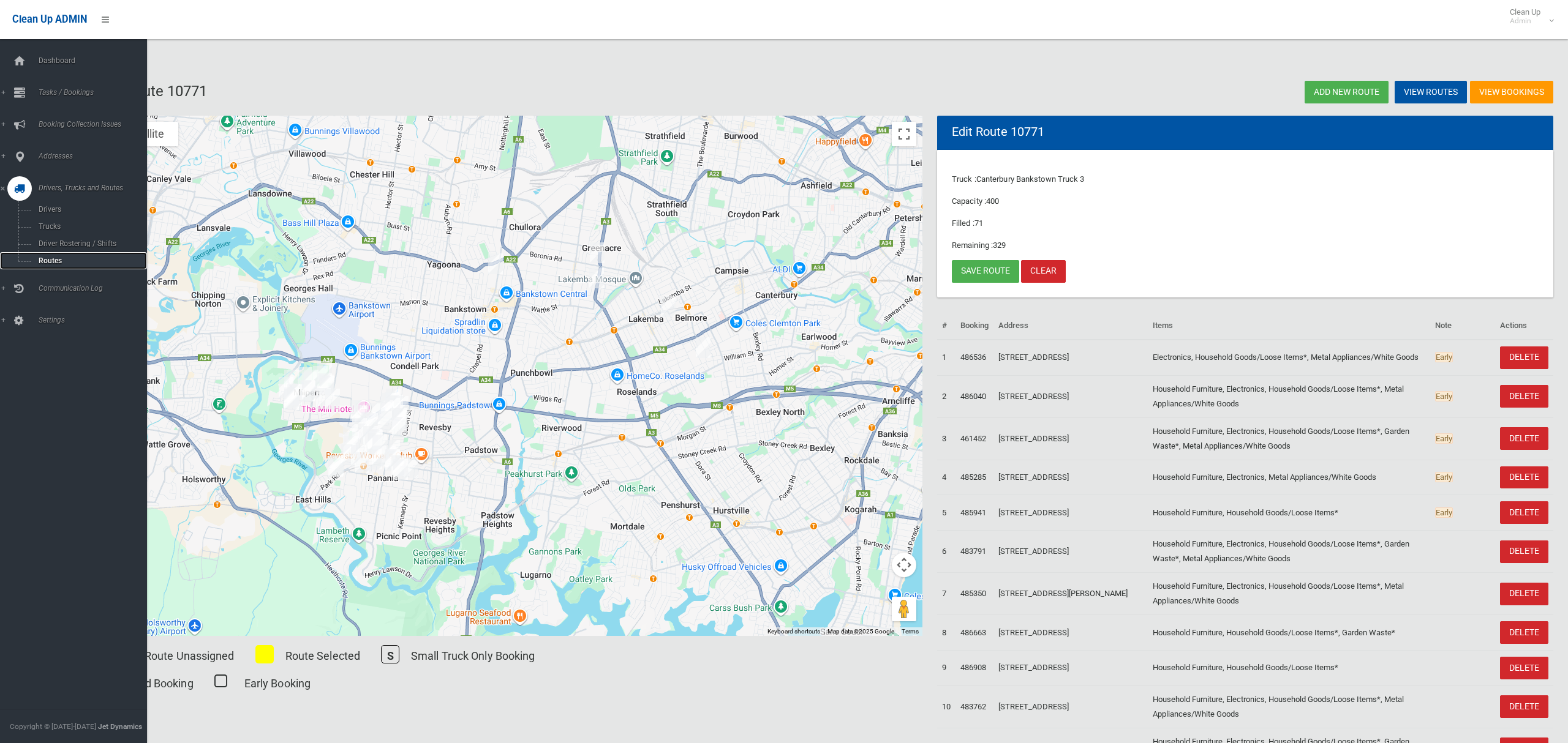
click at [47, 257] on span "Routes" at bounding box center [86, 260] width 101 height 8
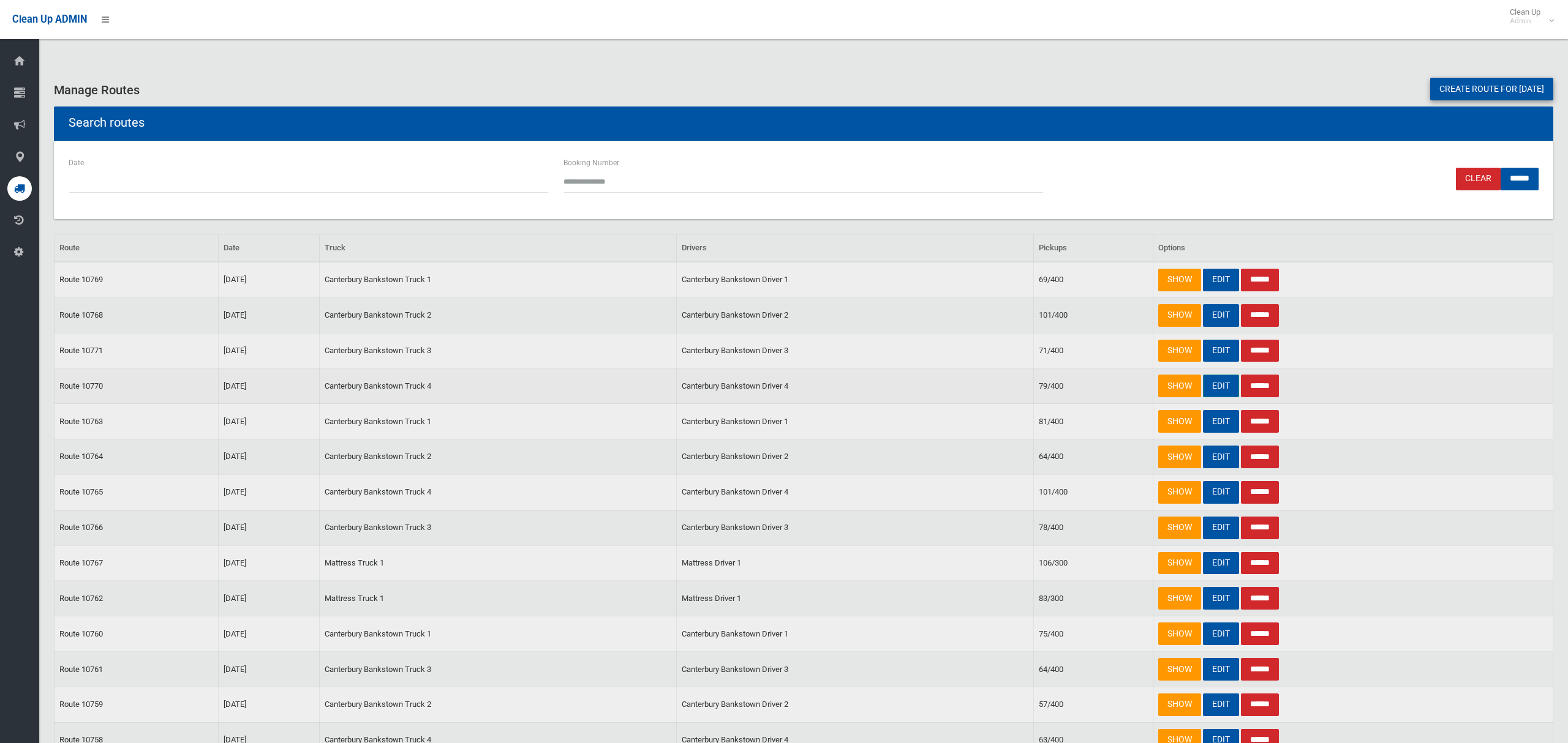
click at [1222, 391] on link "EDIT" at bounding box center [1221, 386] width 36 height 23
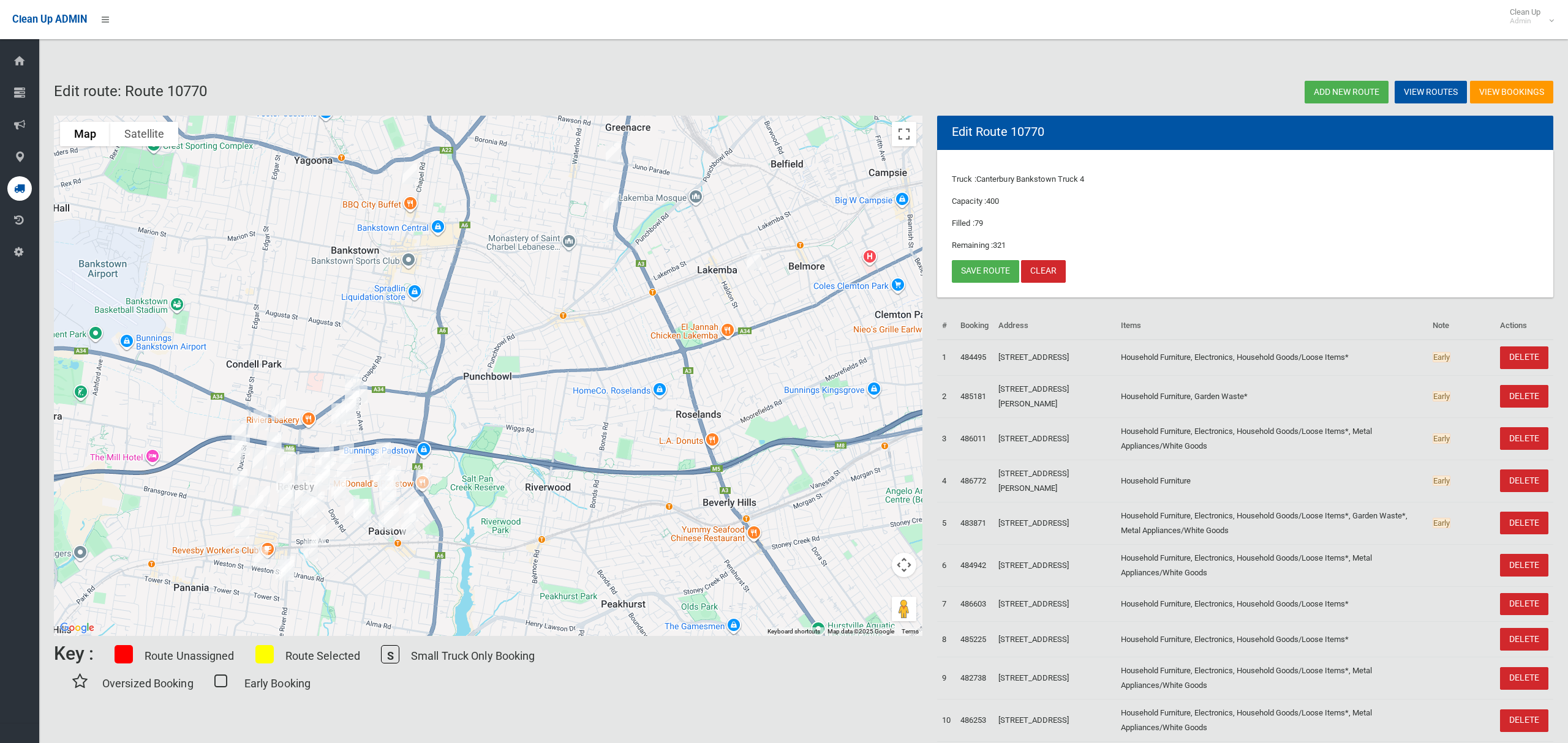
click at [758, 267] on img "51 Taylor Street, LAKEMBA NSW 2195" at bounding box center [754, 259] width 24 height 30
click at [819, 209] on button "Close" at bounding box center [808, 219] width 29 height 29
click at [971, 271] on link "Save route" at bounding box center [985, 272] width 67 height 23
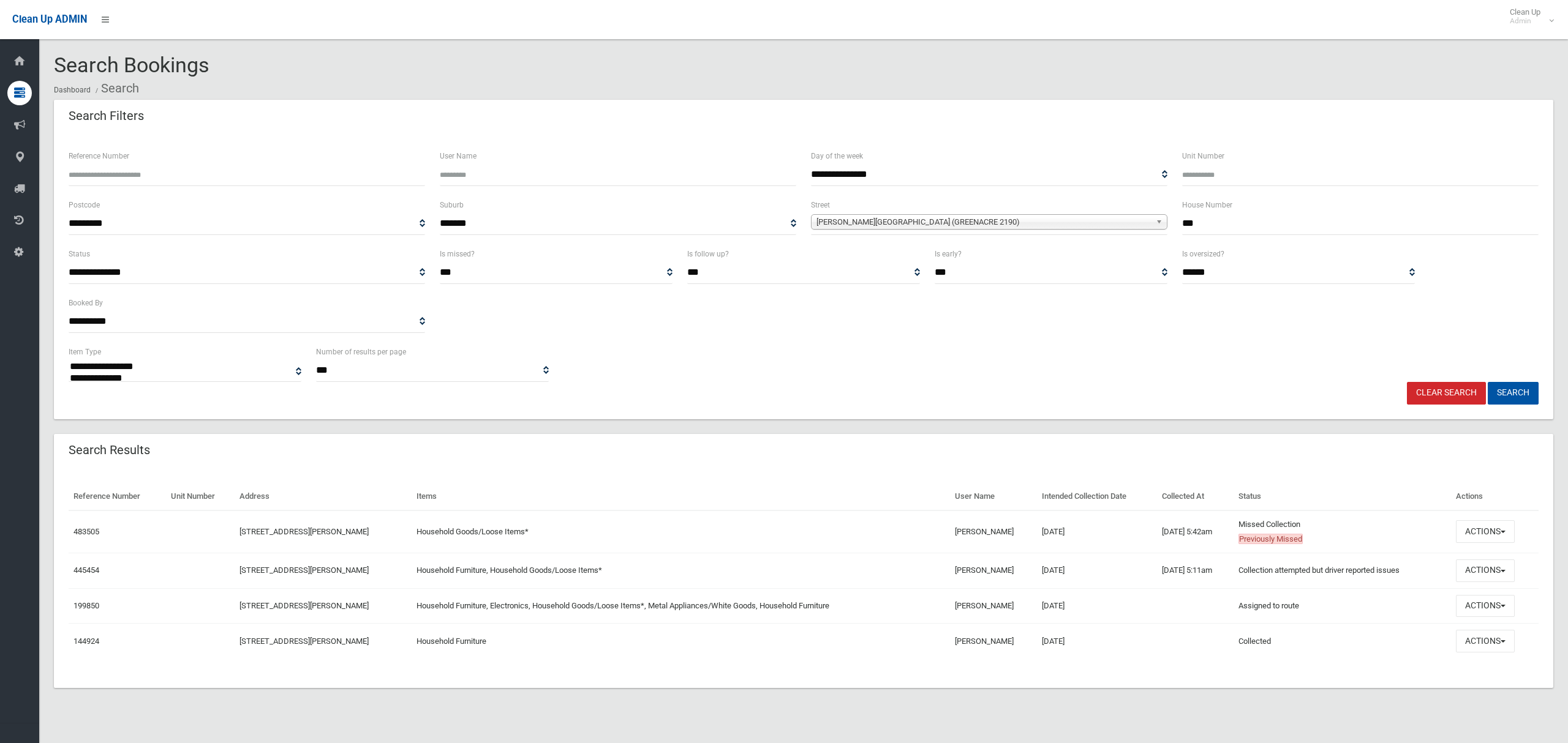
select select
click at [1482, 542] on button "Actions" at bounding box center [1485, 532] width 59 height 23
drag, startPoint x: 1436, startPoint y: 558, endPoint x: 1386, endPoint y: 520, distance: 62.8
click at [1436, 558] on link "View Booking" at bounding box center [1444, 557] width 145 height 20
drag, startPoint x: 1200, startPoint y: 220, endPoint x: 1146, endPoint y: 207, distance: 55.5
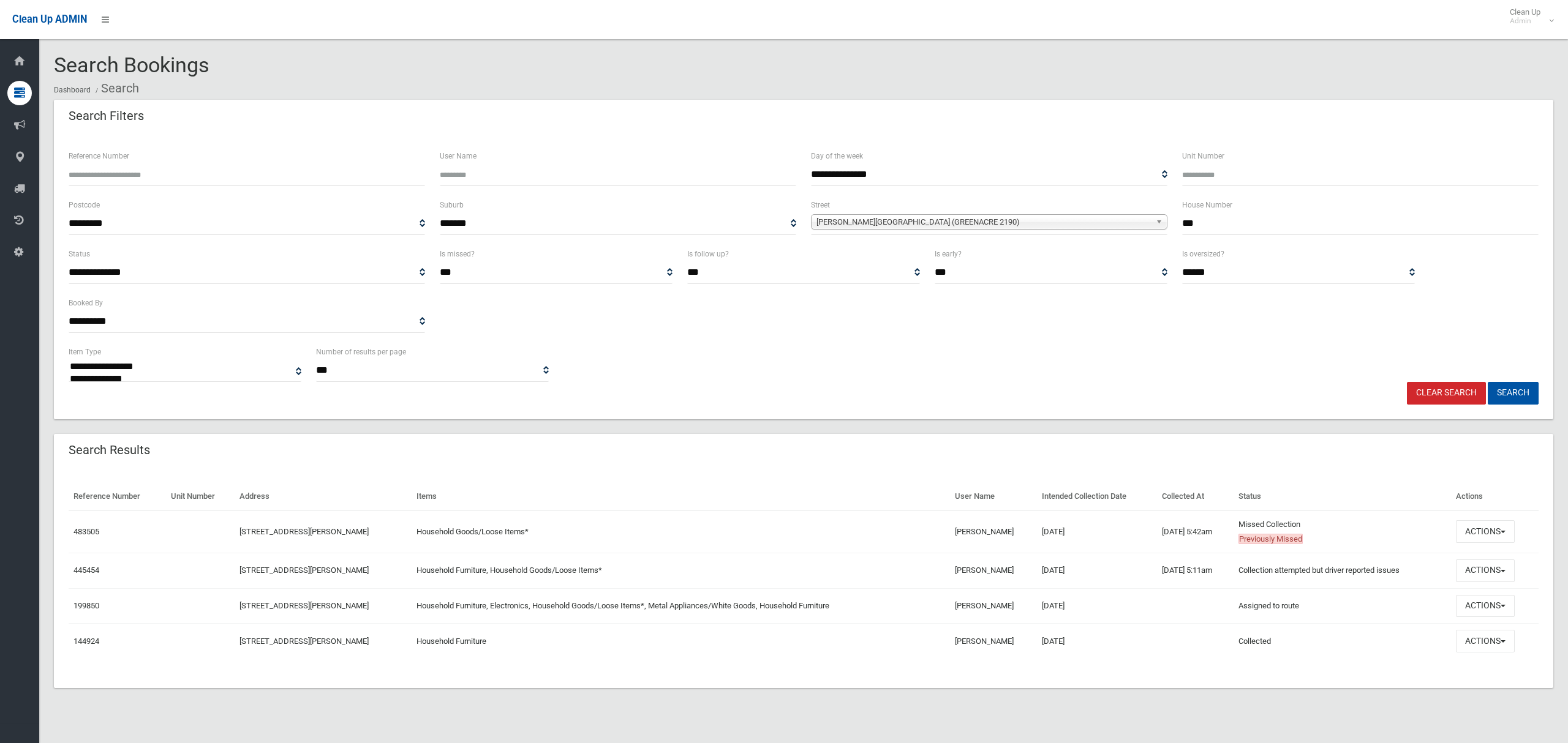
click at [1159, 220] on div "**********" at bounding box center [804, 222] width 1485 height 49
type input "**"
click at [1013, 219] on span "Wilbur Street (GREENACRE 2190)" at bounding box center [983, 222] width 334 height 15
type input "******"
click at [988, 253] on li "Meredi th Street (BANKSTOWN 2200)" at bounding box center [989, 256] width 350 height 16
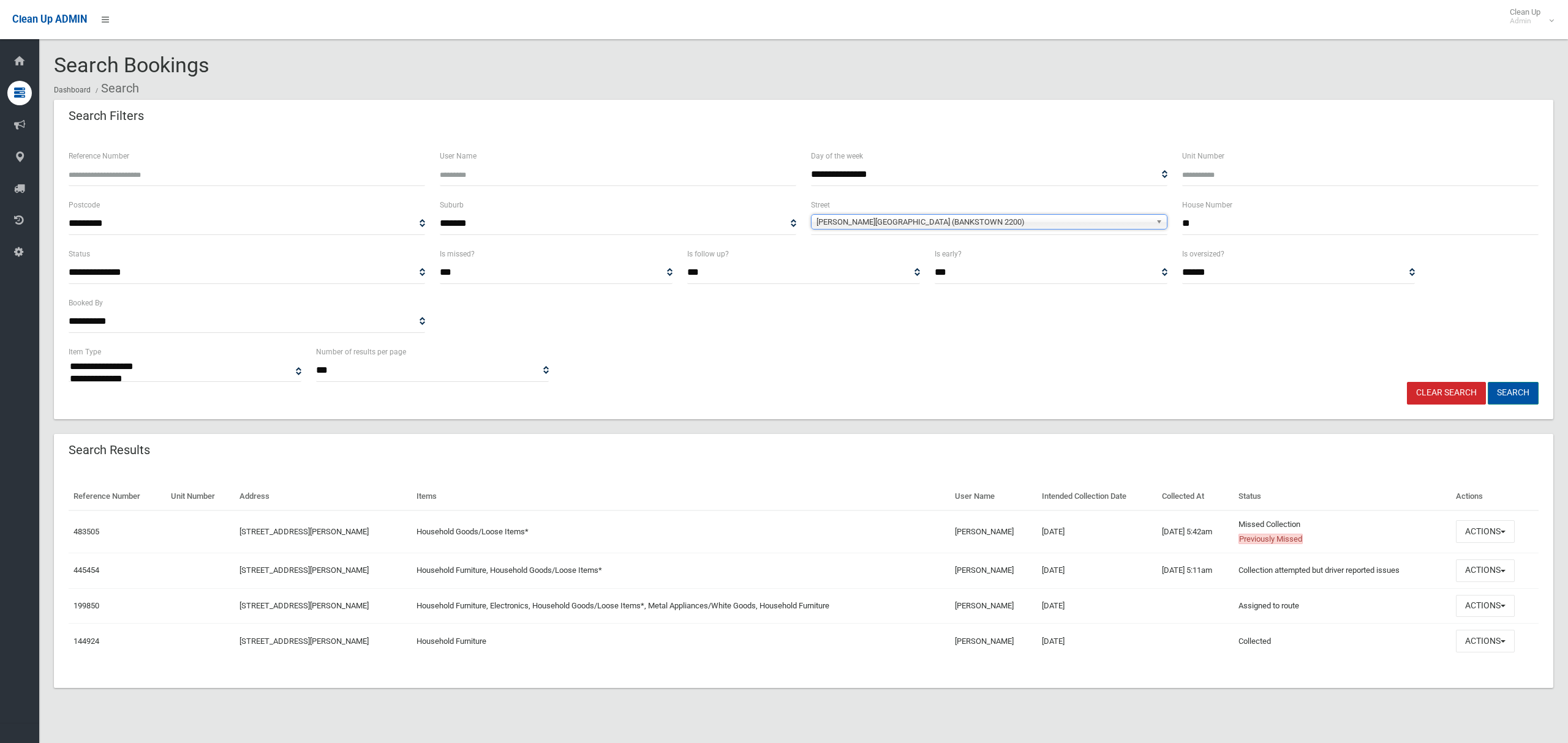
click at [1505, 394] on button "Search" at bounding box center [1512, 394] width 51 height 23
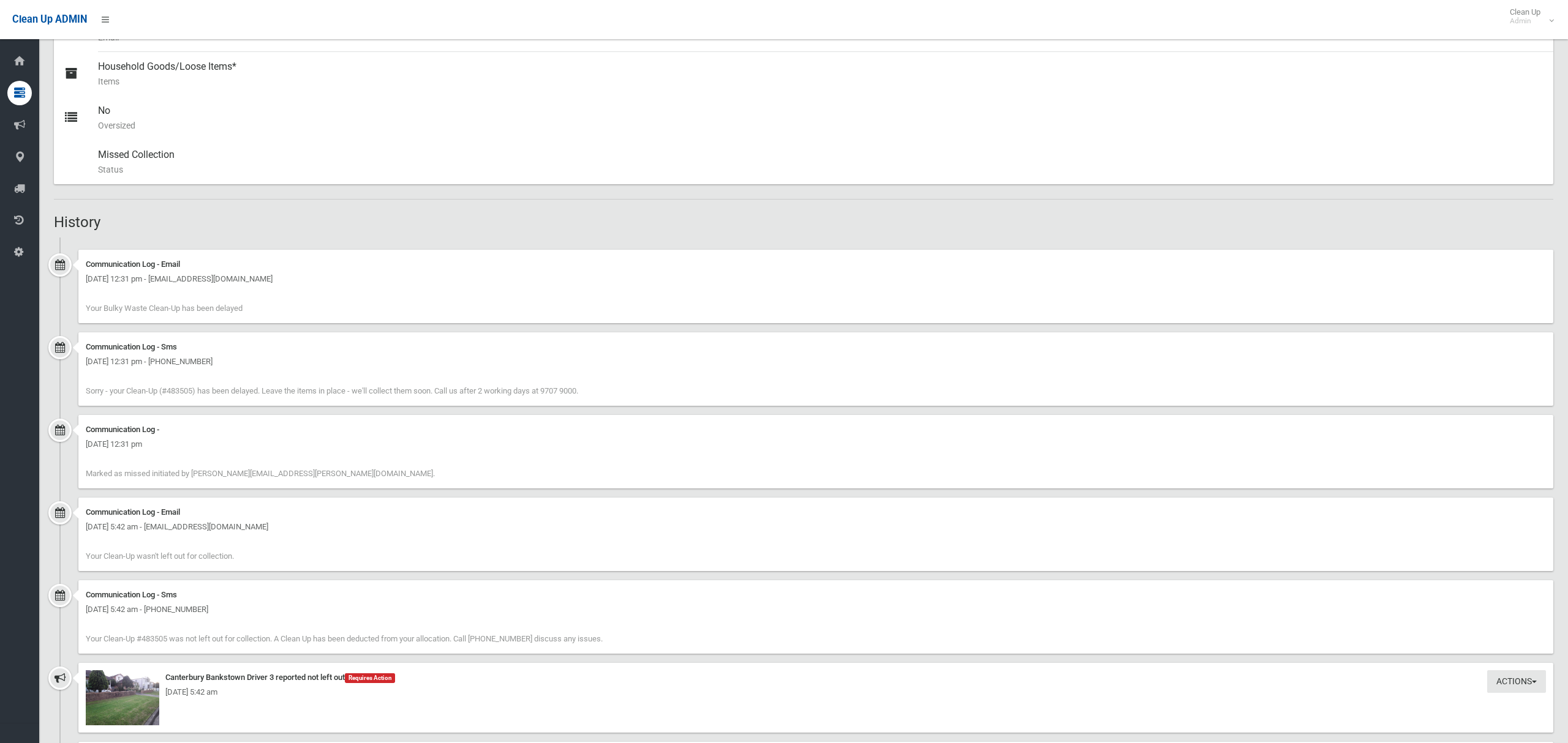
scroll to position [883, 0]
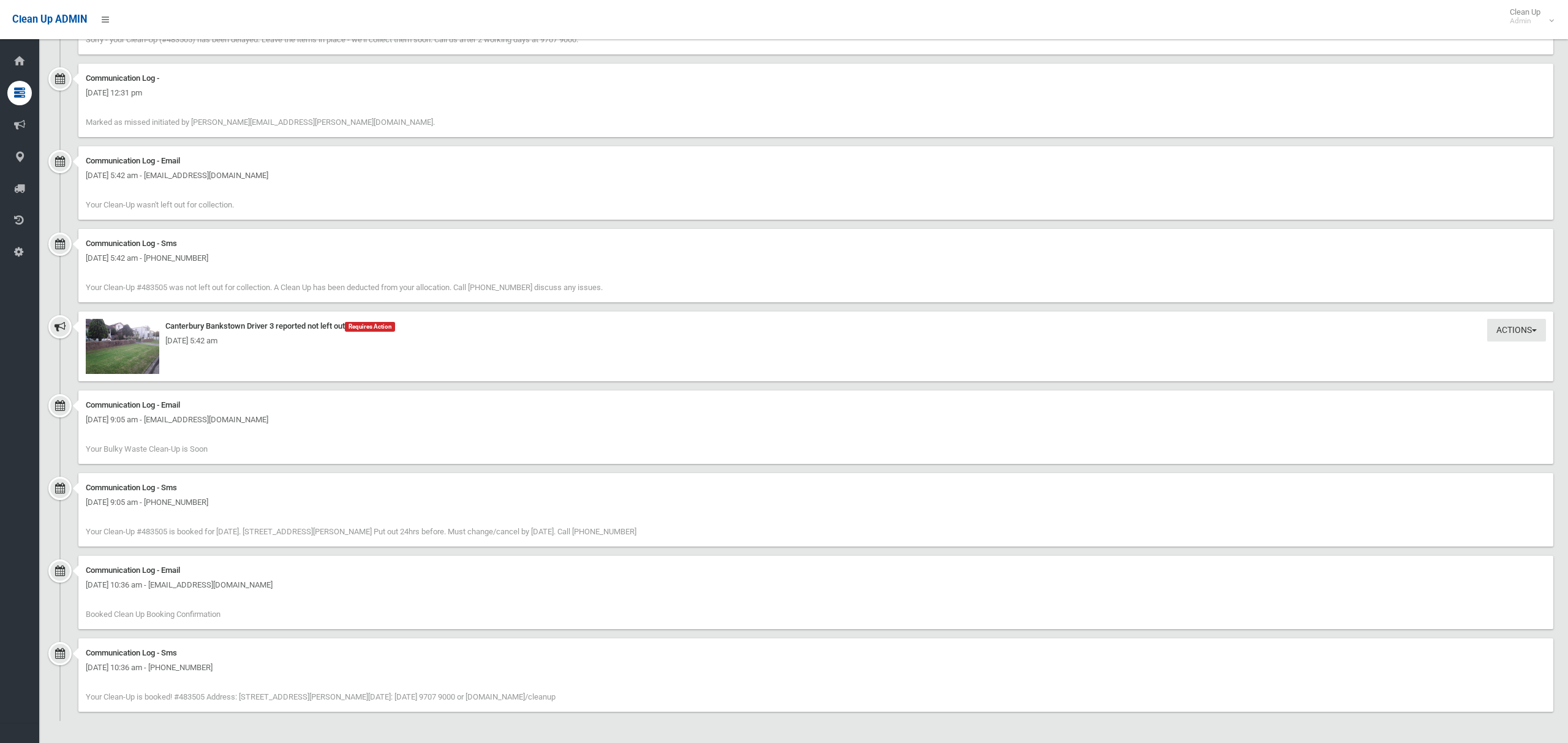
drag, startPoint x: 299, startPoint y: 337, endPoint x: 378, endPoint y: 339, distance: 79.0
click at [378, 339] on div "[DATE] 5:42 am" at bounding box center [816, 341] width 1460 height 15
drag, startPoint x: 354, startPoint y: 354, endPoint x: 329, endPoint y: 343, distance: 27.3
click at [349, 351] on div "Actions Take Action Canterbury Bankstown Driver 3 reported not left out Require…" at bounding box center [816, 346] width 1475 height 69
drag, startPoint x: 325, startPoint y: 342, endPoint x: 317, endPoint y: 339, distance: 8.5
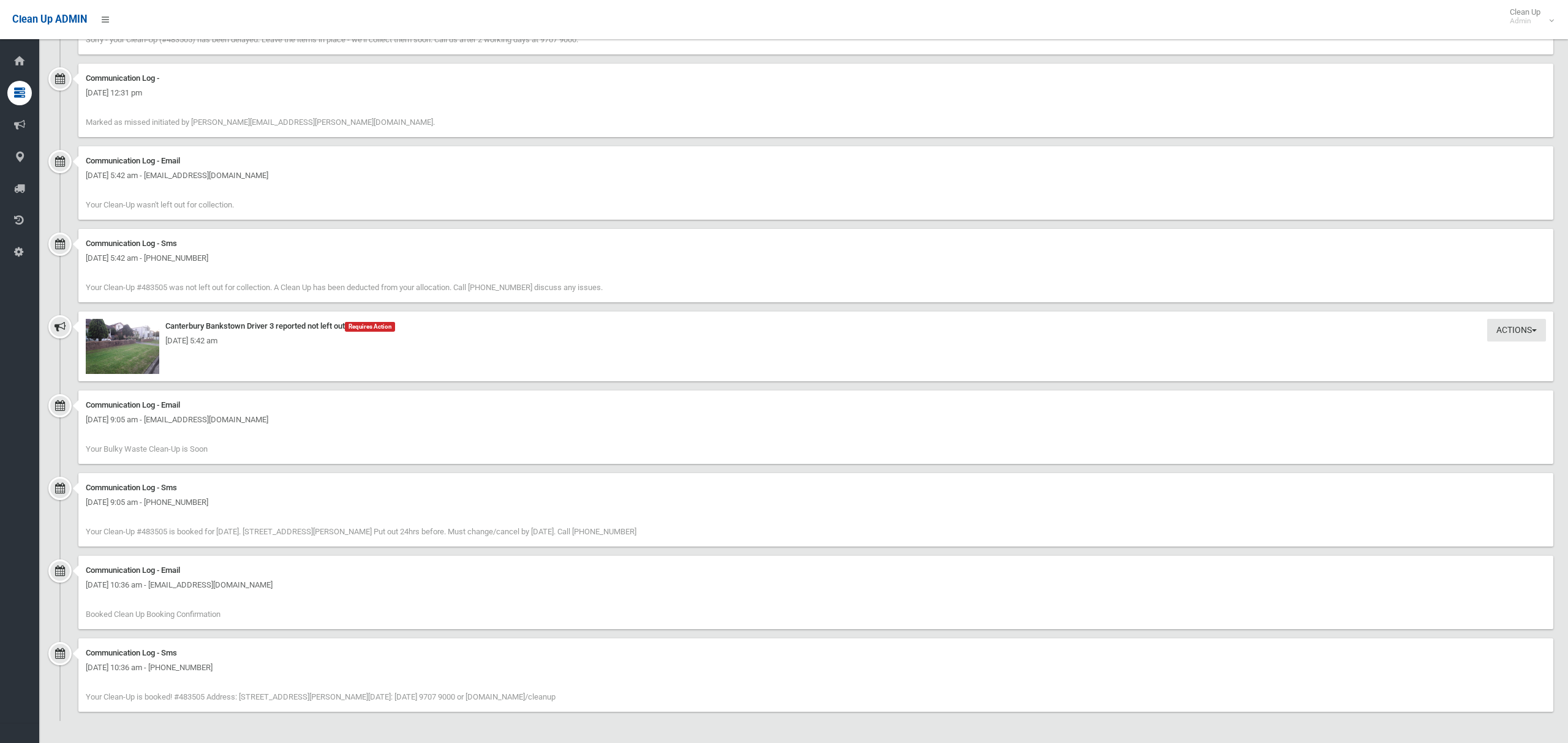
click at [317, 339] on div "[DATE] 5:42 am" at bounding box center [816, 341] width 1460 height 15
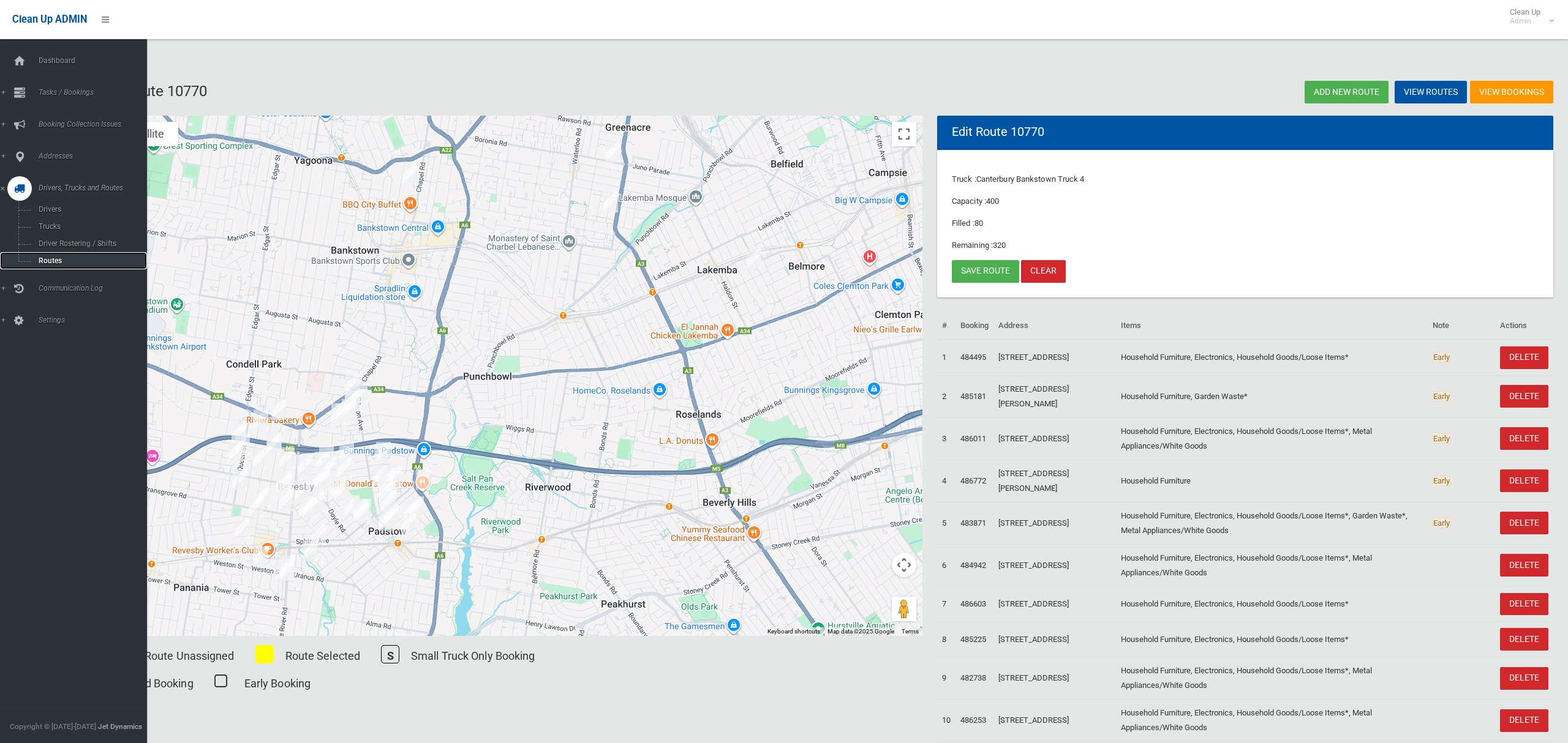
click at [48, 261] on span "Routes" at bounding box center [86, 260] width 101 height 8
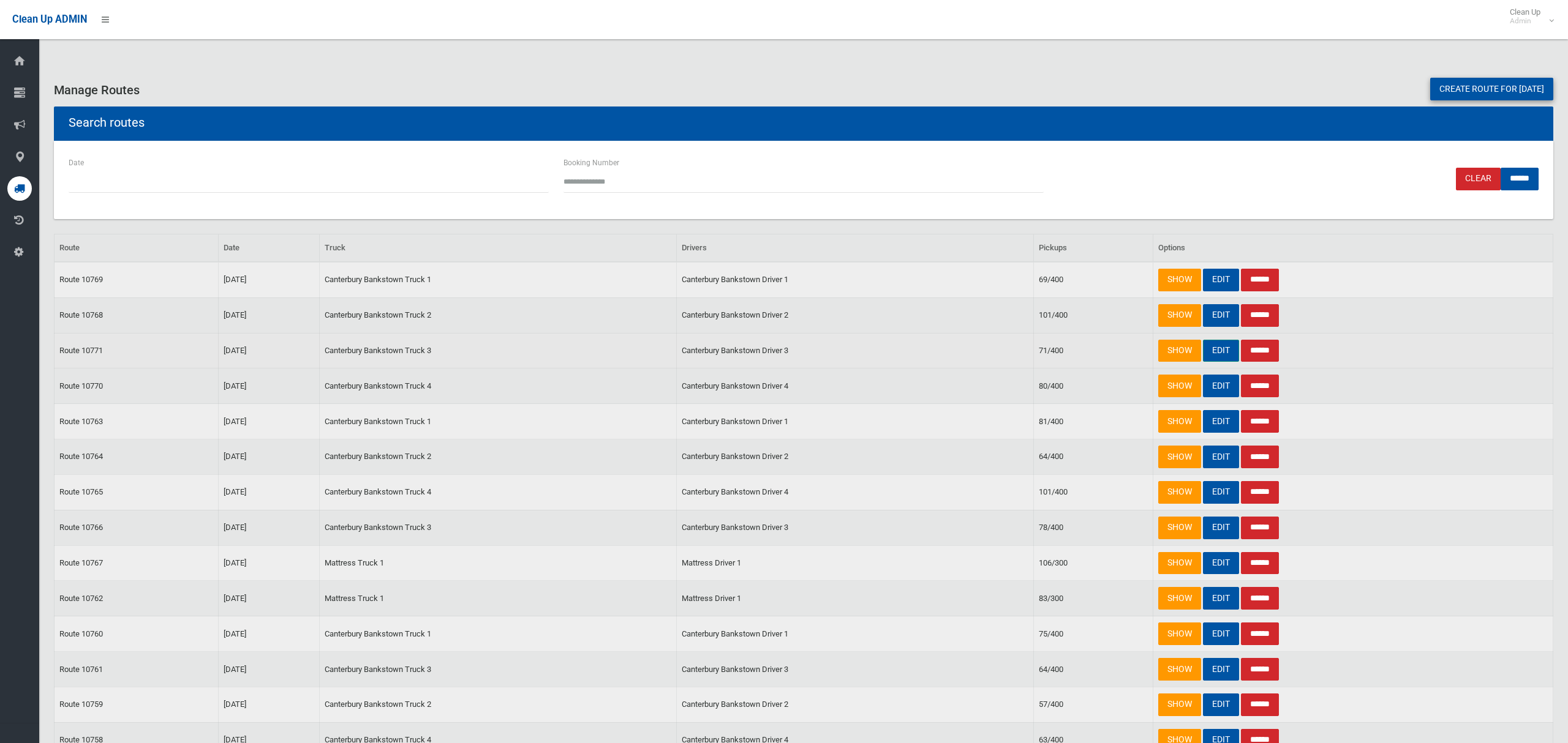
click at [1210, 351] on link "EDIT" at bounding box center [1221, 351] width 36 height 23
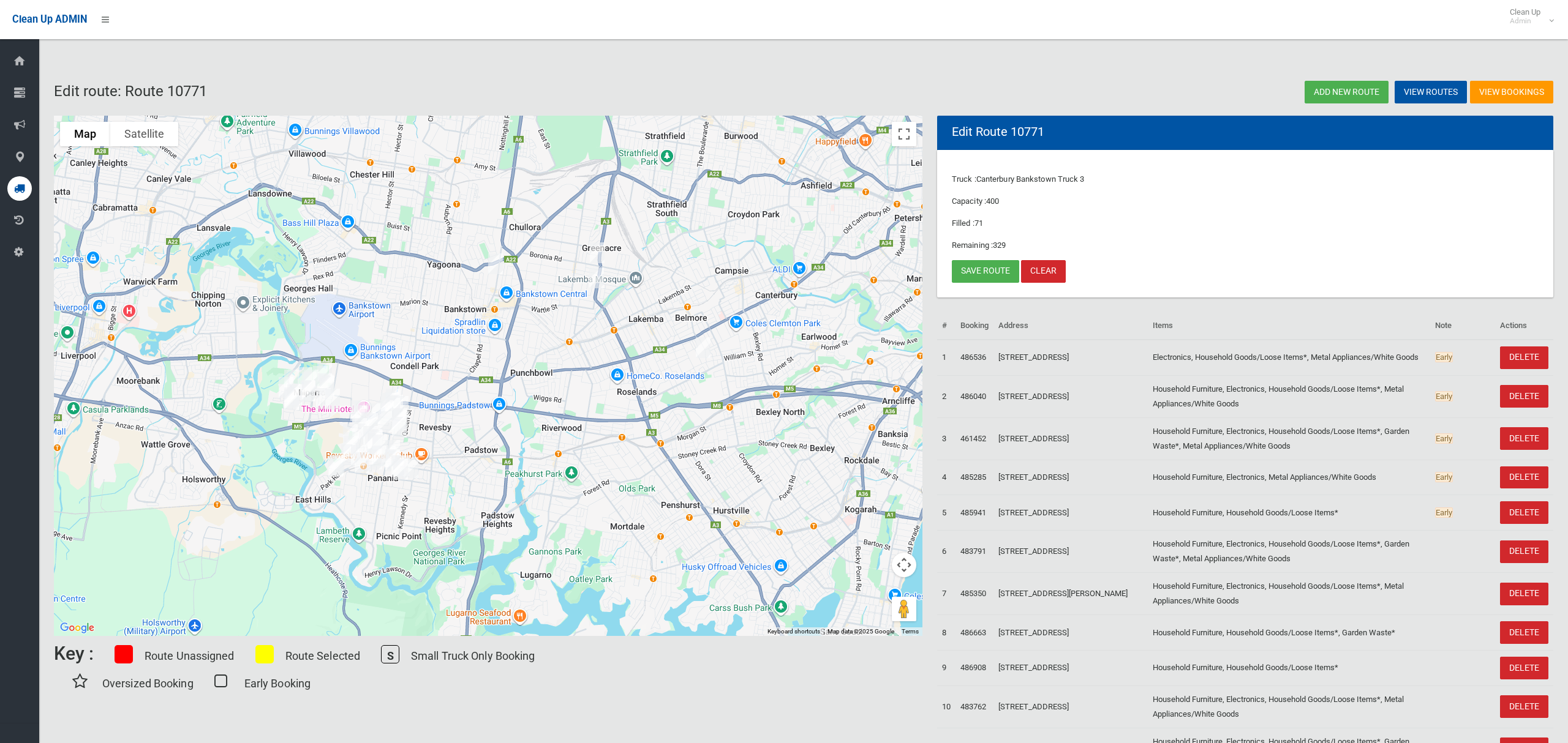
click at [599, 250] on img "154 Wilbur Street, GREENACRE NSW 2190" at bounding box center [597, 252] width 24 height 30
click at [666, 204] on button "Close" at bounding box center [651, 211] width 29 height 29
click at [977, 270] on link "Save route" at bounding box center [985, 272] width 67 height 23
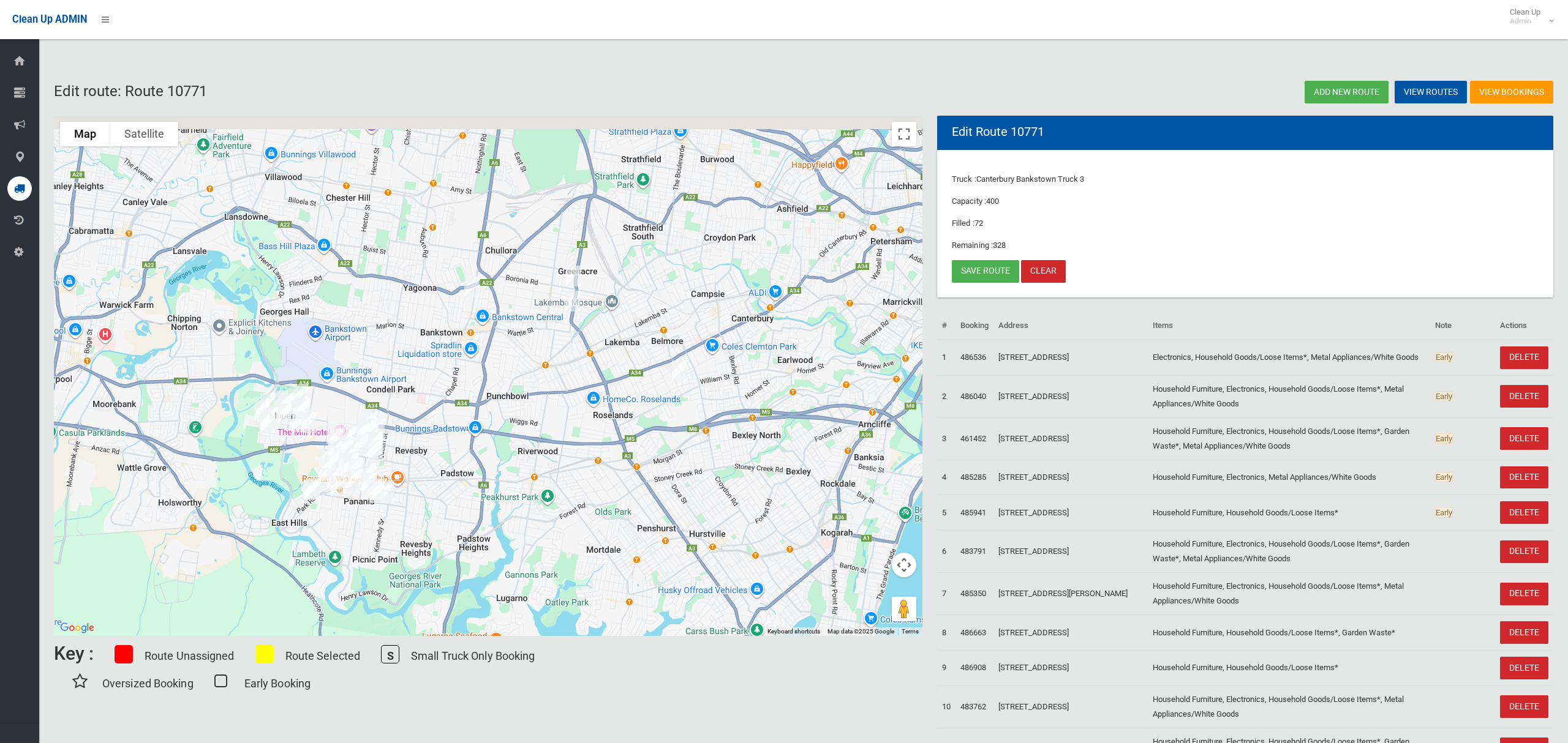
drag, startPoint x: 844, startPoint y: 333, endPoint x: 818, endPoint y: 358, distance: 36.1
click at [818, 358] on div at bounding box center [488, 376] width 868 height 520
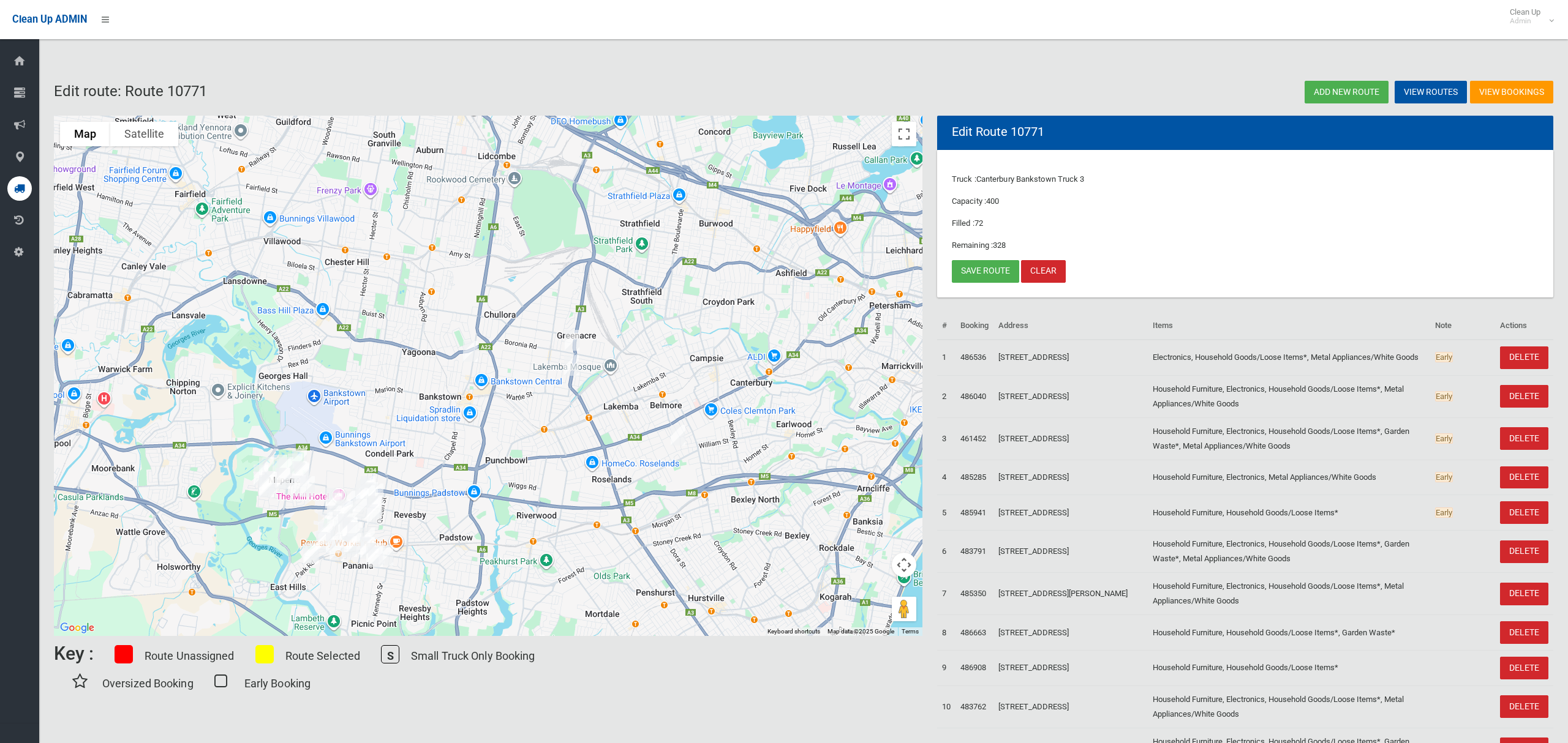
drag, startPoint x: 705, startPoint y: 321, endPoint x: 703, endPoint y: 387, distance: 66.0
click at [703, 387] on div at bounding box center [488, 376] width 868 height 520
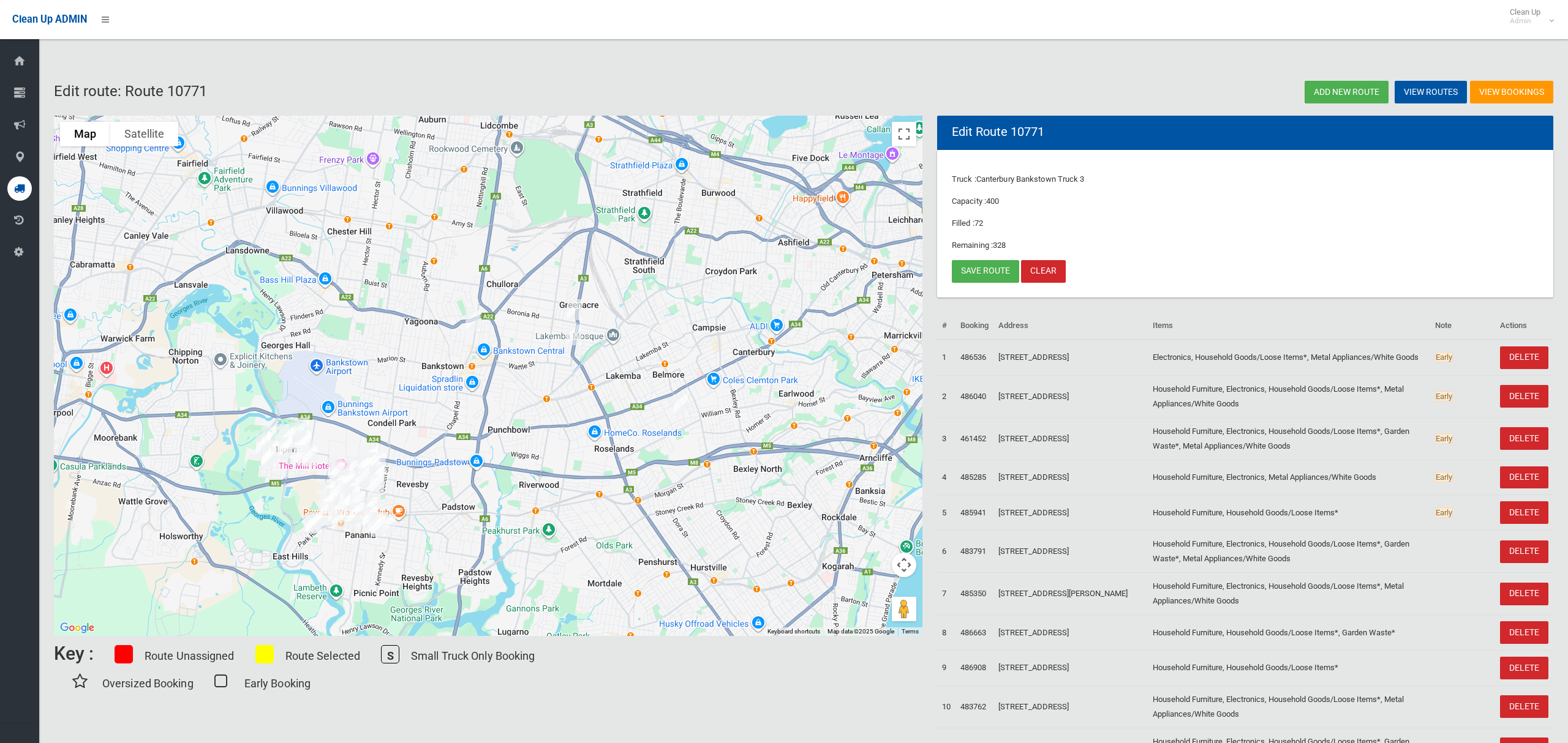
drag, startPoint x: 672, startPoint y: 385, endPoint x: 670, endPoint y: 363, distance: 22.1
click at [670, 363] on div at bounding box center [488, 376] width 868 height 520
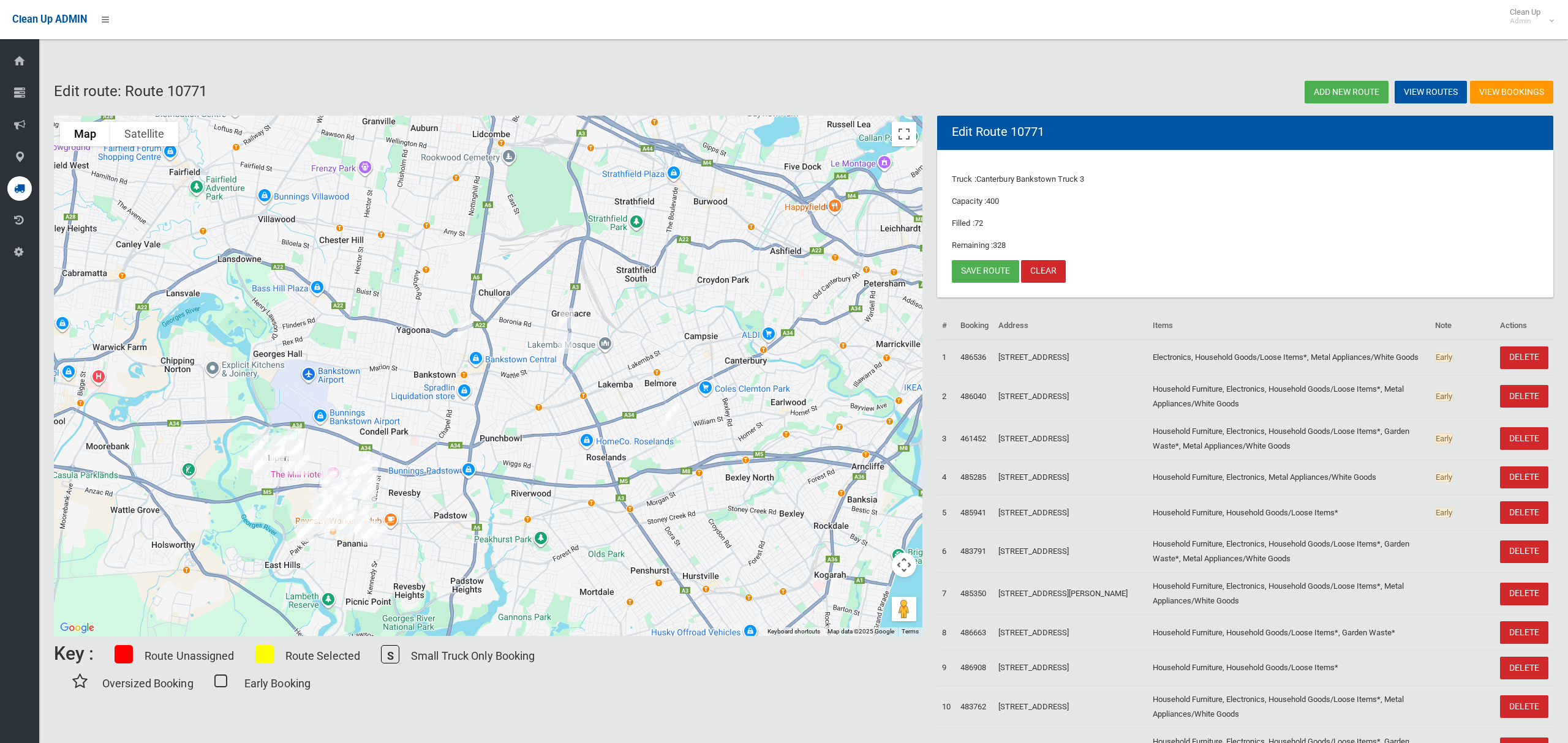
drag, startPoint x: 724, startPoint y: 321, endPoint x: 720, endPoint y: 327, distance: 7.2
click at [720, 327] on div at bounding box center [488, 376] width 868 height 520
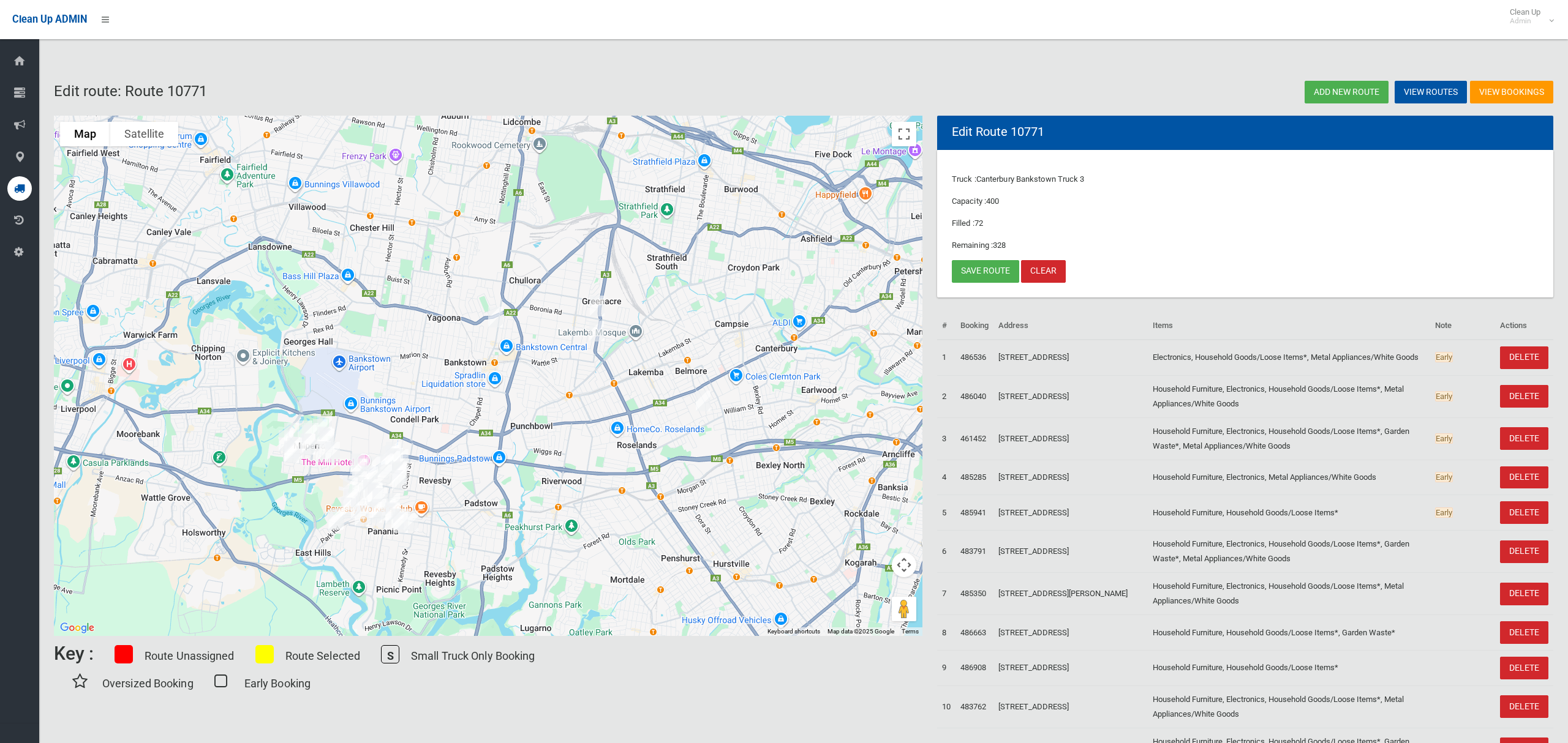
drag, startPoint x: 662, startPoint y: 354, endPoint x: 677, endPoint y: 350, distance: 15.5
click at [677, 350] on div at bounding box center [488, 376] width 868 height 520
click at [988, 273] on link "Save route" at bounding box center [985, 272] width 67 height 23
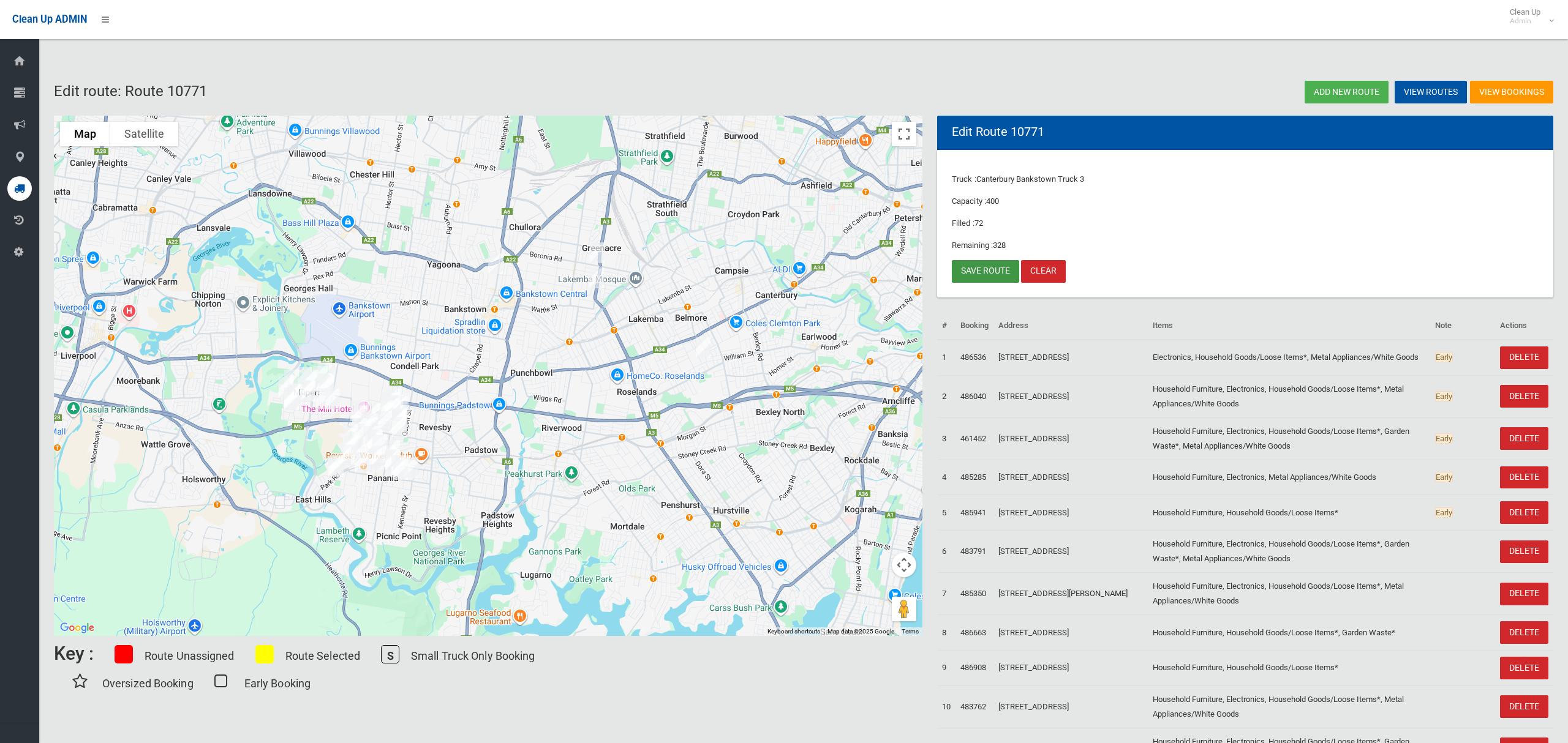
drag, startPoint x: 985, startPoint y: 270, endPoint x: 985, endPoint y: 251, distance: 19.0
click at [985, 270] on link "Save route" at bounding box center [985, 272] width 67 height 23
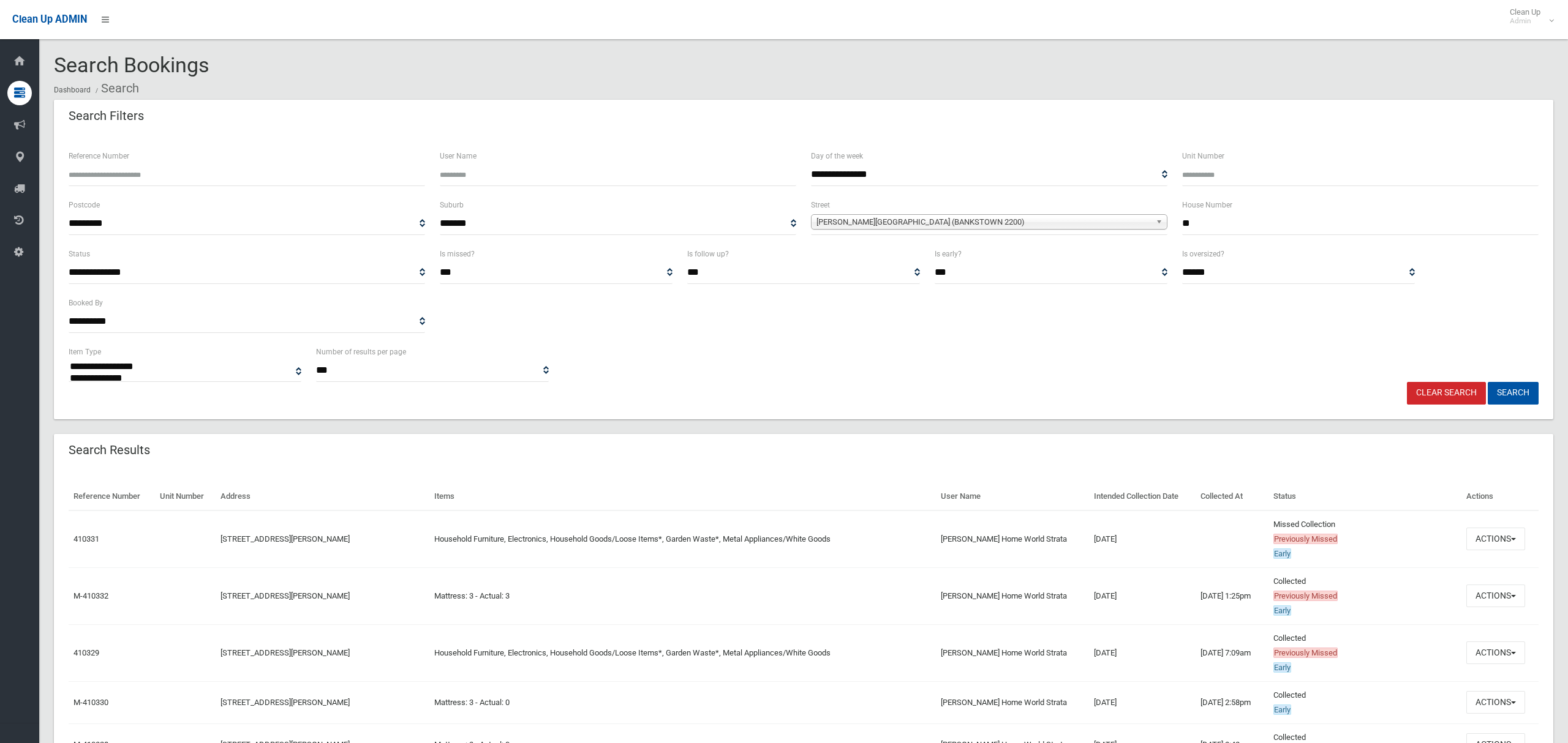
select select
click at [1500, 542] on button "Actions" at bounding box center [1495, 539] width 59 height 23
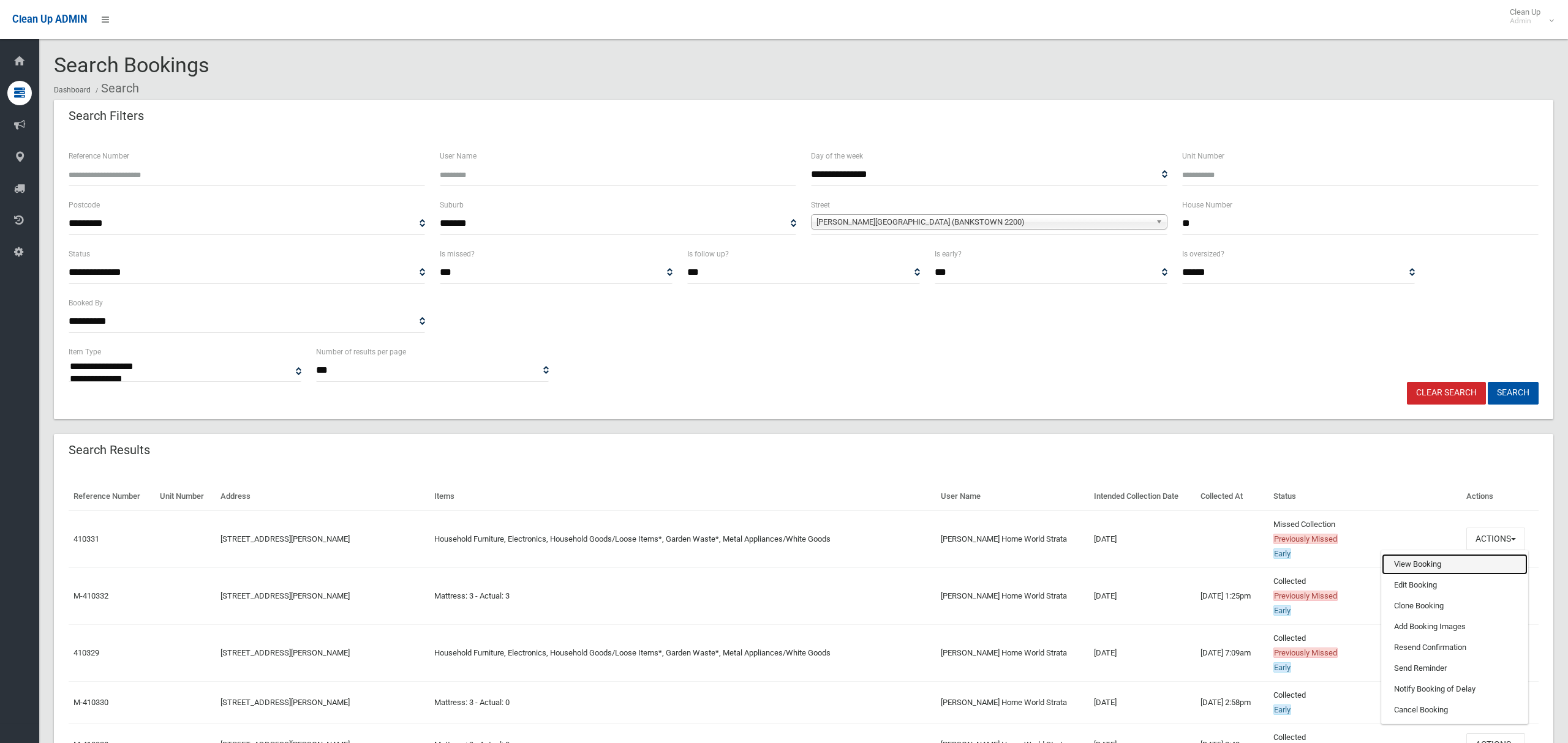
click at [1438, 562] on link "View Booking" at bounding box center [1454, 564] width 145 height 20
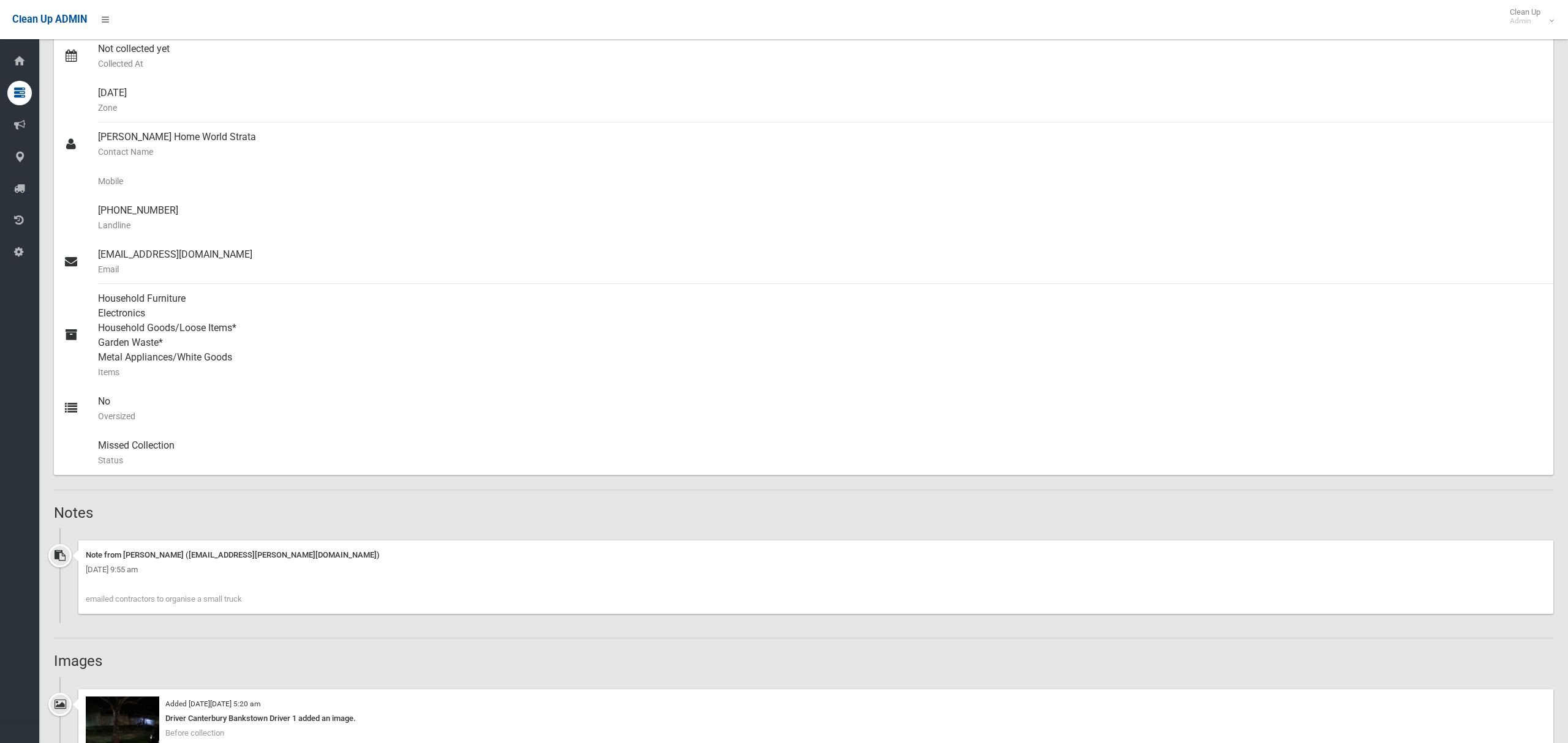
scroll to position [557, 0]
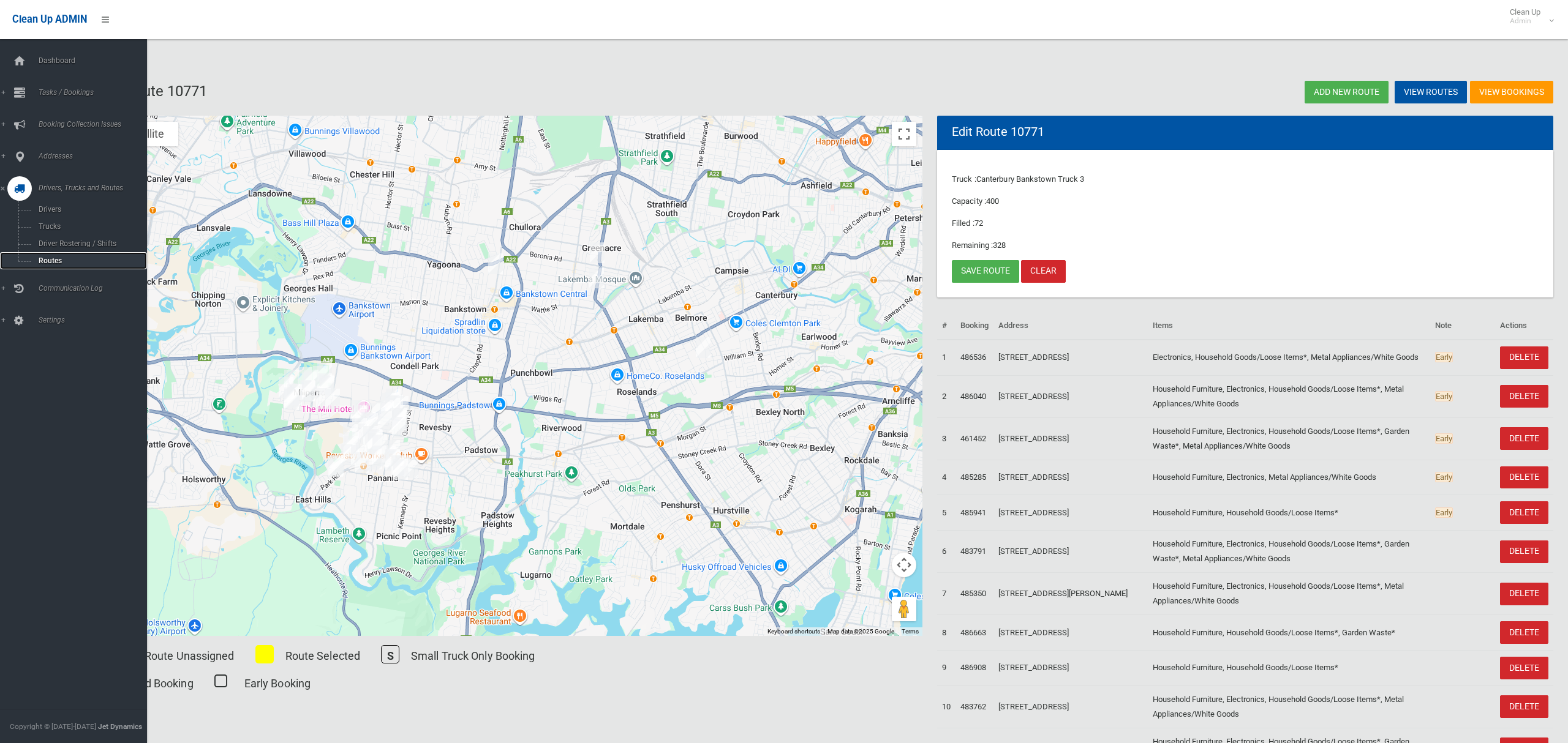
click at [51, 259] on span "Routes" at bounding box center [86, 260] width 101 height 8
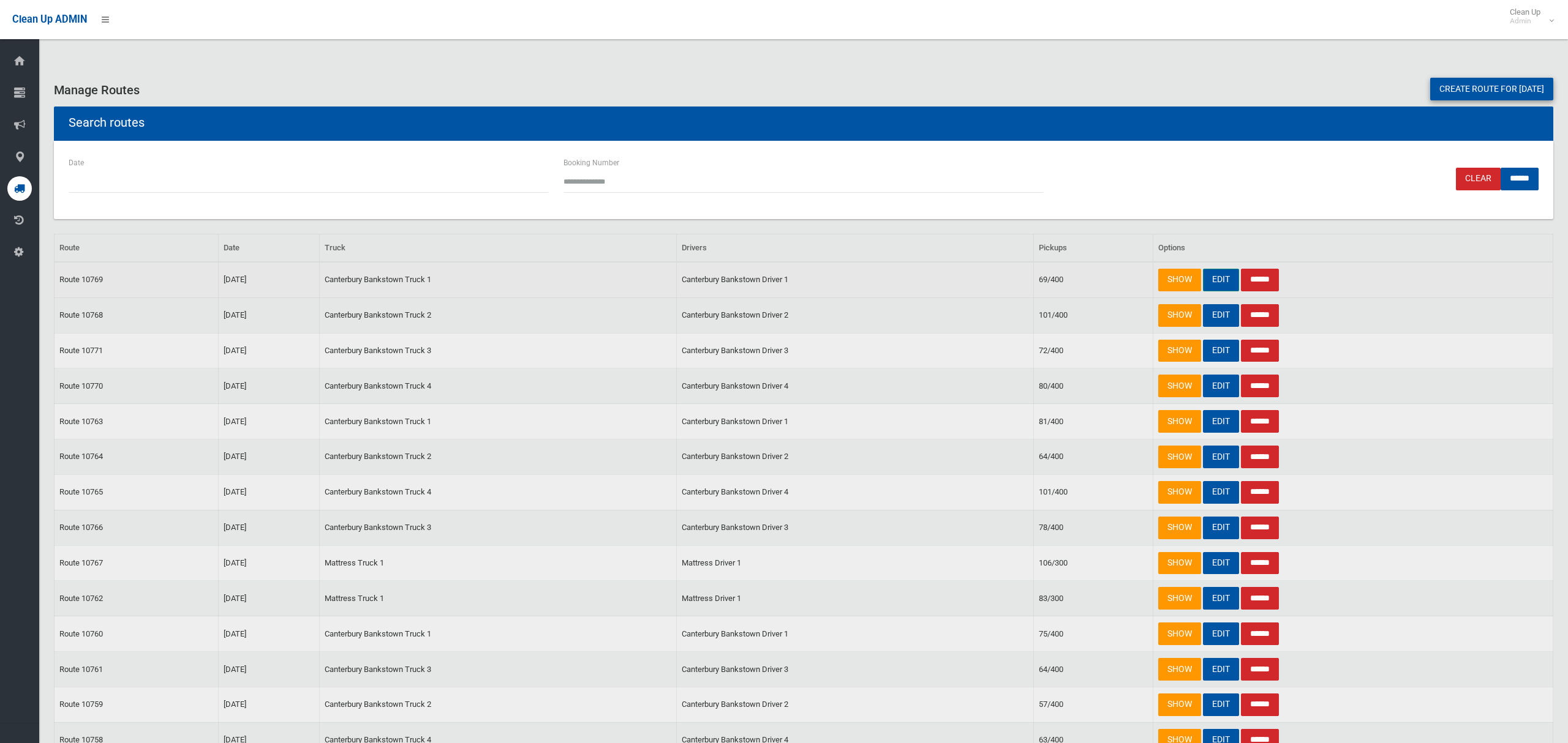
click at [1222, 284] on link "EDIT" at bounding box center [1221, 280] width 36 height 23
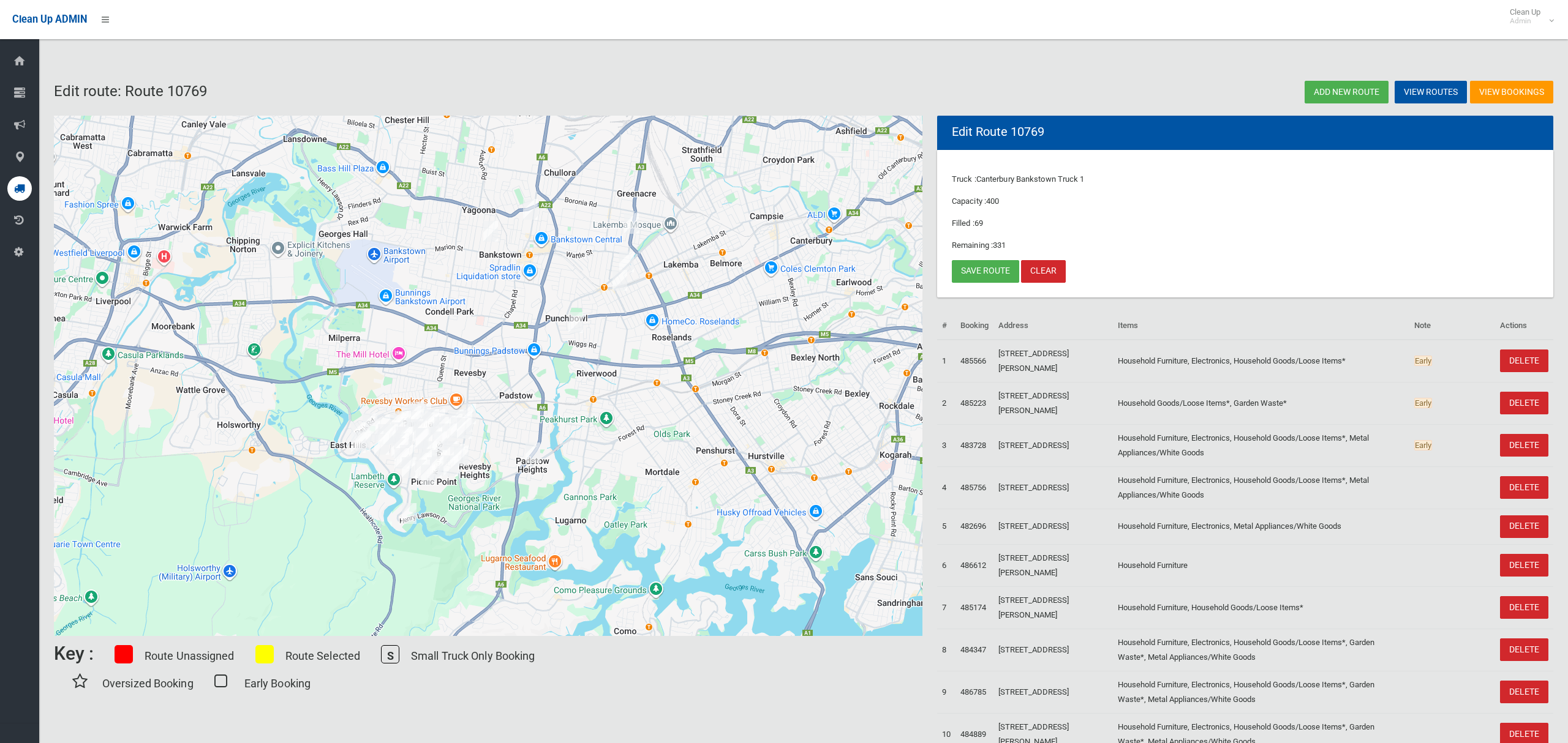
click at [535, 213] on img "91 Meredith Street, BANKSTOWN NSW 2200" at bounding box center [530, 209] width 24 height 30
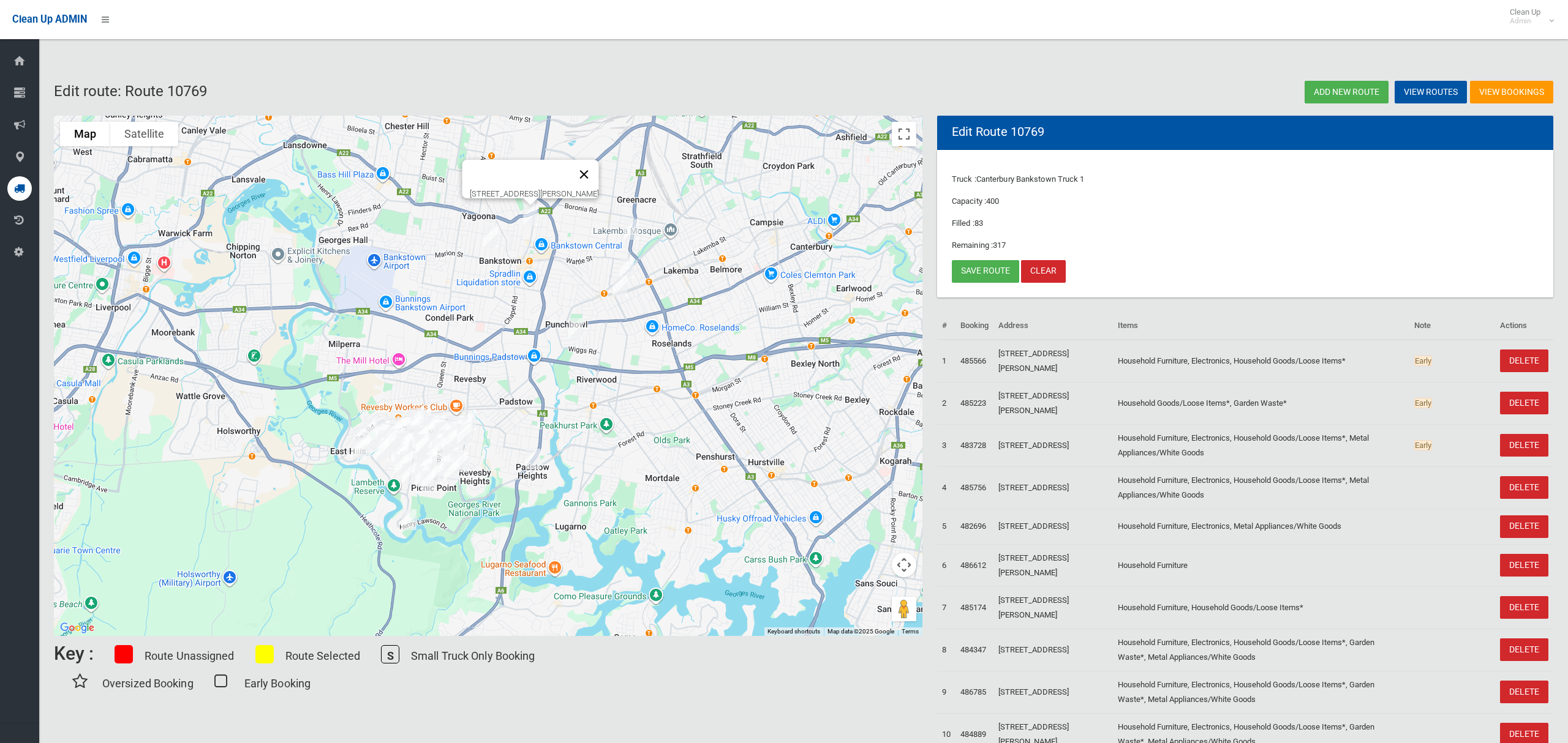
click at [599, 167] on button "Close" at bounding box center [584, 175] width 29 height 29
click at [997, 273] on link "Save route" at bounding box center [985, 272] width 67 height 23
drag, startPoint x: 1373, startPoint y: 528, endPoint x: 1407, endPoint y: 540, distance: 36.1
click at [1407, 540] on tr "5 482696 [STREET_ADDRESS] Household Furniture, Electronics, Metal Appliances/Wh…" at bounding box center [1245, 526] width 616 height 35
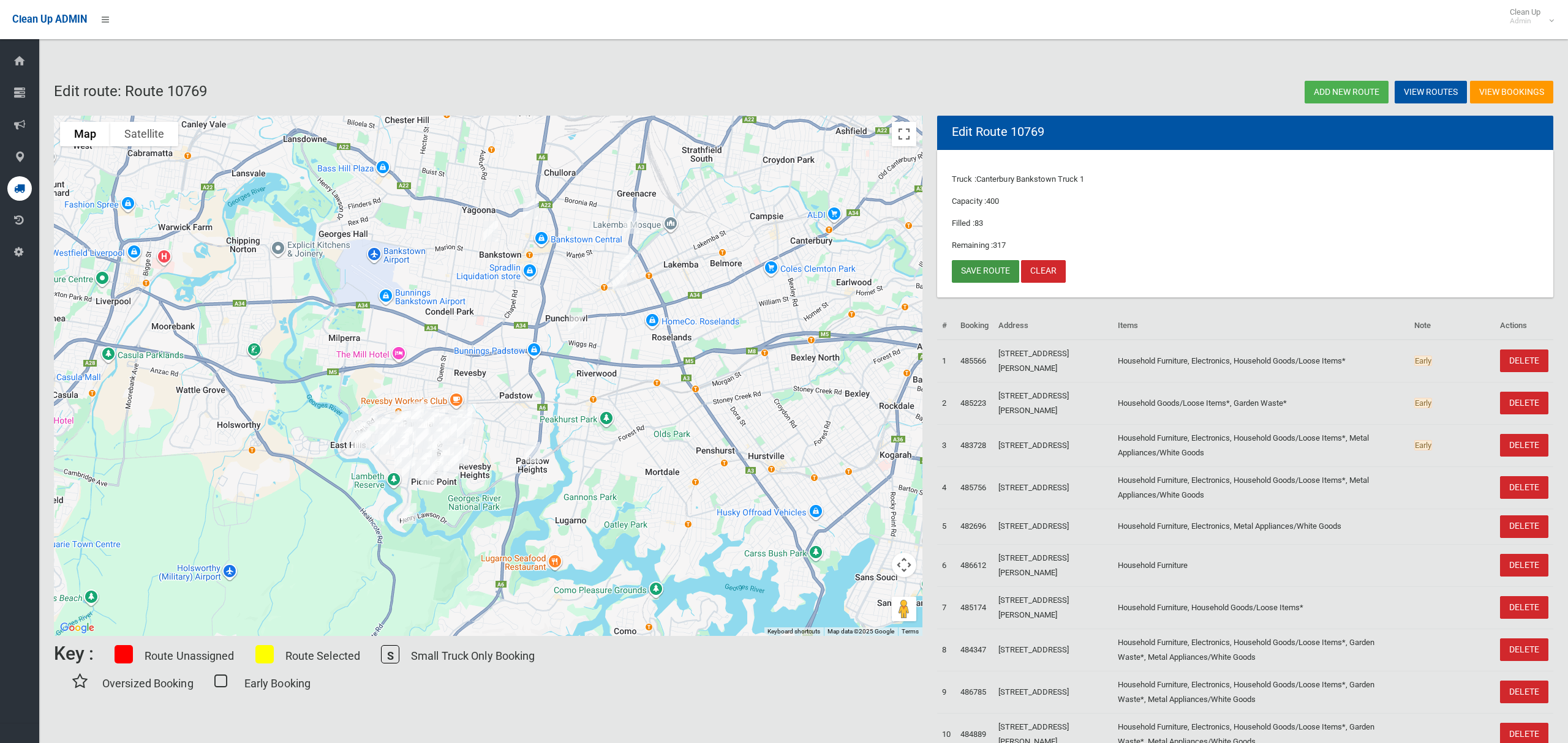
click at [987, 278] on link "Save route" at bounding box center [985, 272] width 67 height 23
click at [532, 213] on img "91 Meredith Street, BANKSTOWN NSW 2200" at bounding box center [530, 208] width 24 height 30
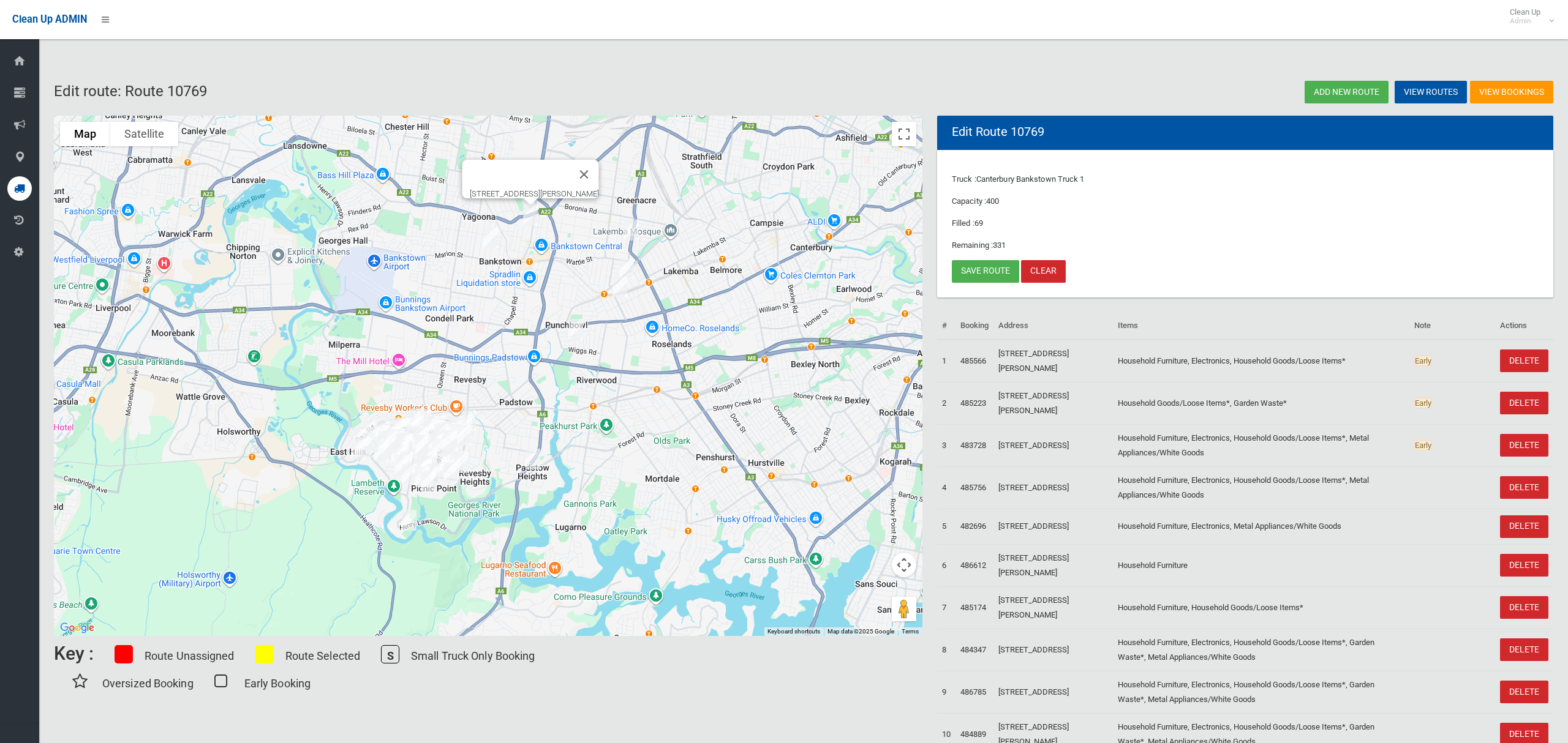
click at [760, 234] on div "[STREET_ADDRESS][PERSON_NAME]" at bounding box center [488, 376] width 868 height 520
click at [973, 273] on link "Save route" at bounding box center [985, 272] width 67 height 23
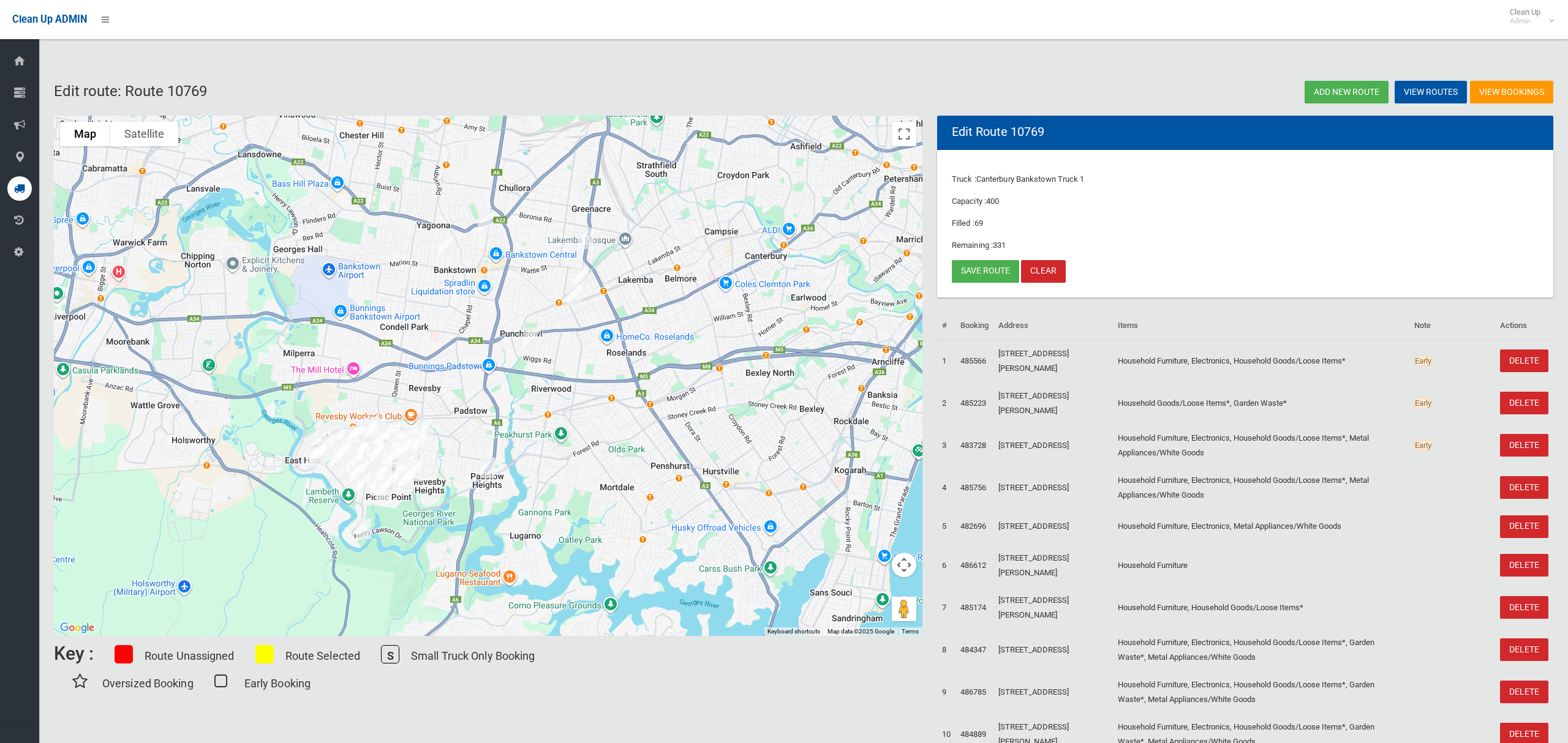
drag, startPoint x: 465, startPoint y: 550, endPoint x: 422, endPoint y: 571, distance: 47.9
click at [420, 575] on div at bounding box center [488, 376] width 868 height 520
